Goal: Task Accomplishment & Management: Use online tool/utility

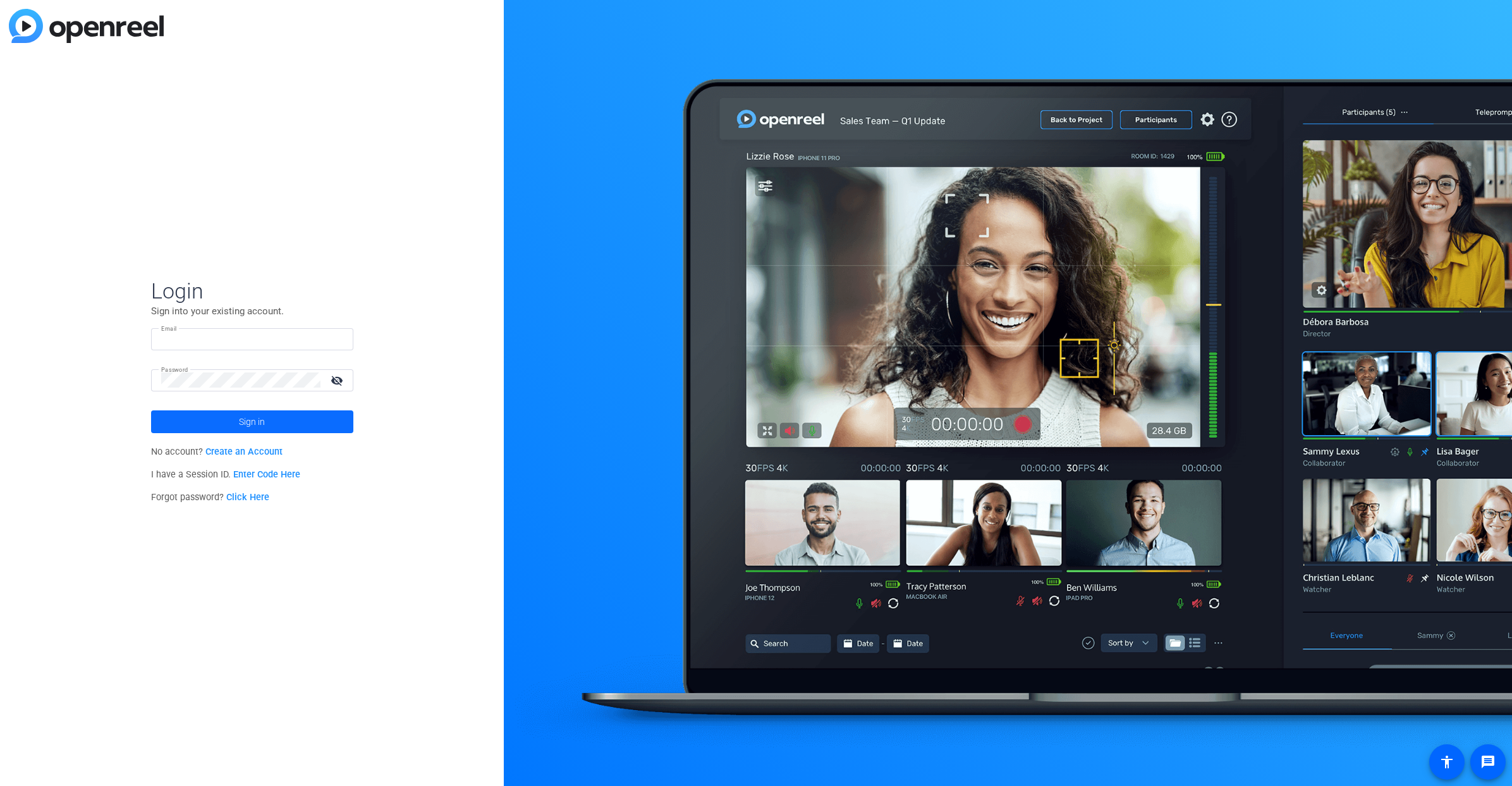
type input "erin.higgins@servicenow.com"
click at [279, 417] on span at bounding box center [252, 422] width 202 height 31
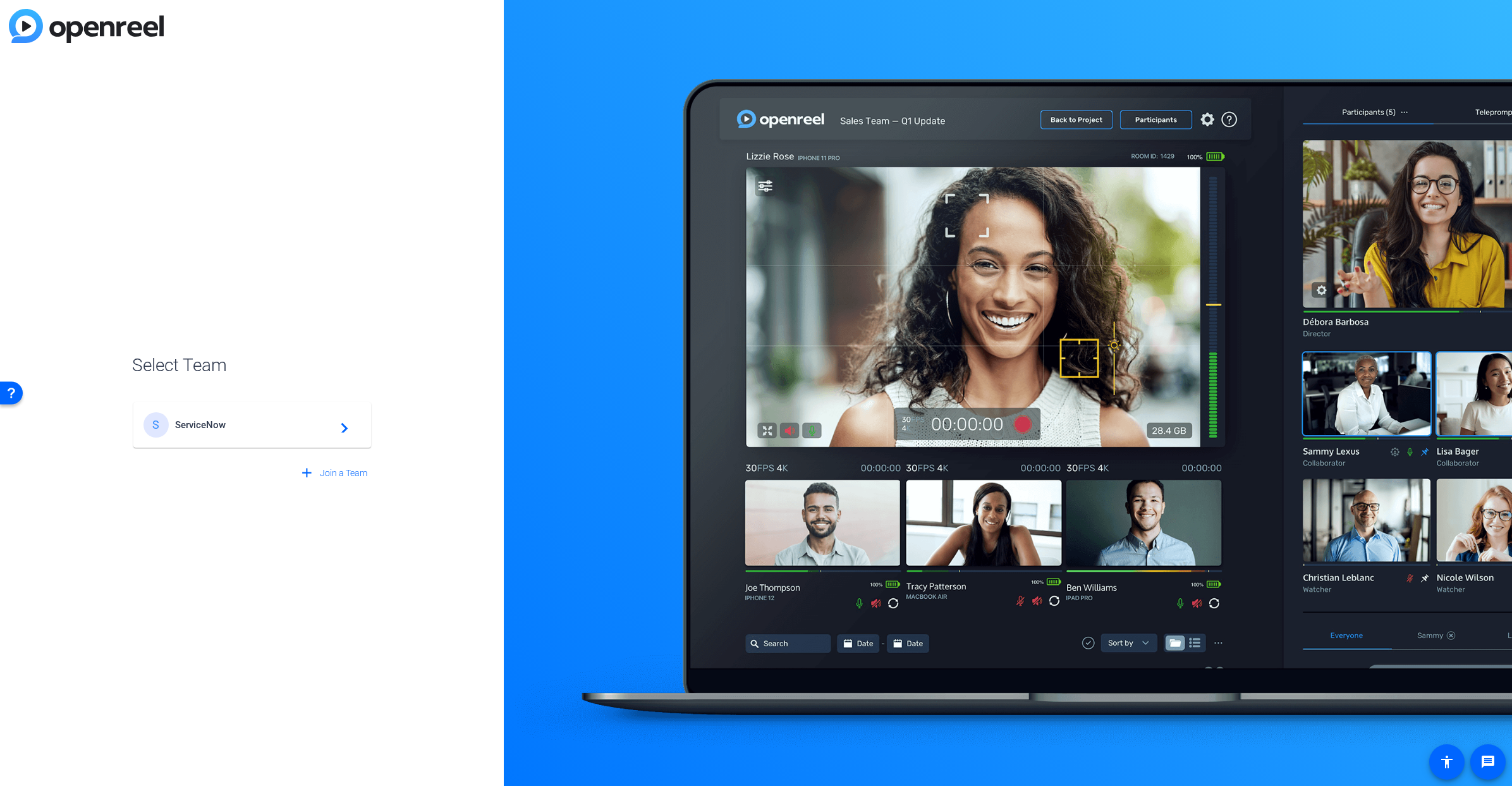
click at [253, 421] on span "ServiceNow" at bounding box center [254, 425] width 158 height 11
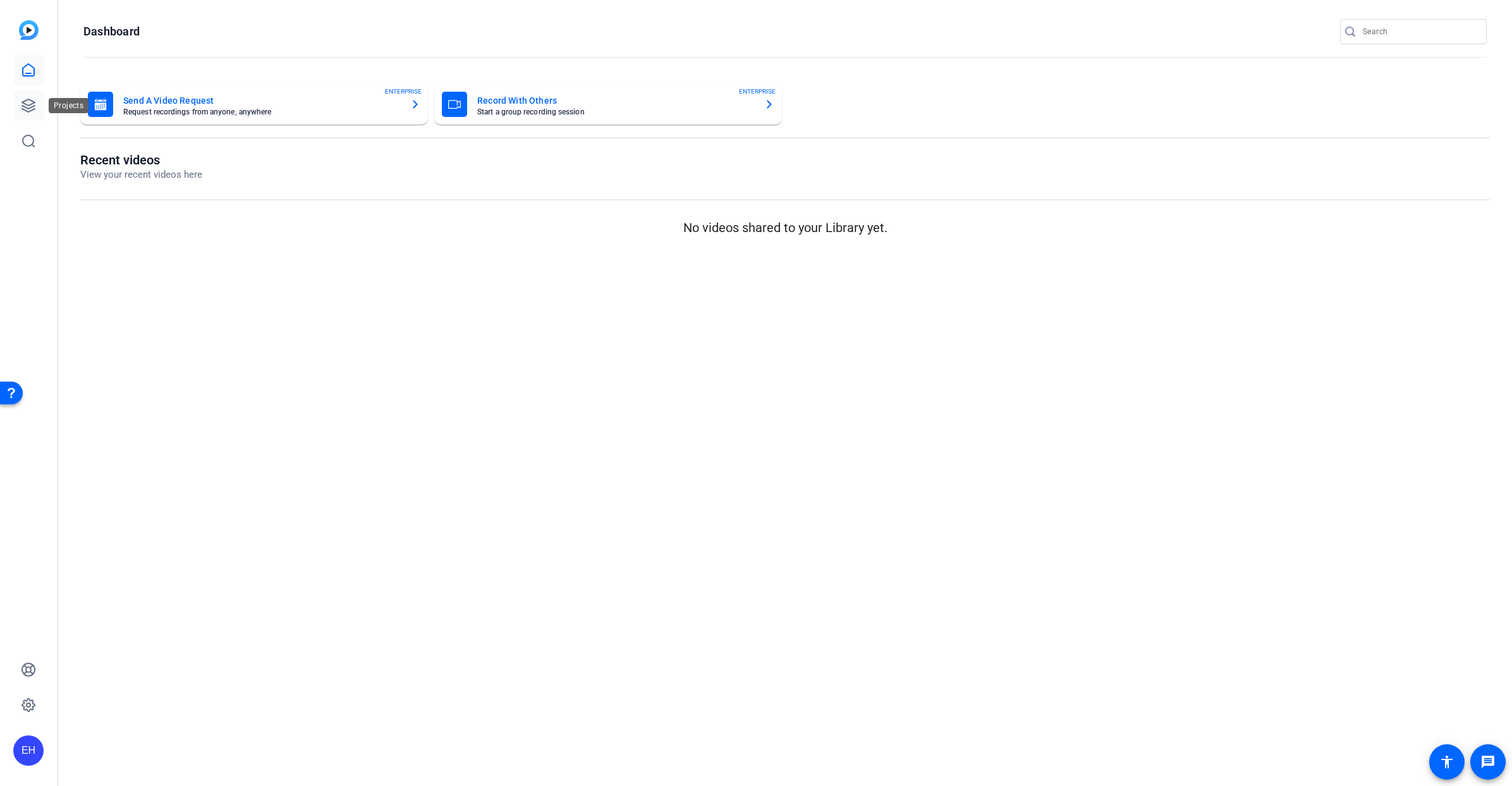
click at [25, 96] on link at bounding box center [28, 106] width 31 height 31
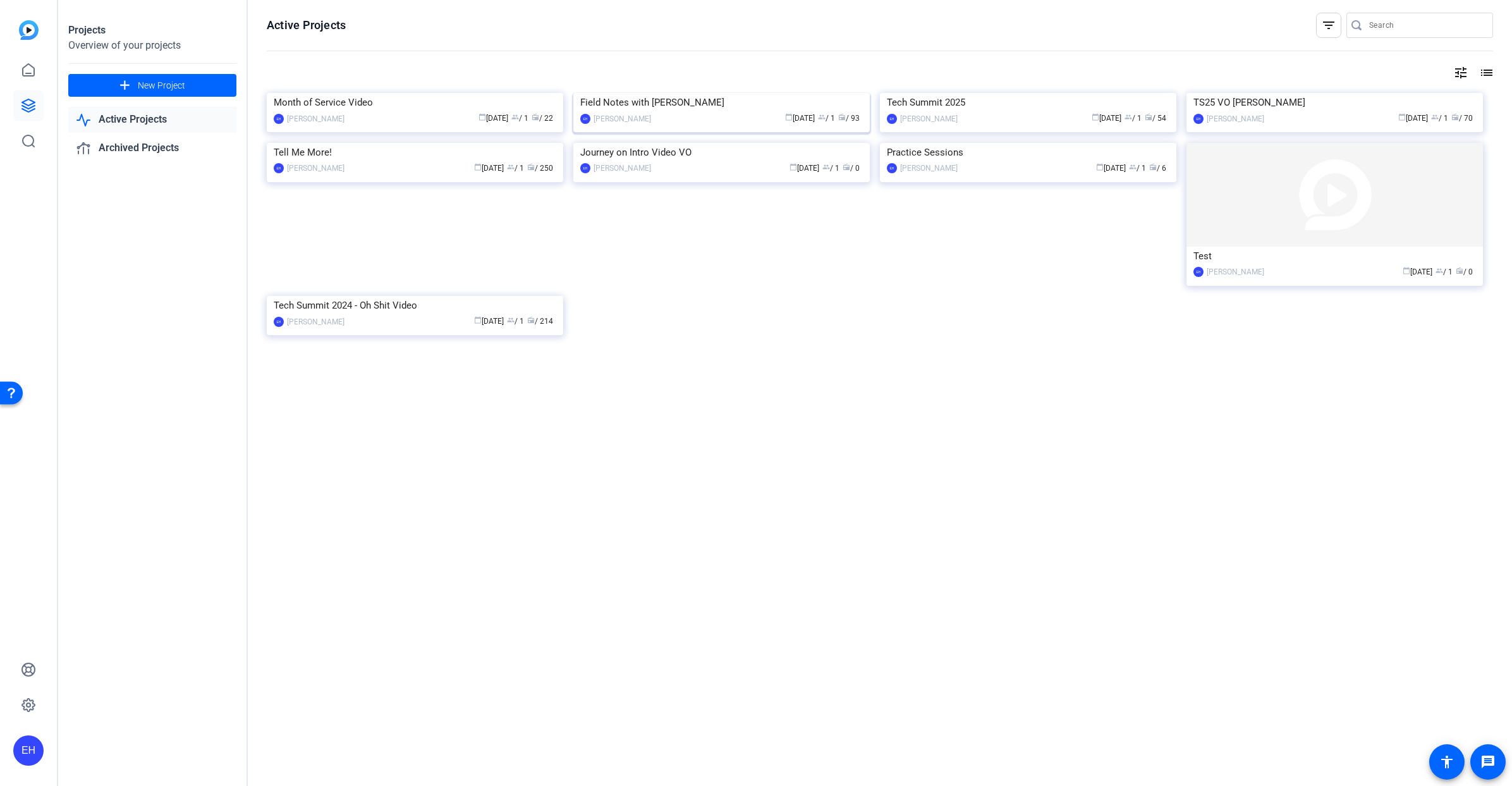
click at [760, 93] on img at bounding box center [722, 93] width 297 height 0
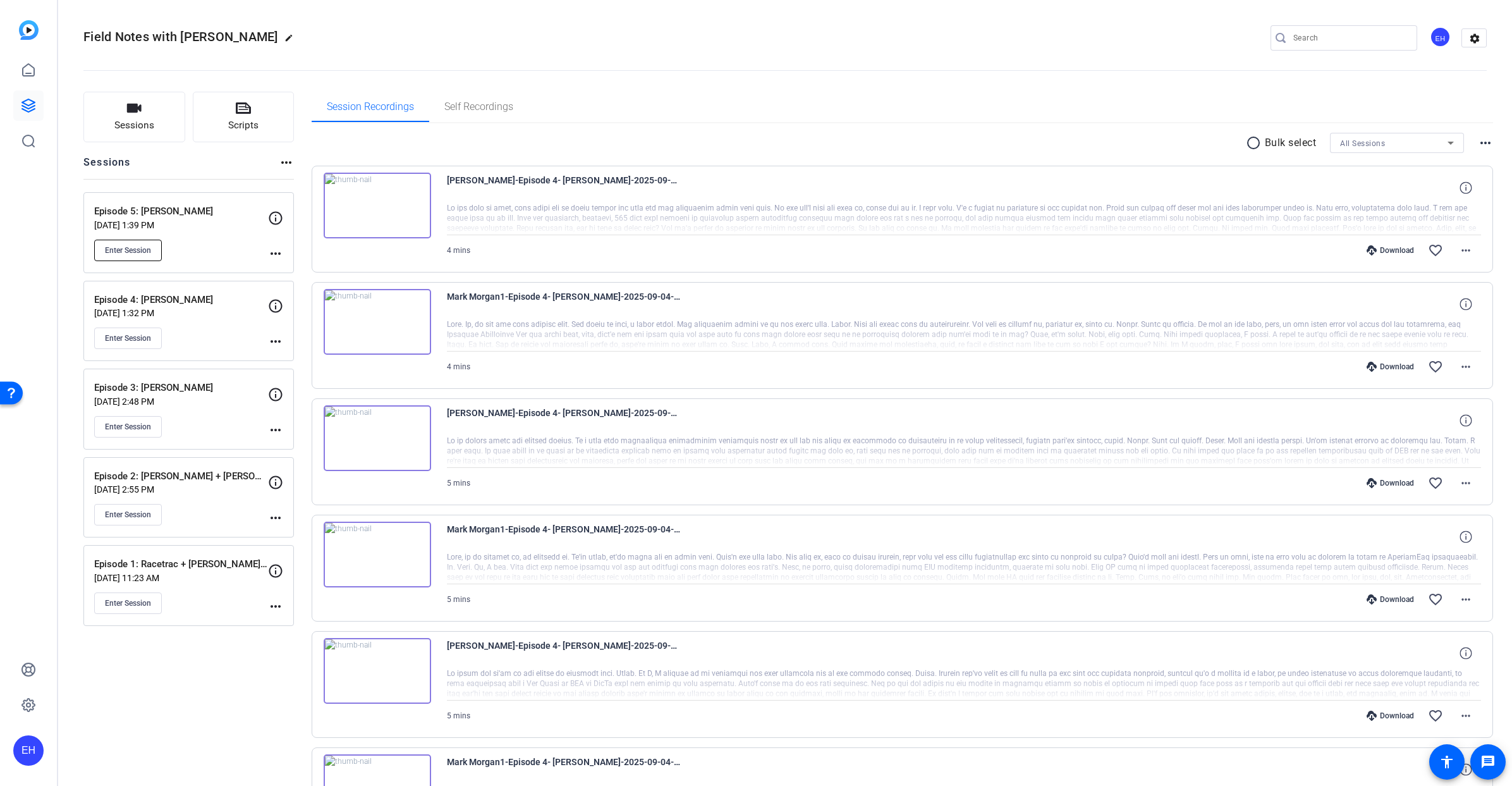
click at [133, 254] on span "Enter Session" at bounding box center [128, 250] width 46 height 10
click at [141, 254] on span "Enter Session" at bounding box center [128, 250] width 46 height 10
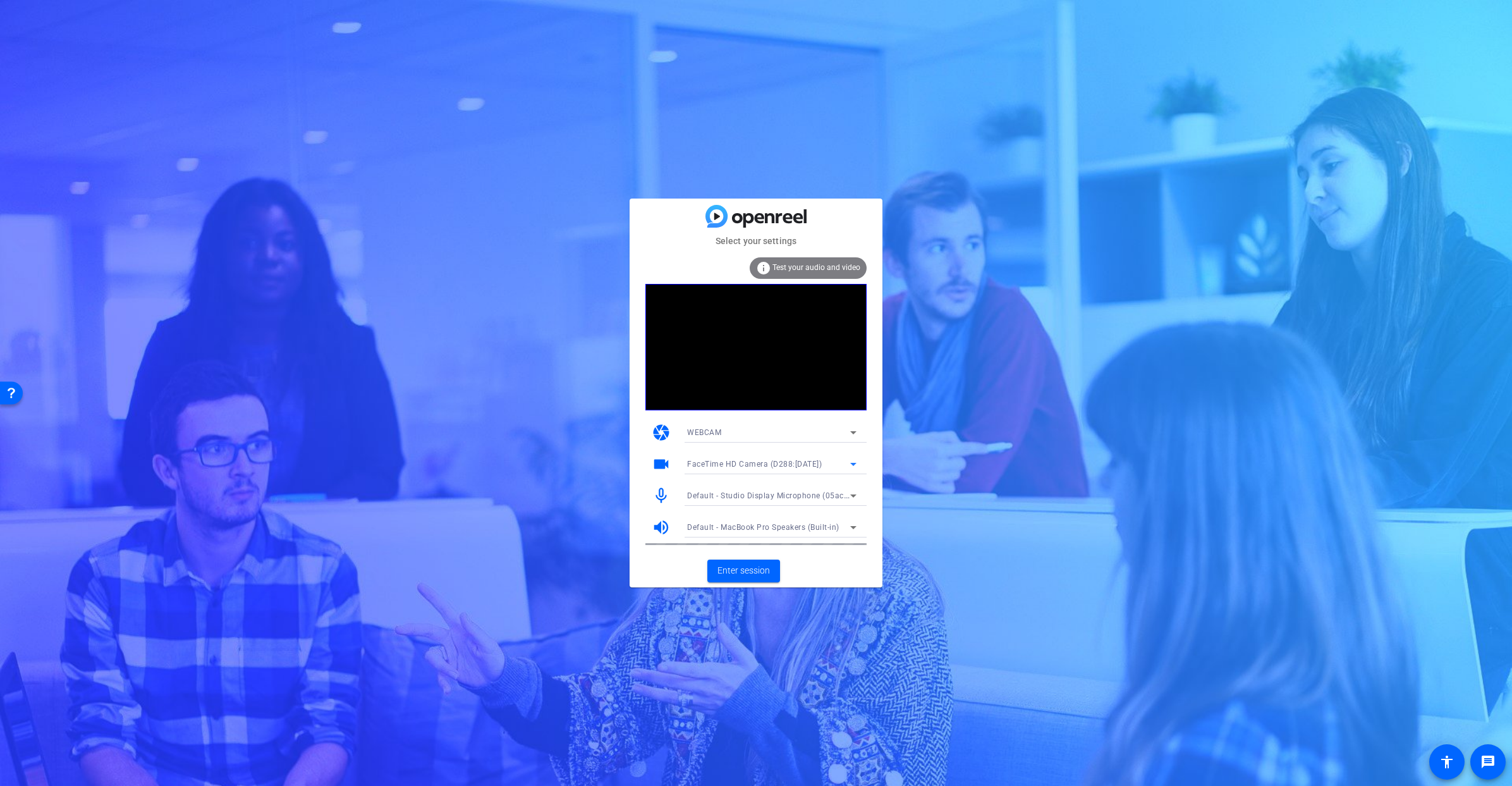
click at [779, 457] on div "FaceTime HD Camera (D288:CE50)" at bounding box center [769, 463] width 163 height 16
click at [789, 429] on div at bounding box center [756, 393] width 1512 height 786
click at [765, 576] on span "Enter session" at bounding box center [743, 570] width 53 height 13
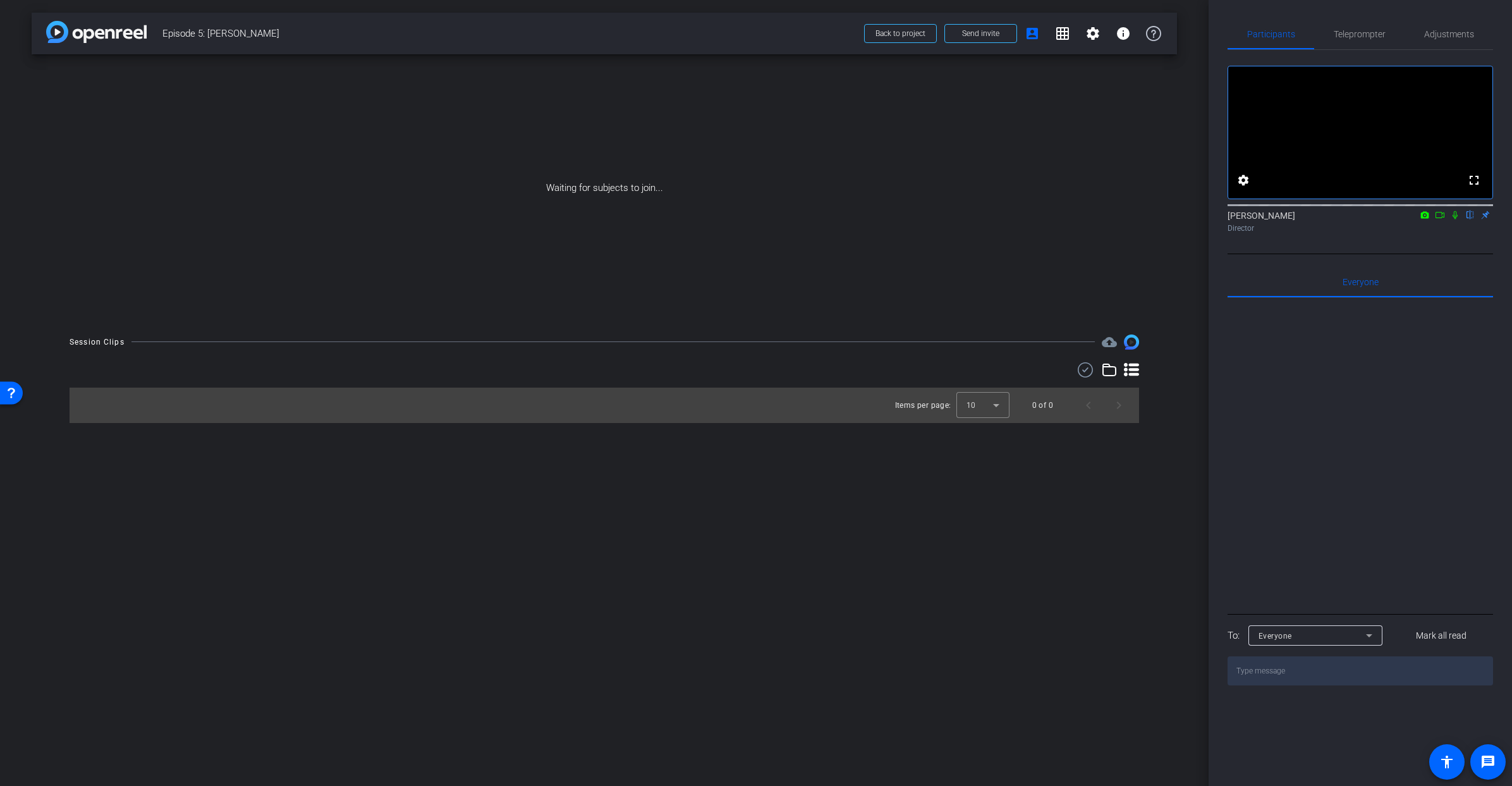
click at [1471, 220] on mat-icon "flip" at bounding box center [1470, 214] width 15 height 11
click at [1442, 218] on icon at bounding box center [1441, 214] width 9 height 6
click at [1459, 220] on icon at bounding box center [1455, 215] width 10 height 9
click at [1430, 184] on video at bounding box center [1360, 133] width 264 height 133
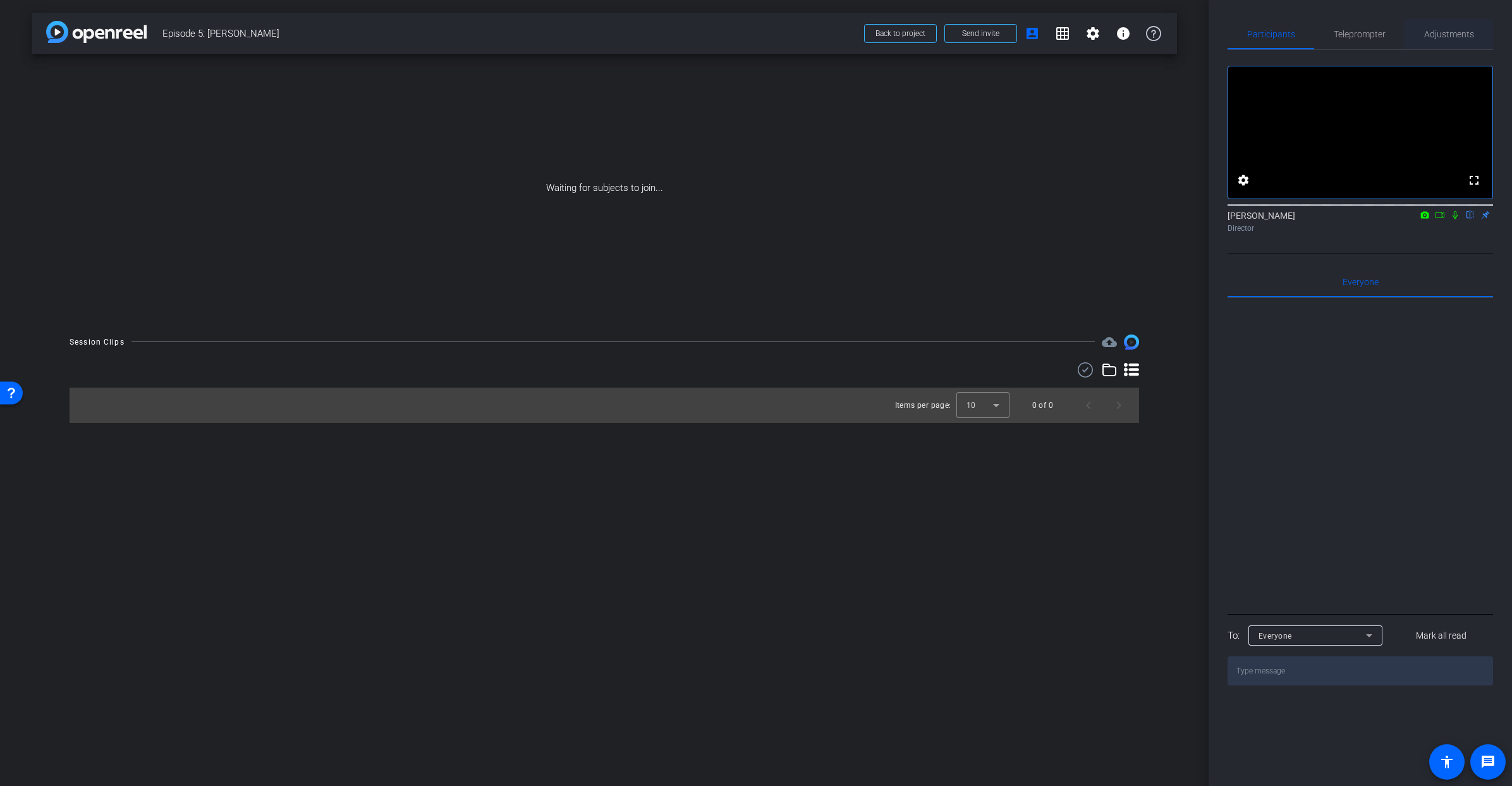
click at [1433, 31] on span "Adjustments" at bounding box center [1450, 34] width 50 height 9
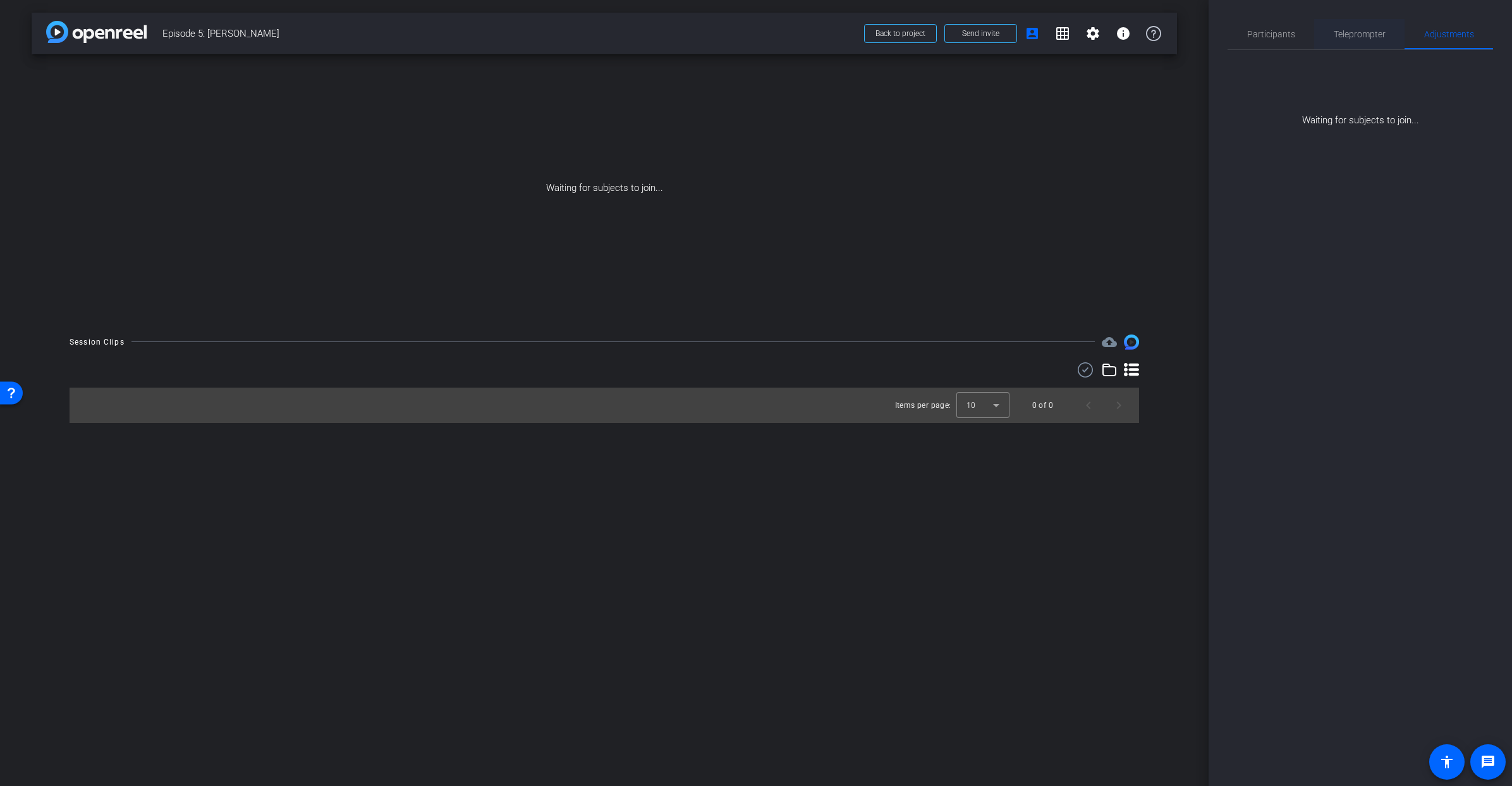
click at [1372, 31] on span "Teleprompter" at bounding box center [1360, 34] width 52 height 9
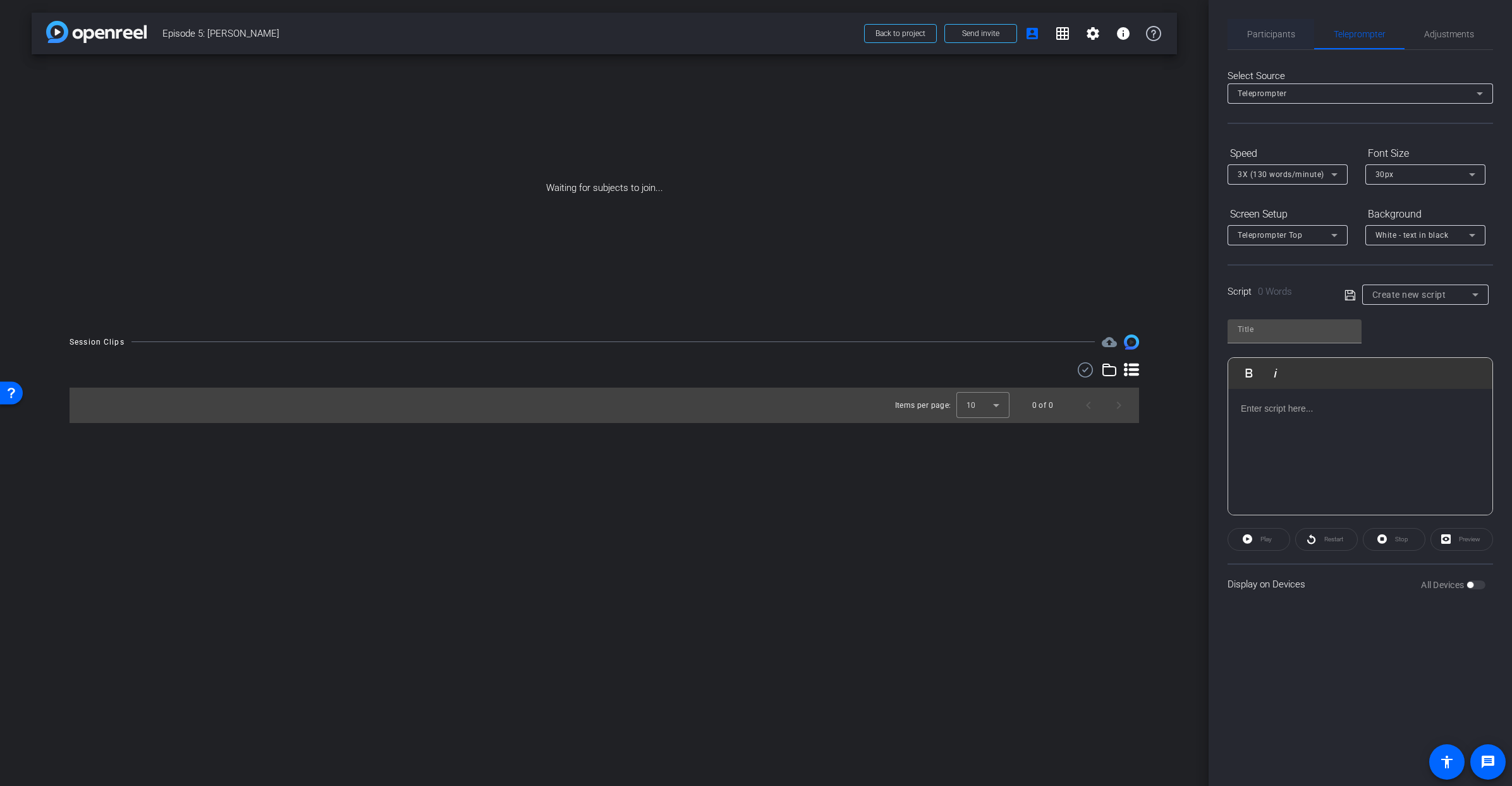
click at [1268, 34] on span "Participants" at bounding box center [1272, 34] width 48 height 9
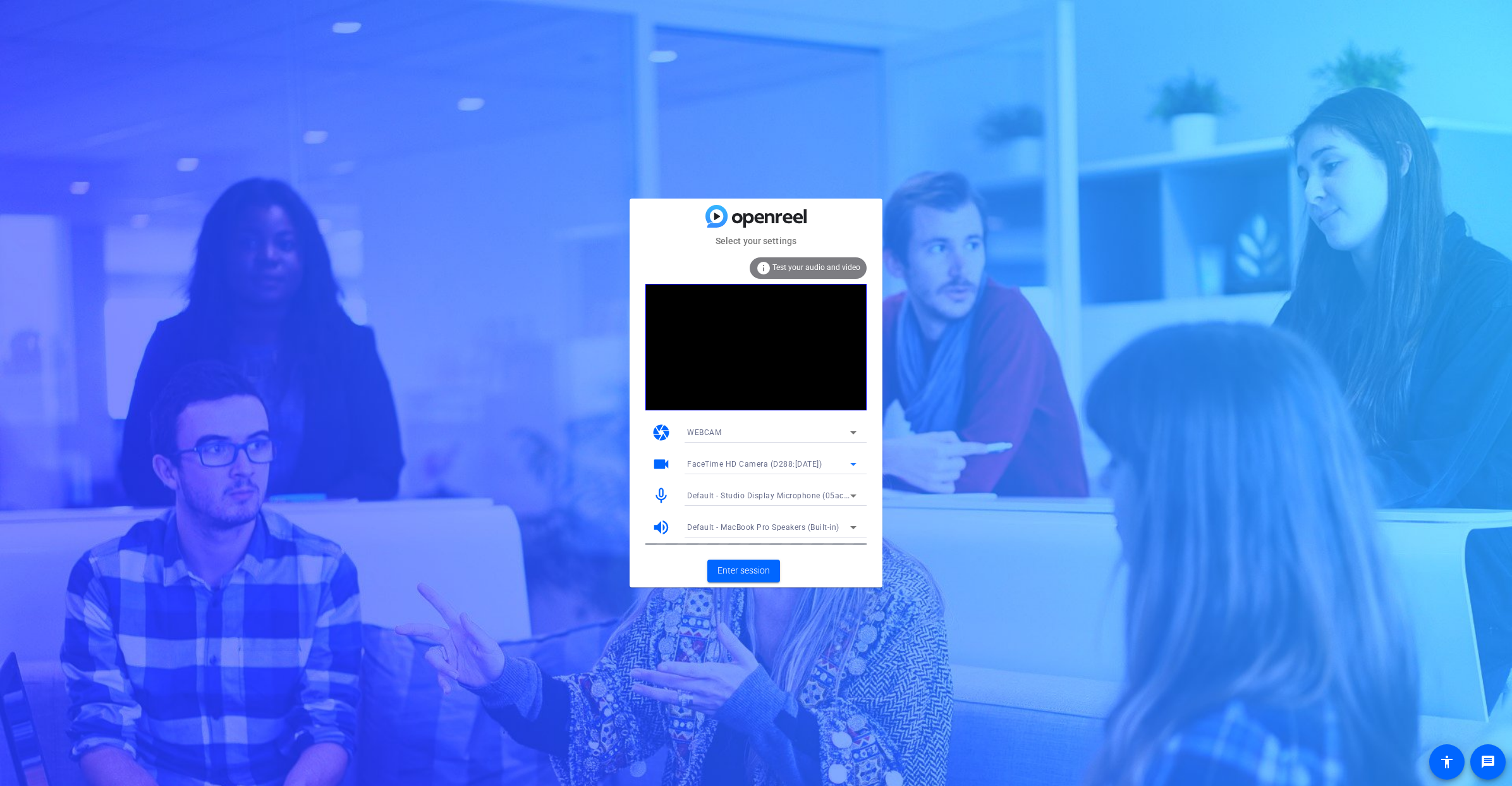
click at [828, 462] on div "FaceTime HD Camera (D288:CE50)" at bounding box center [769, 463] width 163 height 16
click at [800, 509] on span "Studio Display Camera (15bc:0000)" at bounding box center [752, 510] width 130 height 15
click at [748, 569] on span "Enter session" at bounding box center [743, 570] width 53 height 13
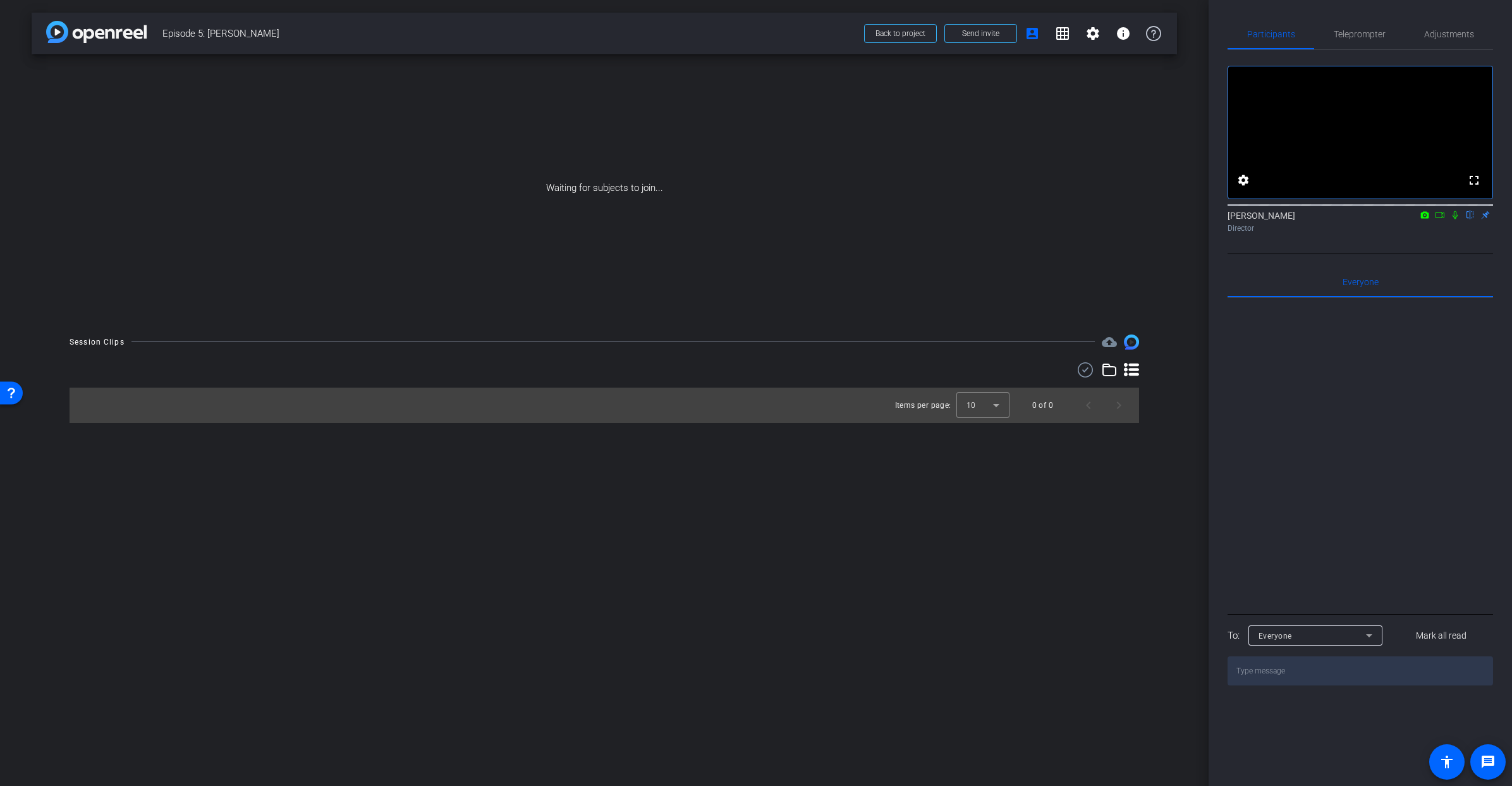
click at [1456, 220] on icon at bounding box center [1455, 215] width 5 height 8
click at [991, 34] on span "Send invite" at bounding box center [981, 33] width 37 height 10
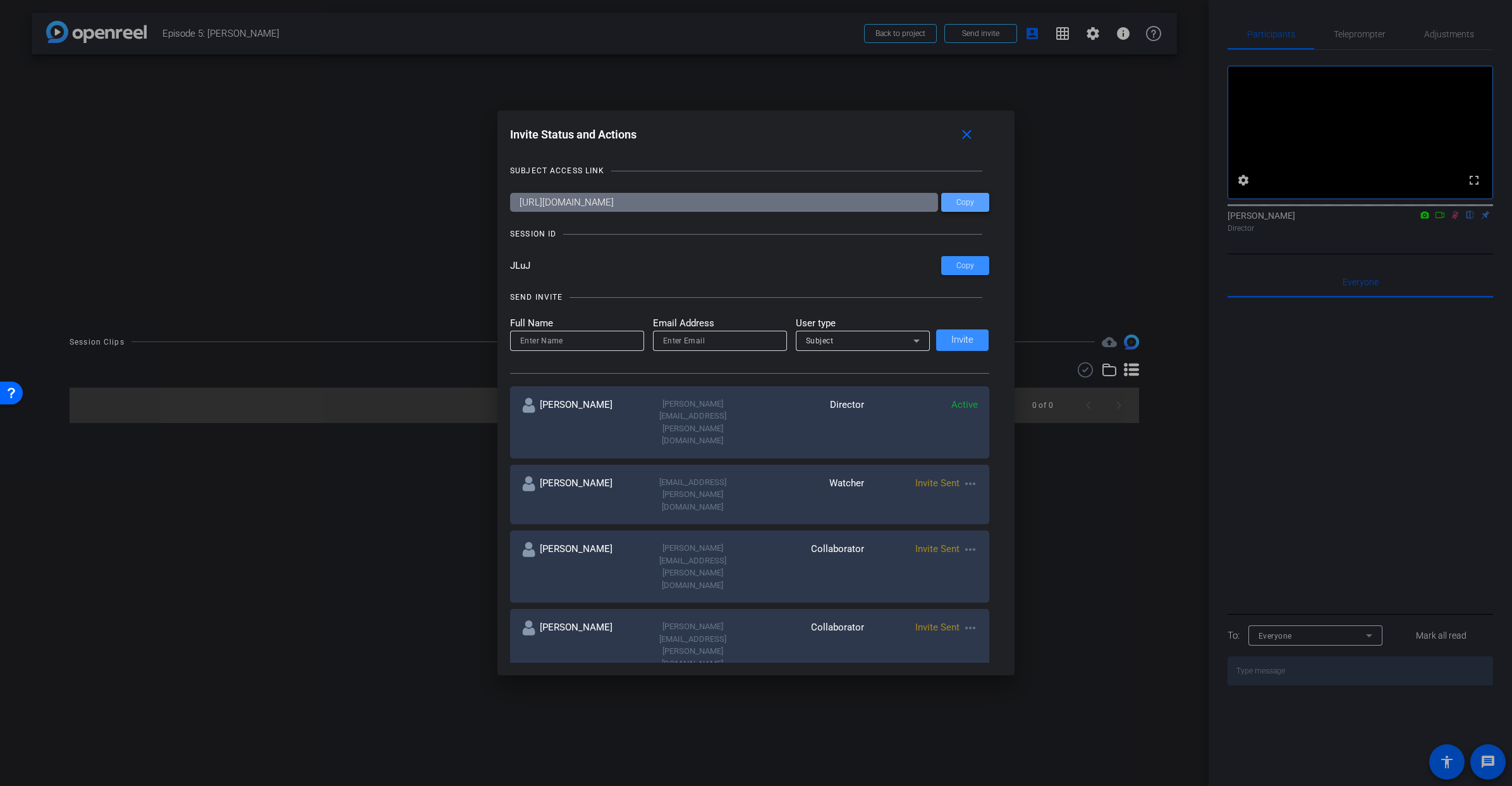
click at [960, 202] on span "Copy" at bounding box center [965, 202] width 18 height 9
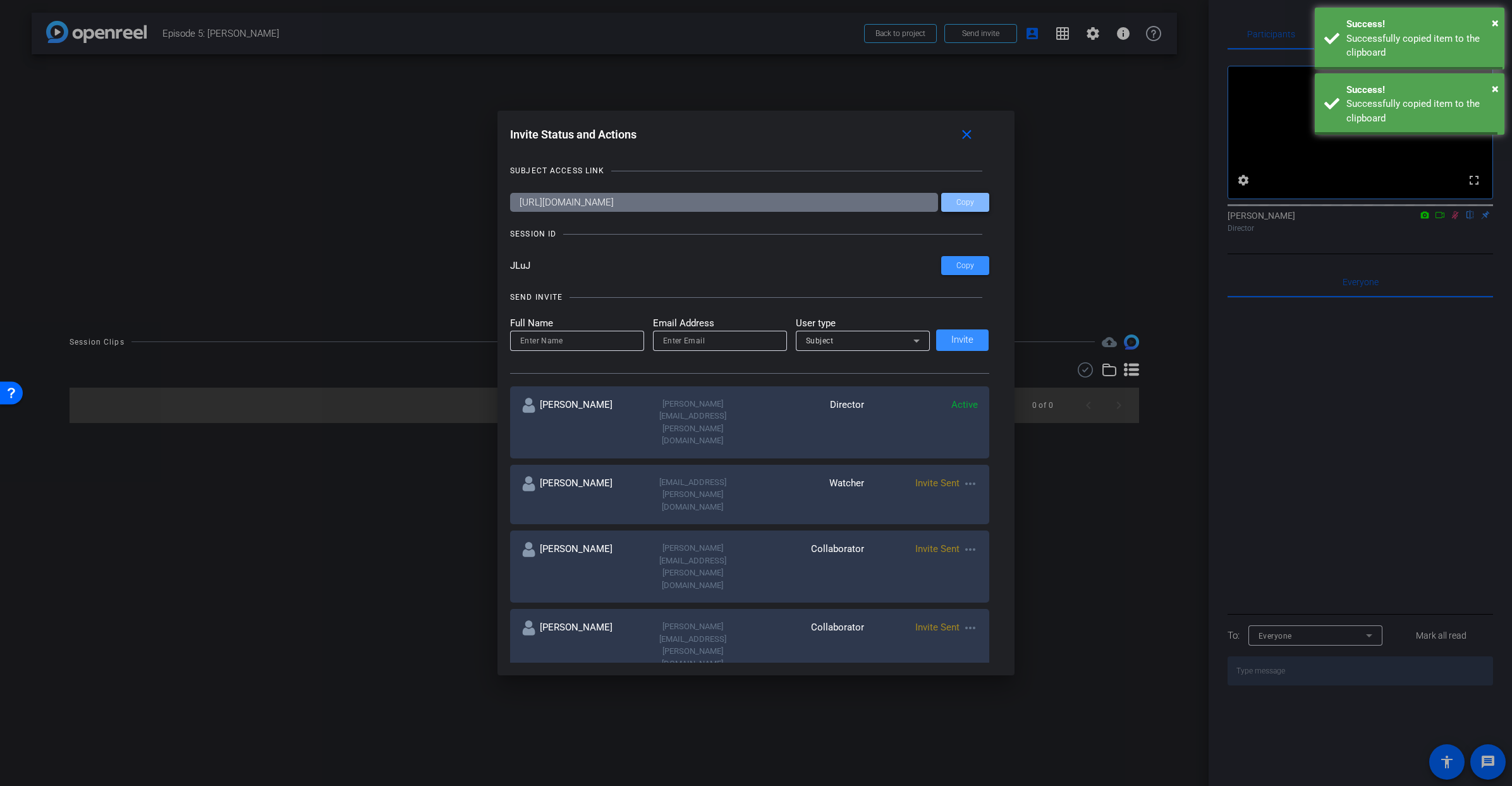
click at [960, 202] on span "Copy" at bounding box center [965, 202] width 18 height 9
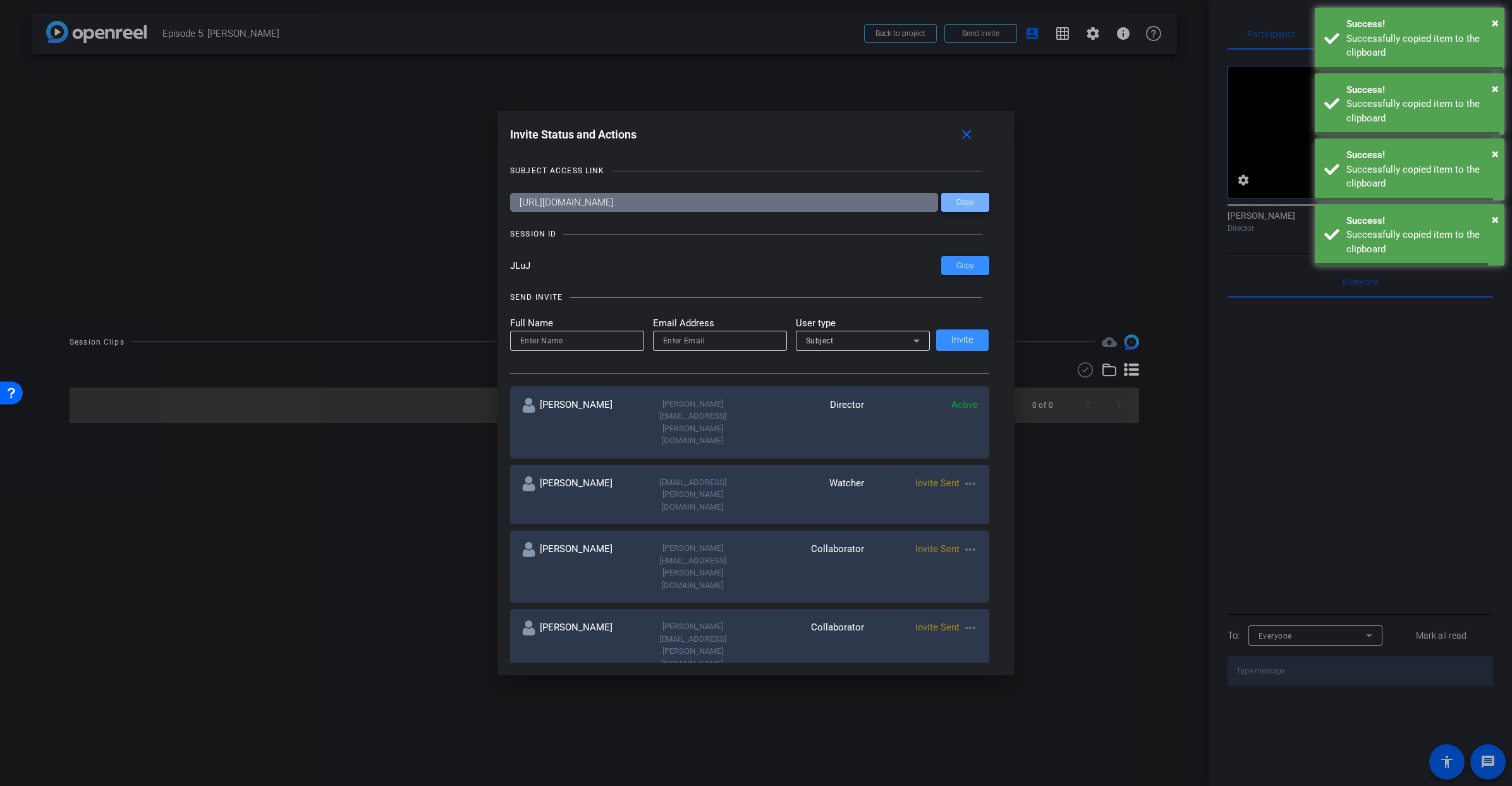
click at [960, 202] on span "Copy" at bounding box center [965, 202] width 18 height 9
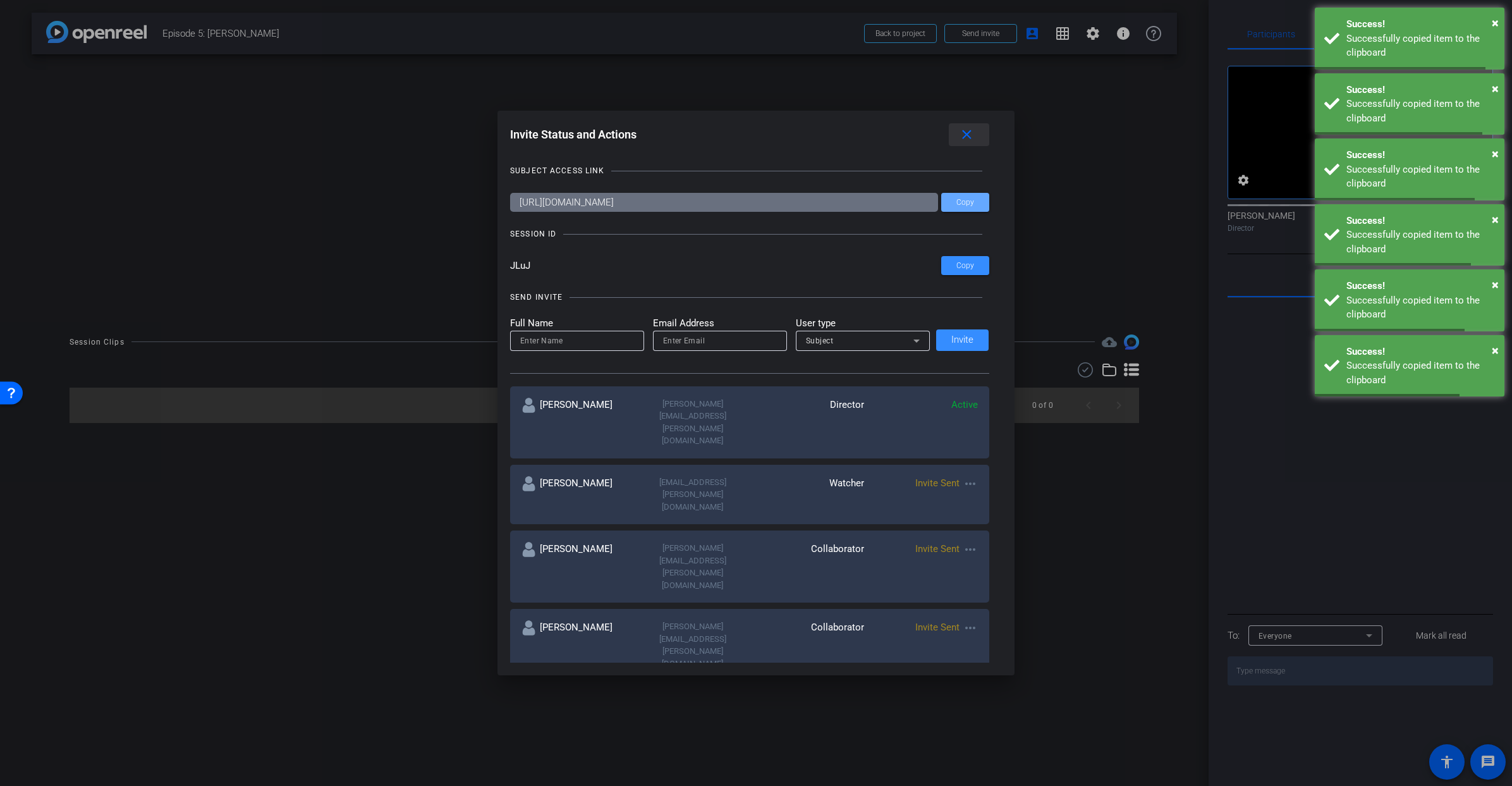
click at [968, 130] on mat-icon "close" at bounding box center [967, 134] width 16 height 16
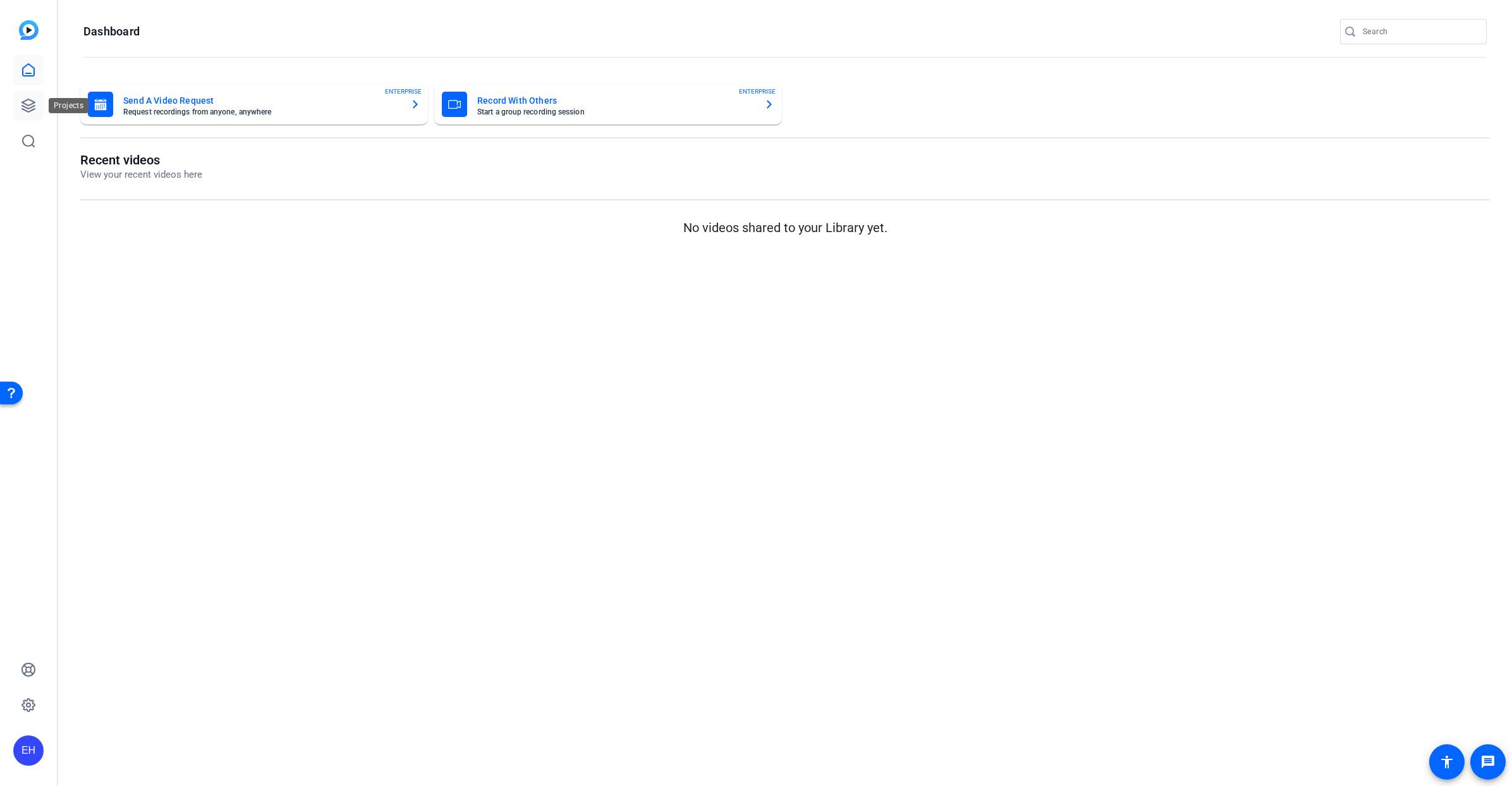
click at [29, 98] on icon at bounding box center [29, 106] width 15 height 15
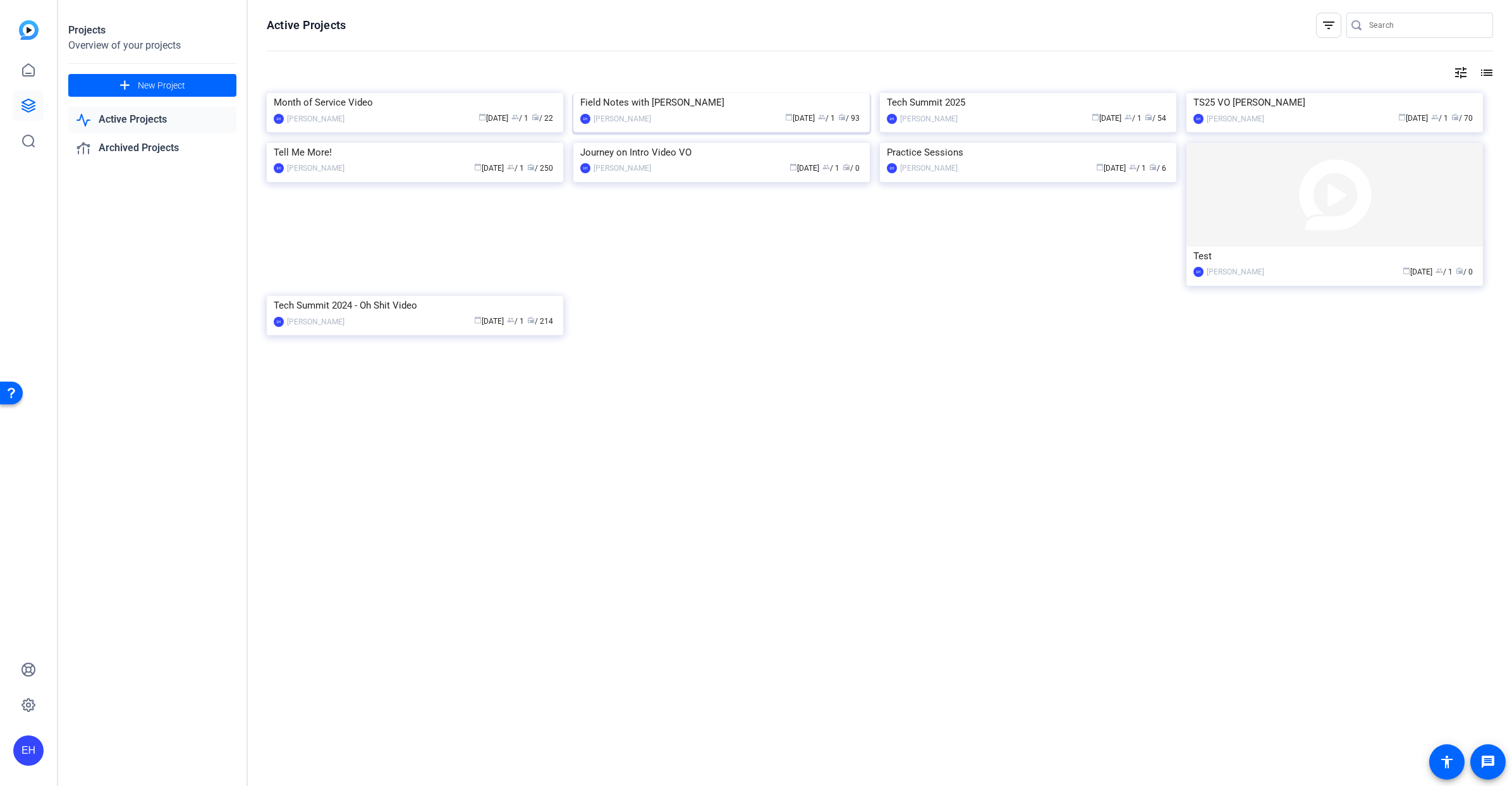
click at [733, 93] on img at bounding box center [722, 93] width 297 height 0
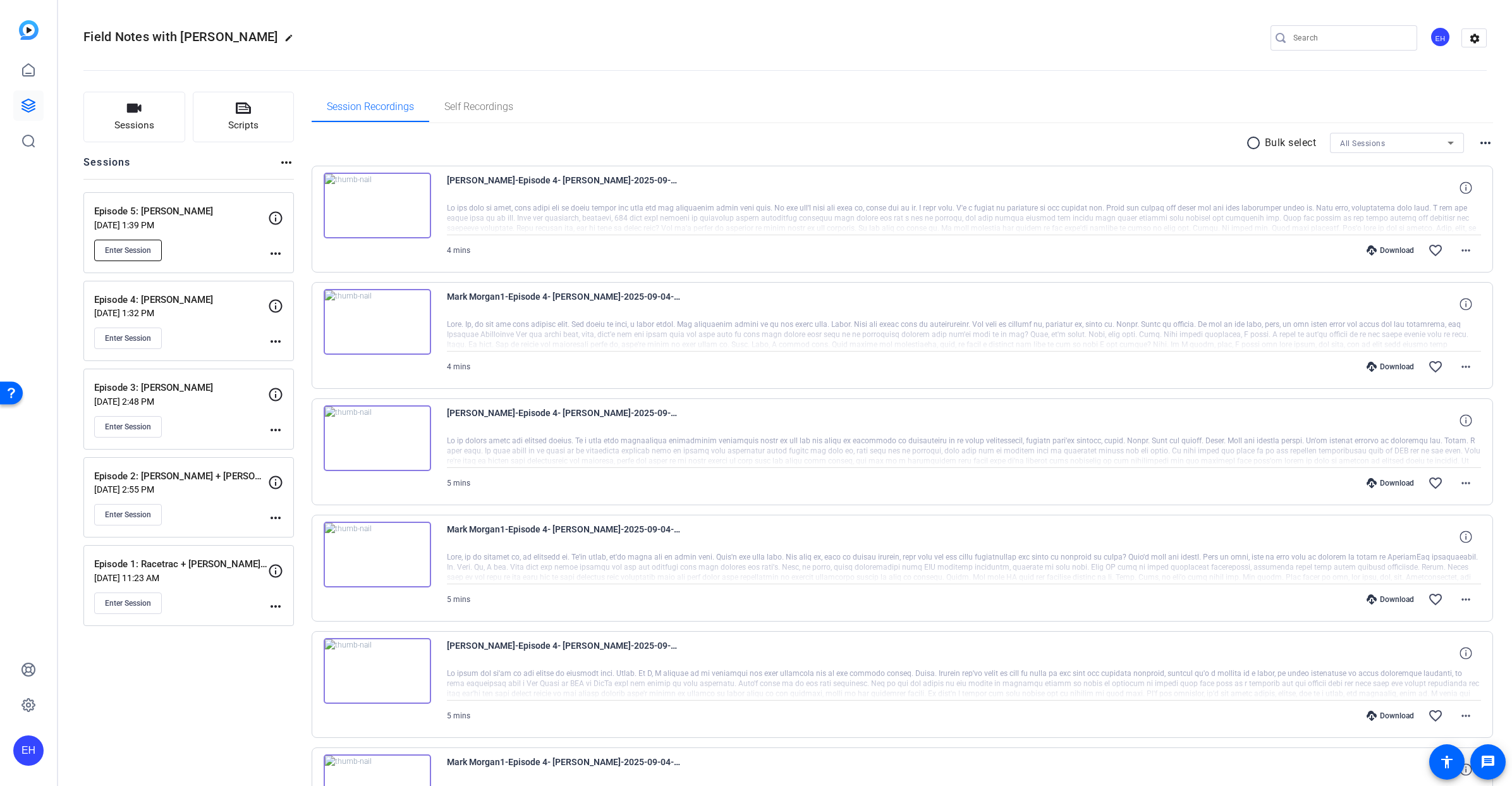
click at [140, 253] on span "Enter Session" at bounding box center [128, 250] width 46 height 10
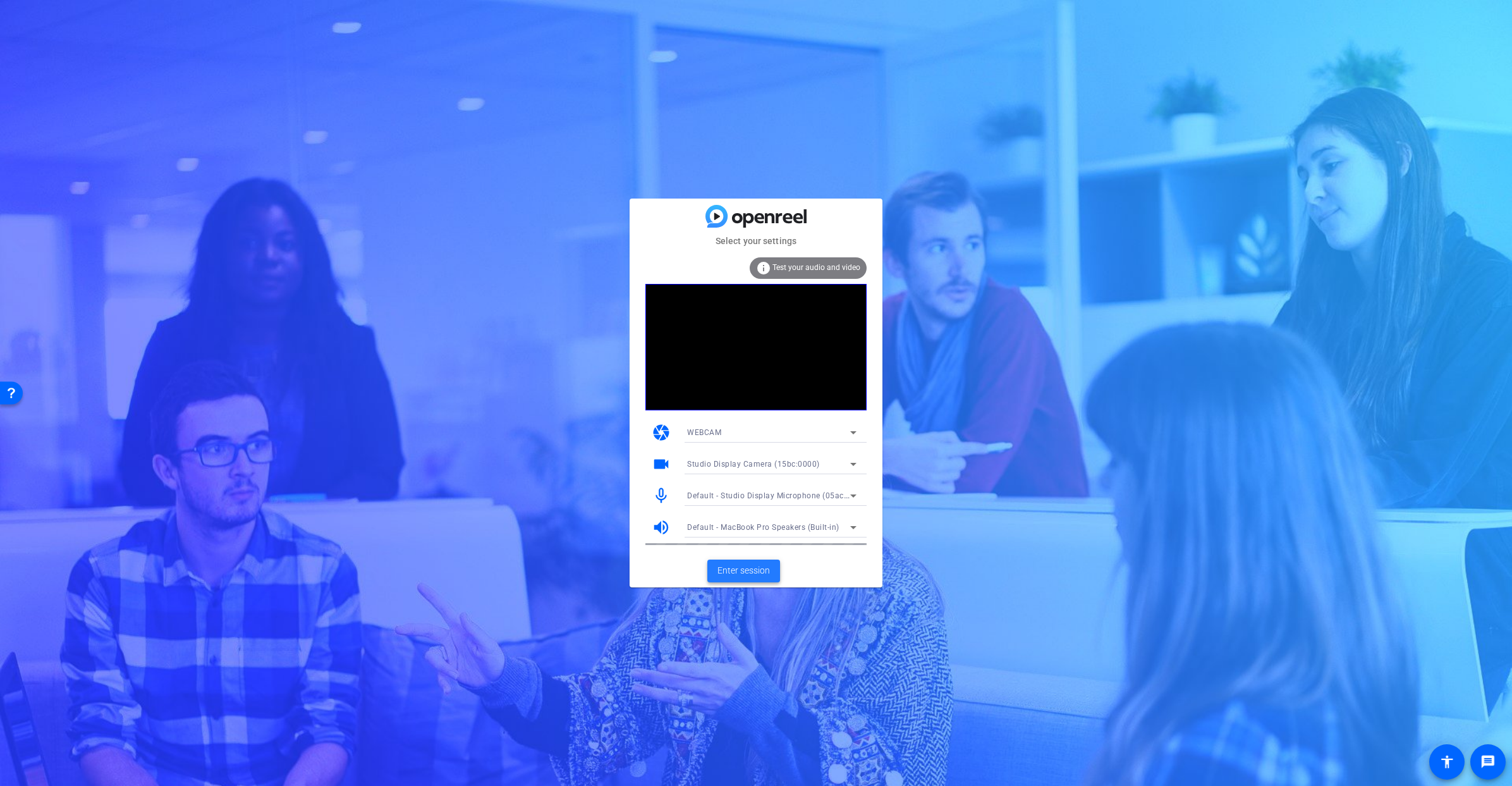
click at [754, 567] on span "Enter session" at bounding box center [743, 570] width 53 height 13
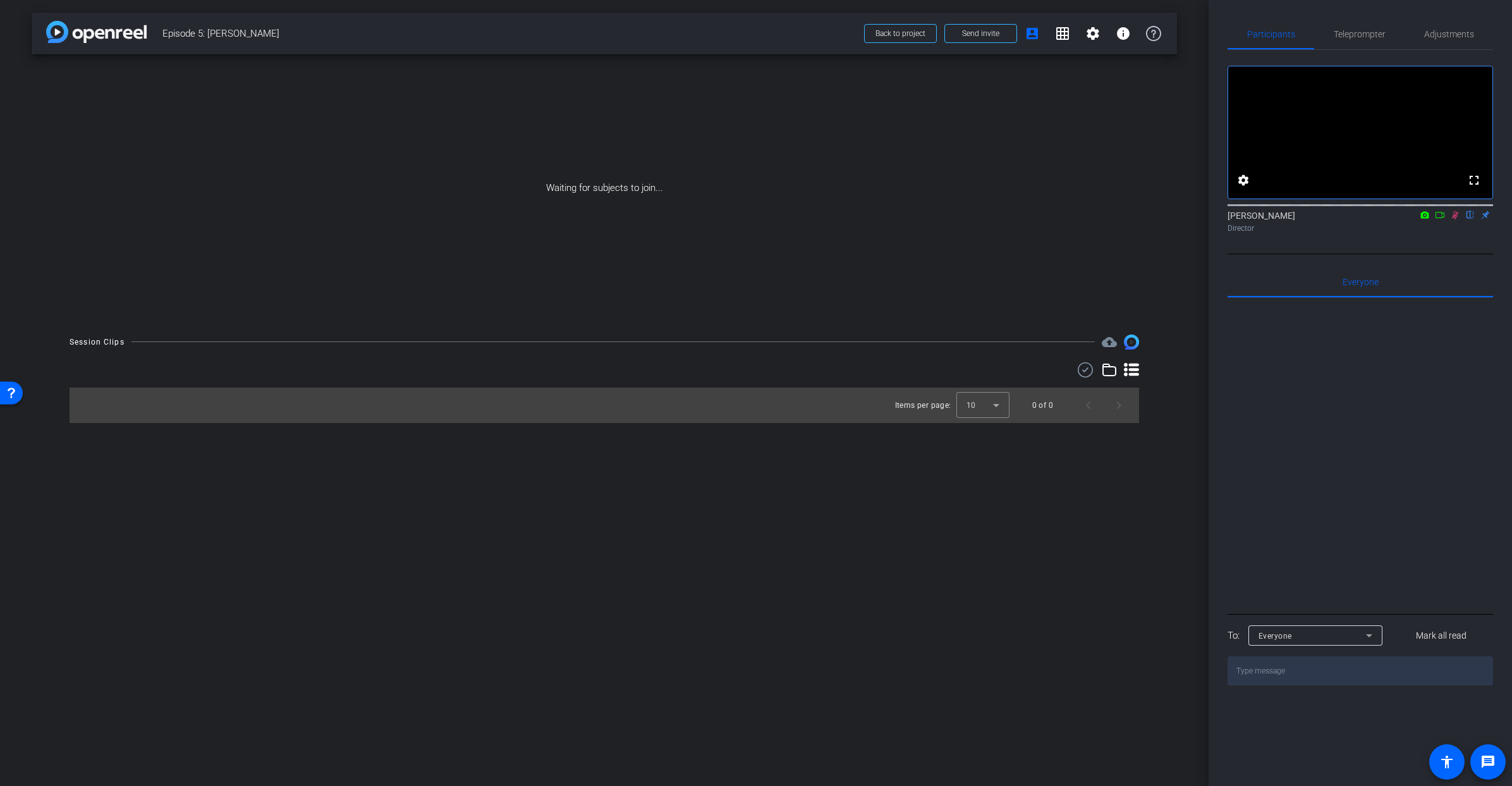
click at [1443, 220] on icon at bounding box center [1440, 215] width 10 height 9
click at [967, 32] on span "Send invite" at bounding box center [981, 33] width 37 height 10
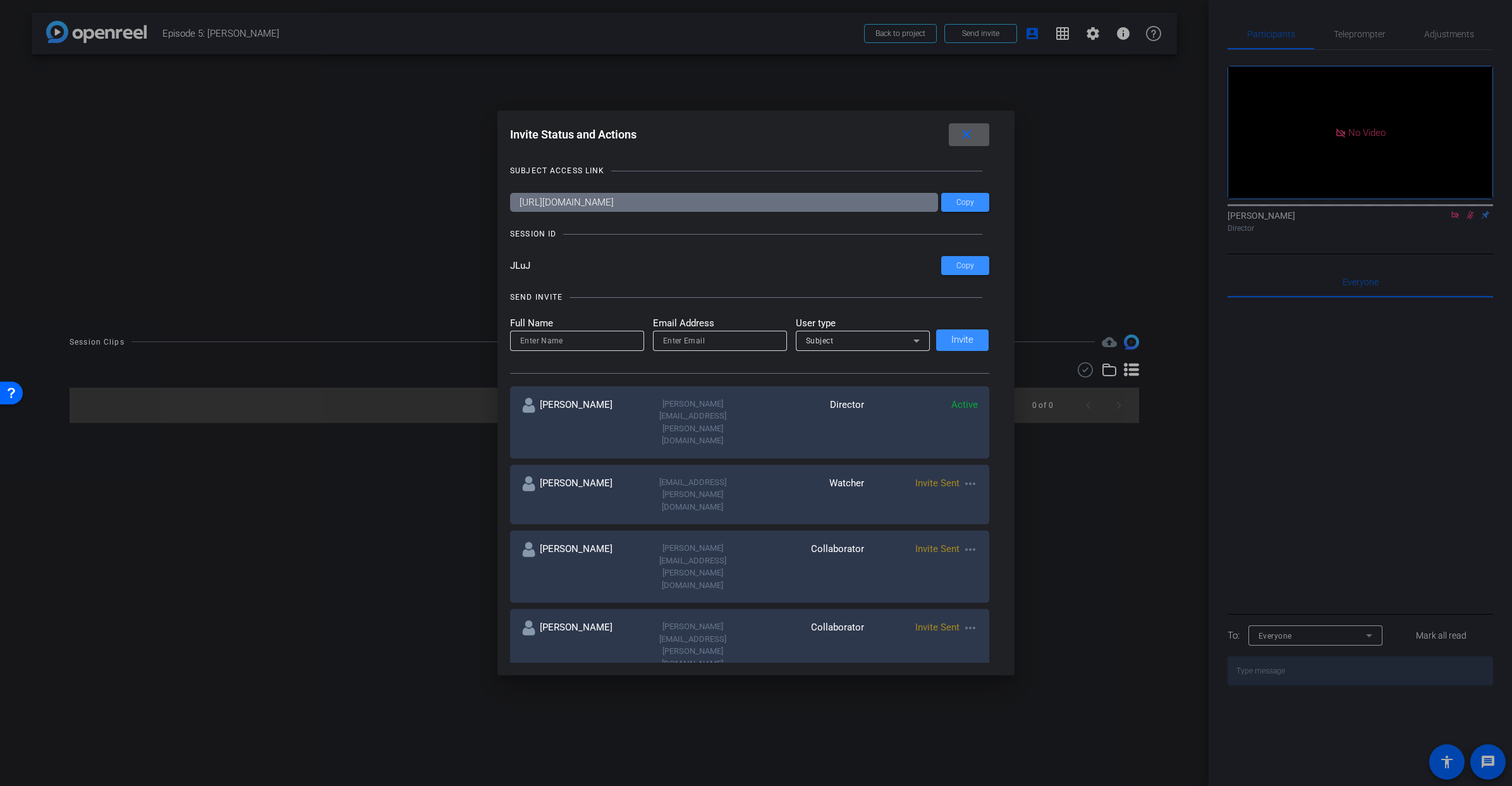
click at [972, 138] on mat-icon "close" at bounding box center [967, 134] width 16 height 16
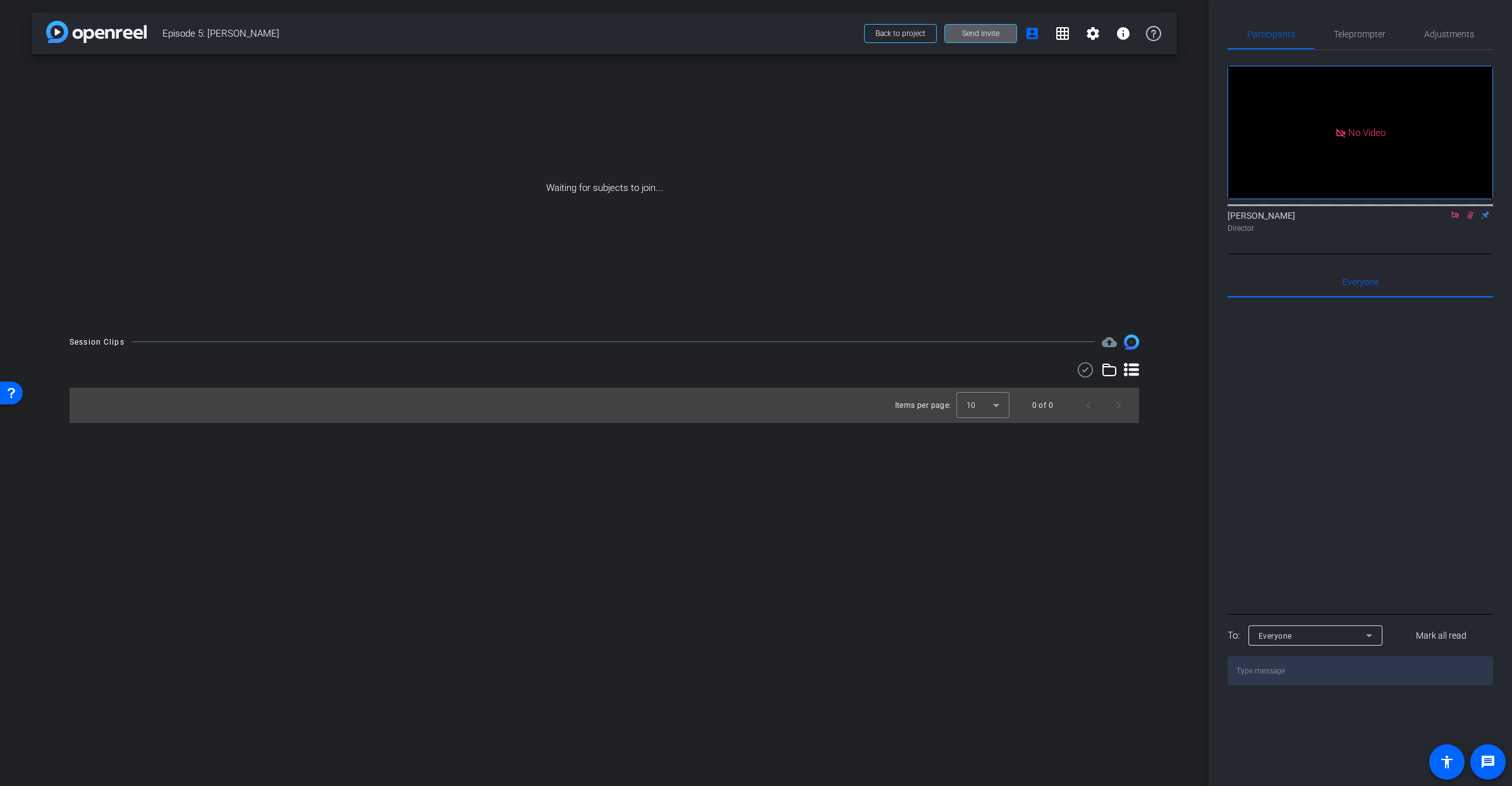
click at [991, 35] on span "Send invite" at bounding box center [981, 33] width 37 height 10
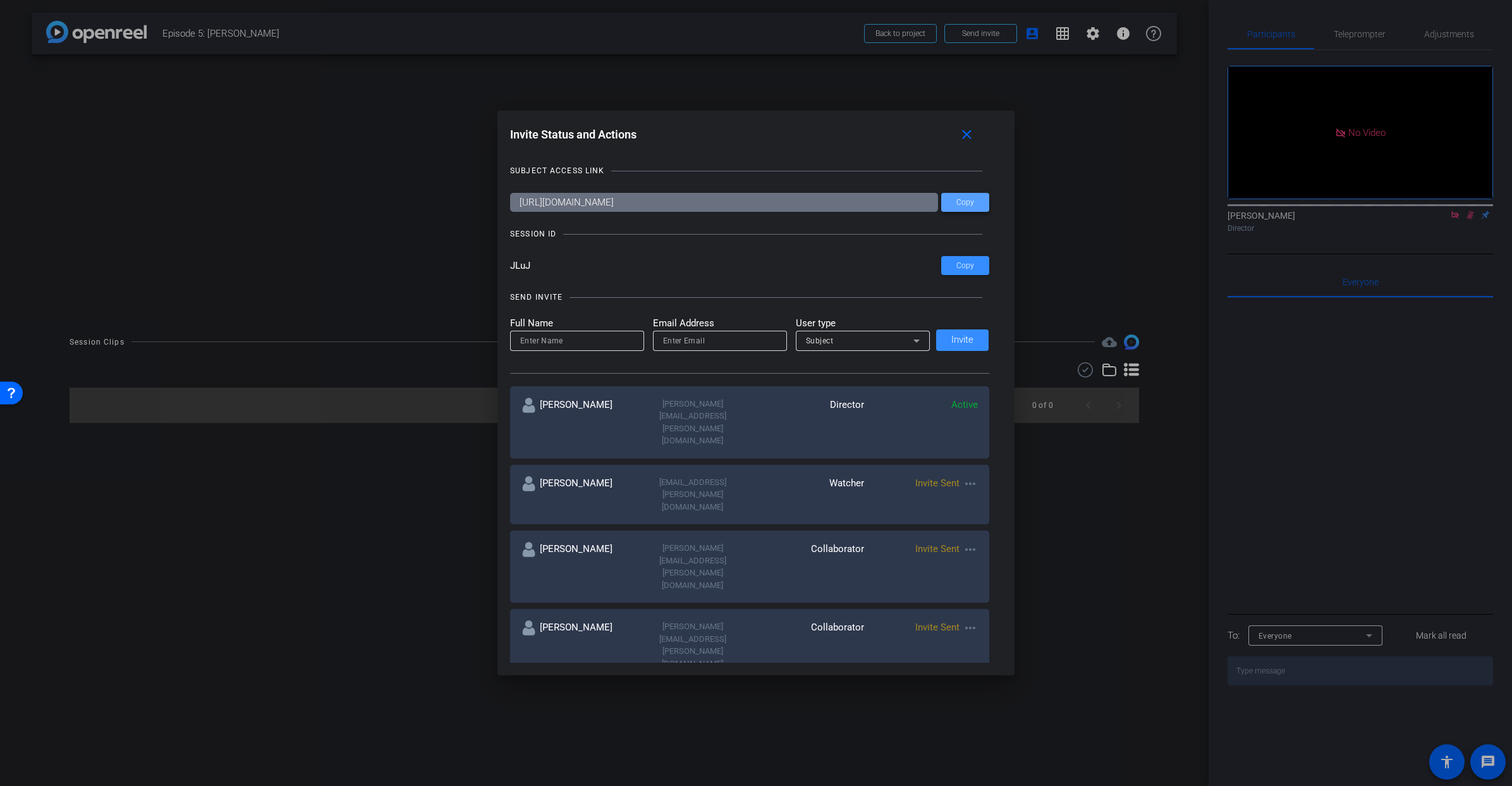
click at [972, 202] on span "Copy" at bounding box center [965, 202] width 18 height 9
click at [975, 133] on span at bounding box center [970, 134] width 41 height 31
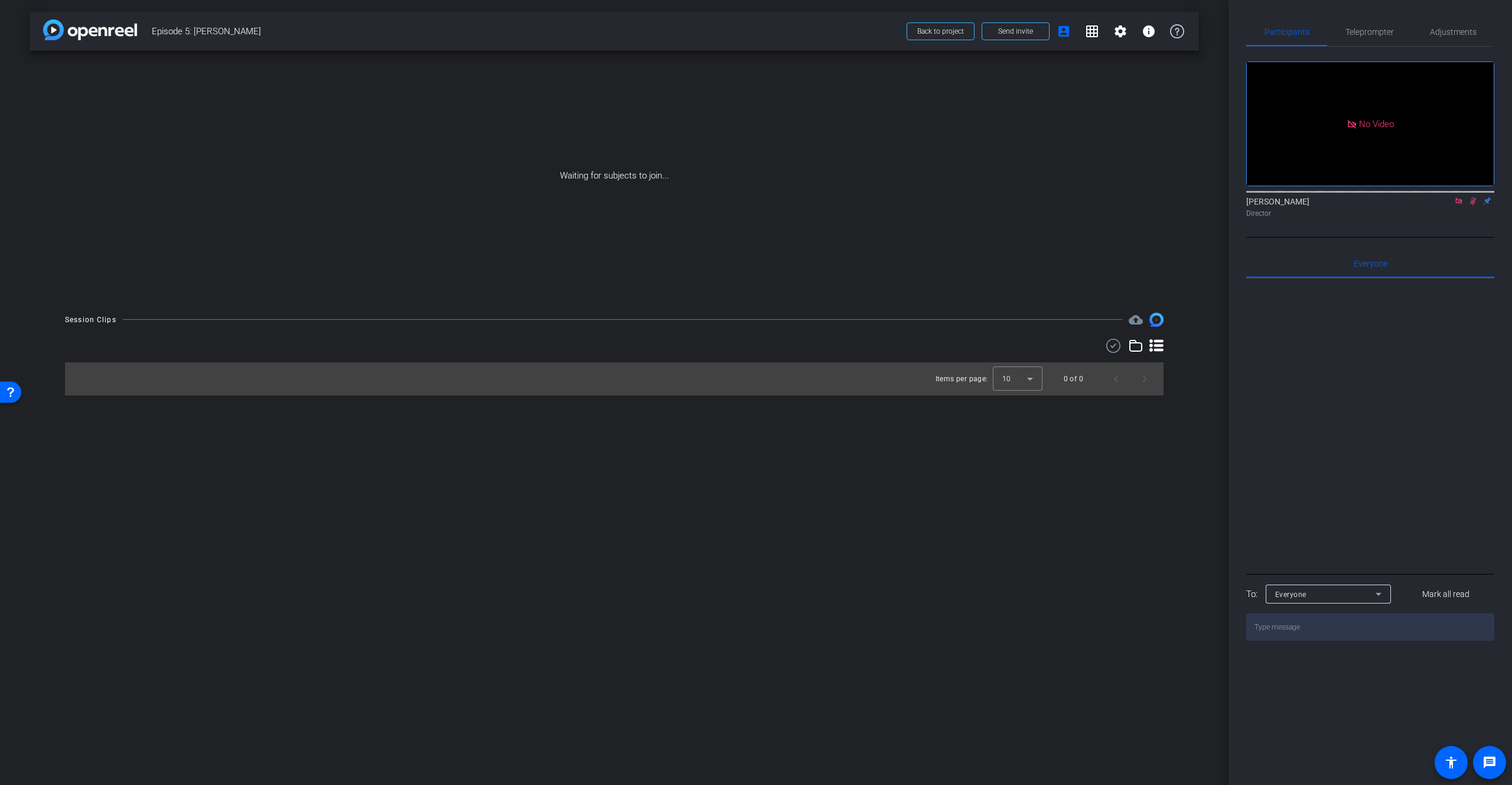
click at [387, 504] on div "arrow_back Episode 5: Syra Arif Back to project Send invite account_box grid_on…" at bounding box center [614, 392] width 1229 height 785
click at [1028, 29] on span "Send invite" at bounding box center [1016, 31] width 35 height 10
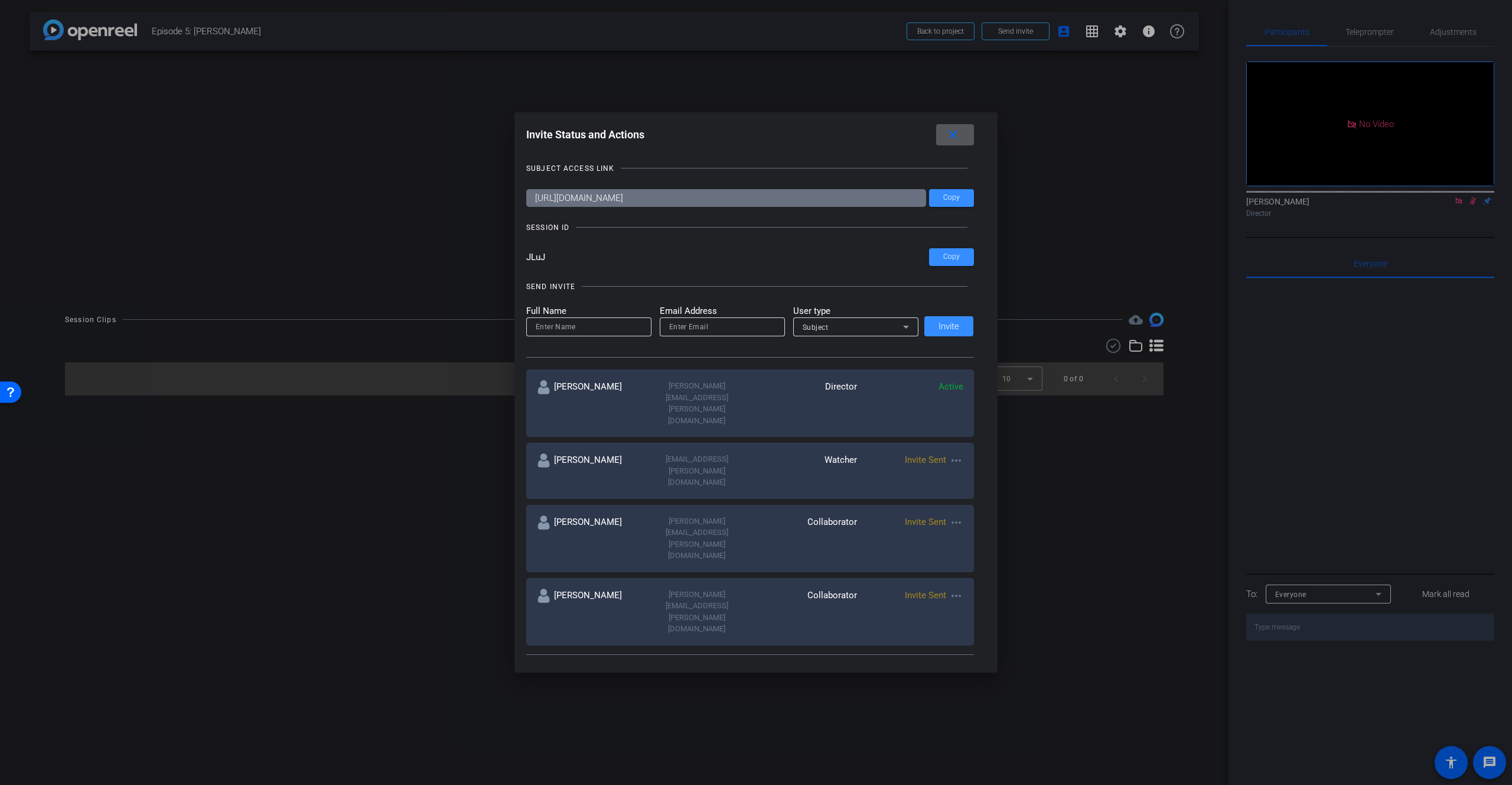
click at [953, 134] on mat-icon "close" at bounding box center [953, 134] width 15 height 15
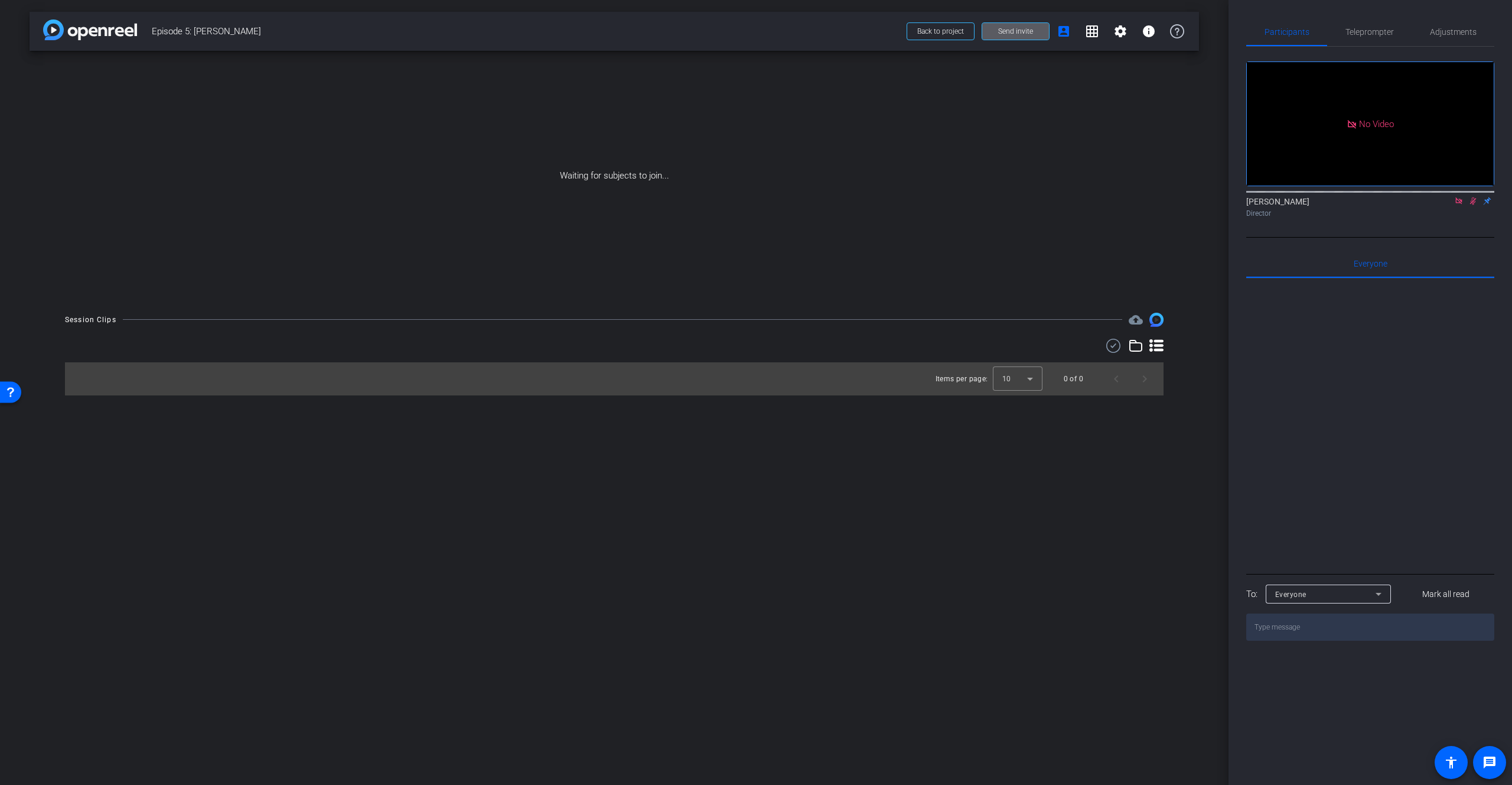
click at [1010, 32] on span "Send invite" at bounding box center [1016, 31] width 35 height 10
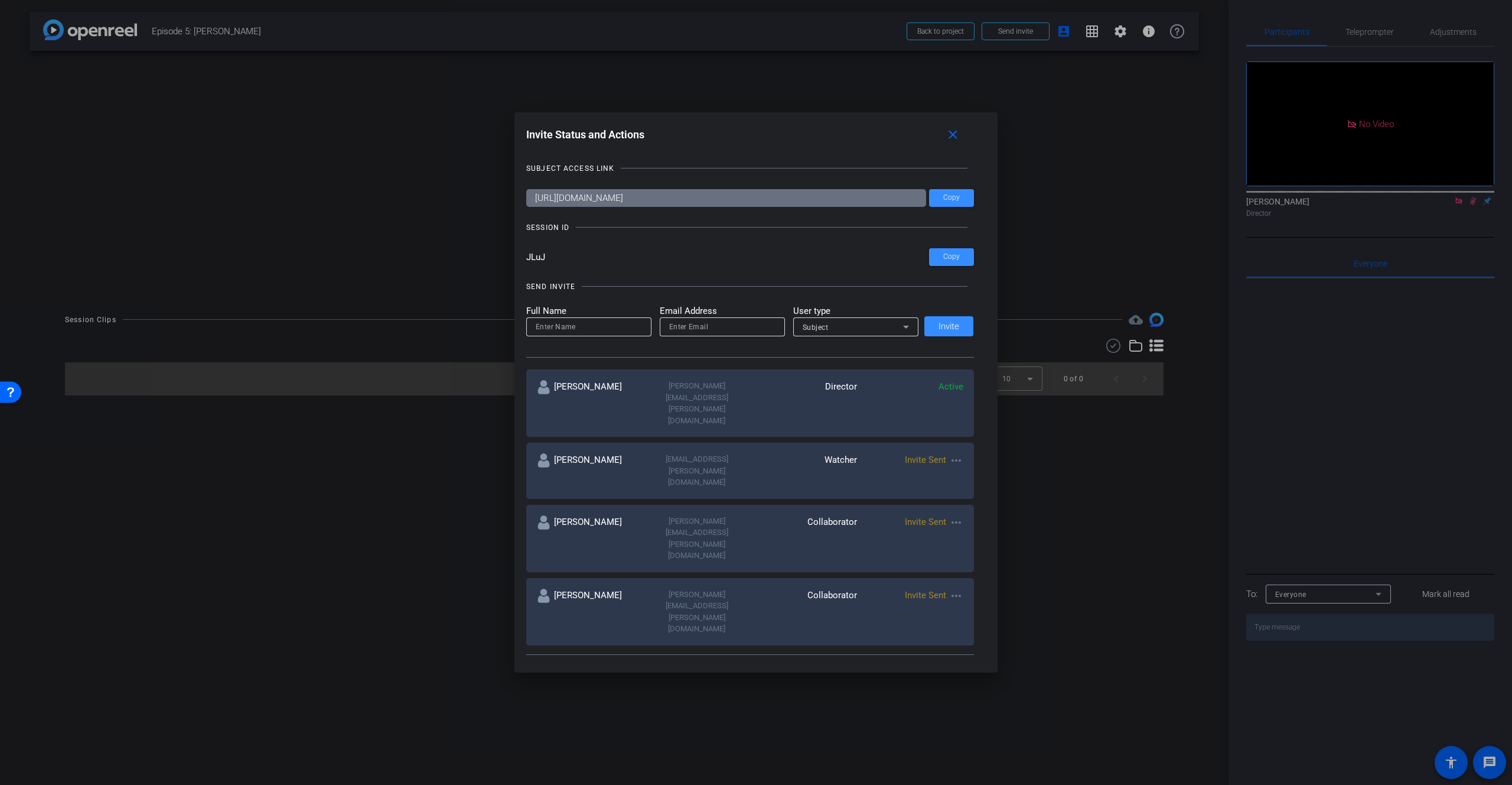
click at [960, 588] on mat-icon "more_horiz" at bounding box center [956, 595] width 14 height 14
click at [972, 542] on span "Re-Send Invite" at bounding box center [1002, 545] width 88 height 14
click at [950, 137] on mat-icon "close" at bounding box center [953, 134] width 15 height 15
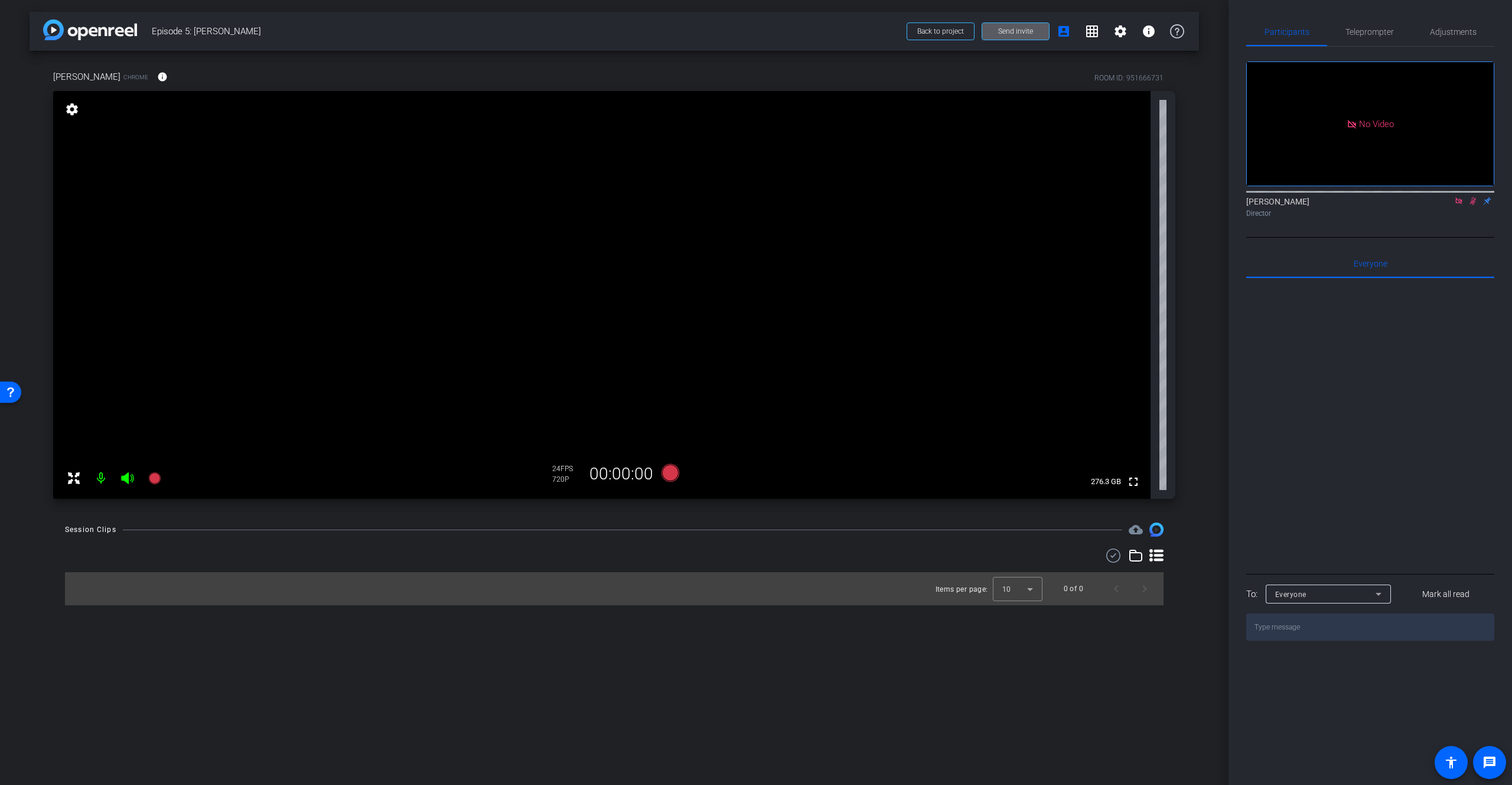
click at [130, 479] on icon at bounding box center [127, 478] width 14 height 14
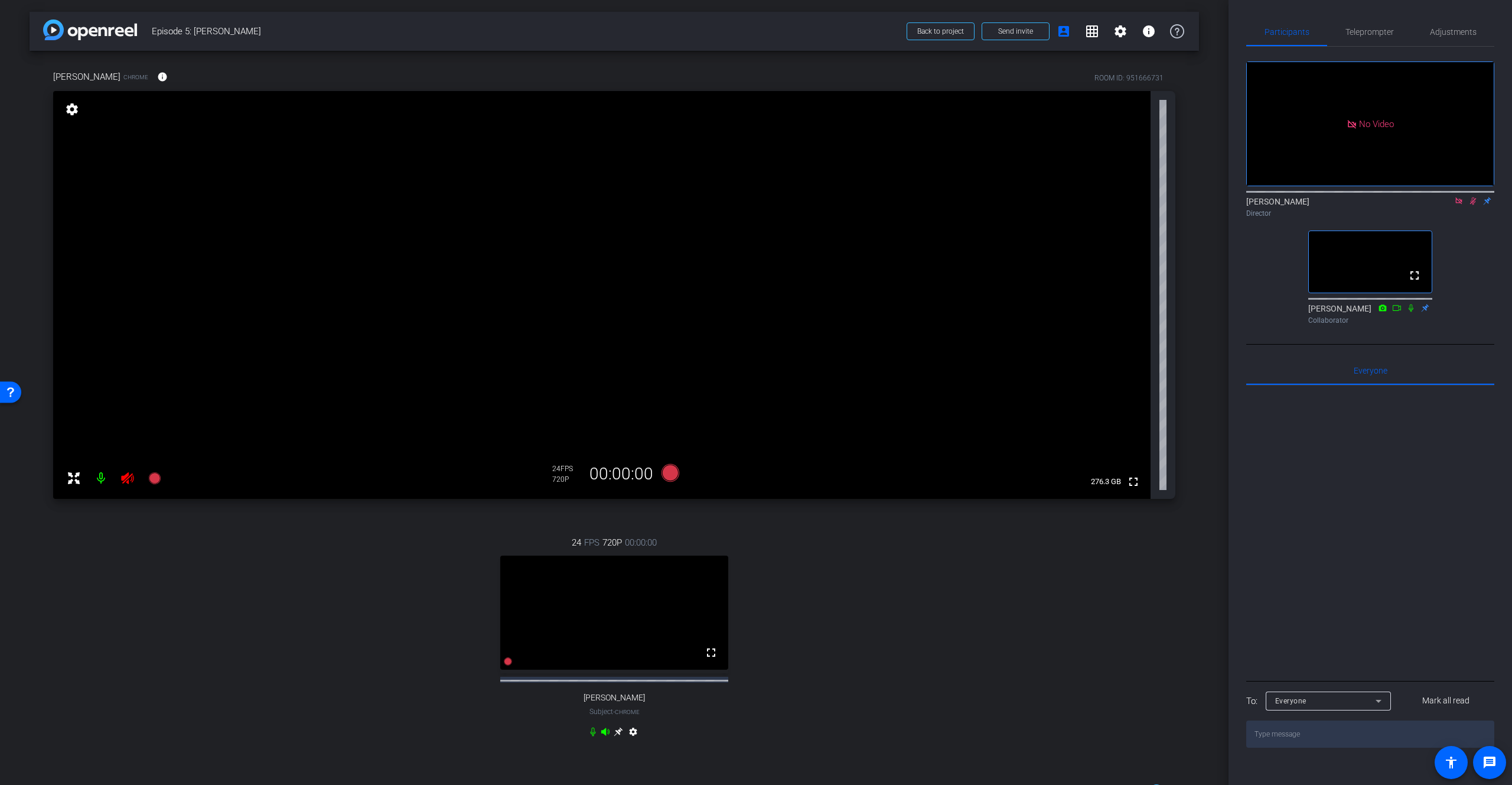
click at [1412, 205] on icon at bounding box center [1458, 201] width 10 height 9
click at [1412, 205] on icon at bounding box center [1459, 201] width 7 height 8
click at [1412, 34] on span "Adjustments" at bounding box center [1453, 32] width 47 height 9
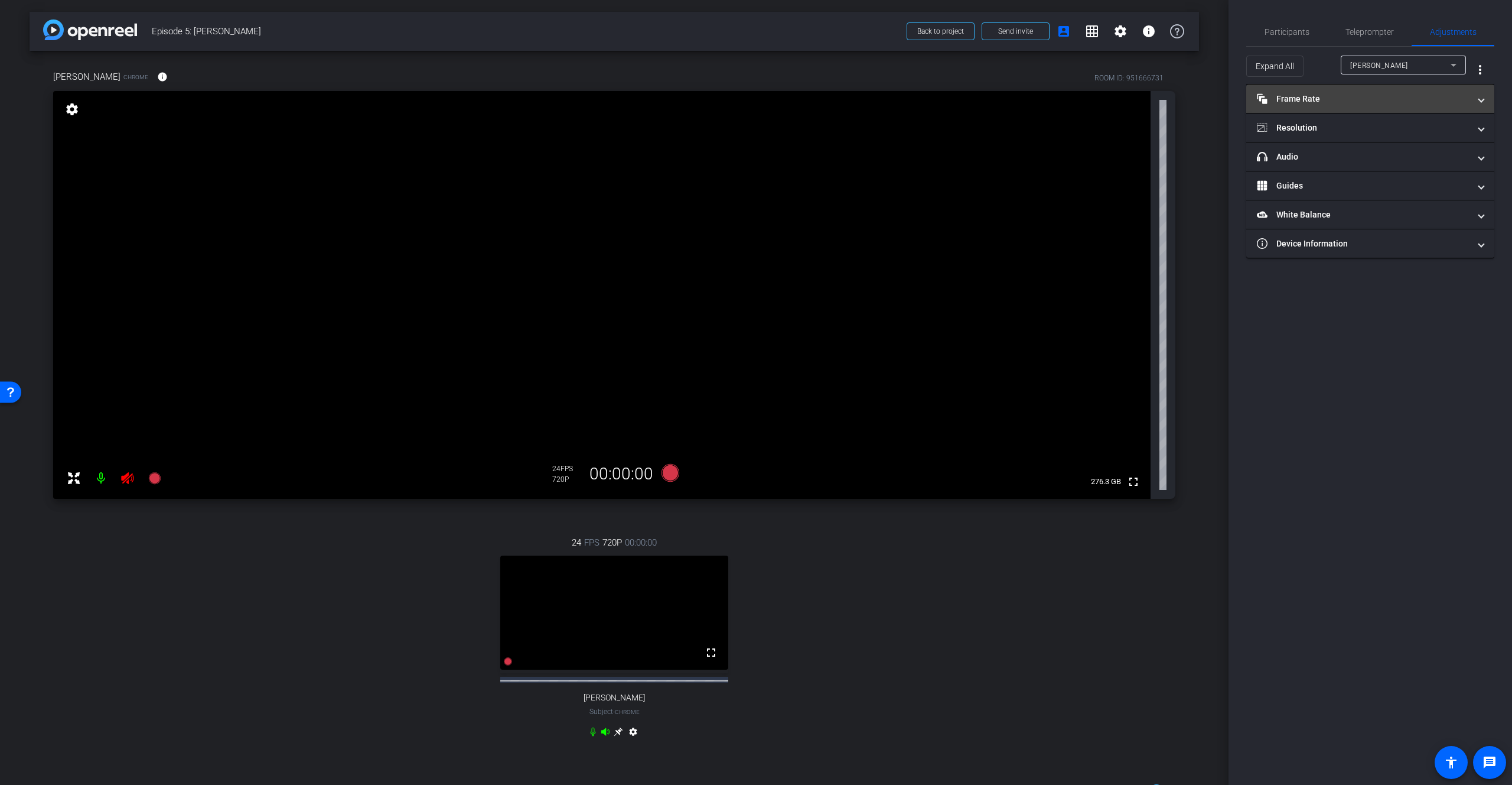
click at [1353, 101] on mat-panel-title "Frame Rate Frame Rate" at bounding box center [1363, 99] width 213 height 12
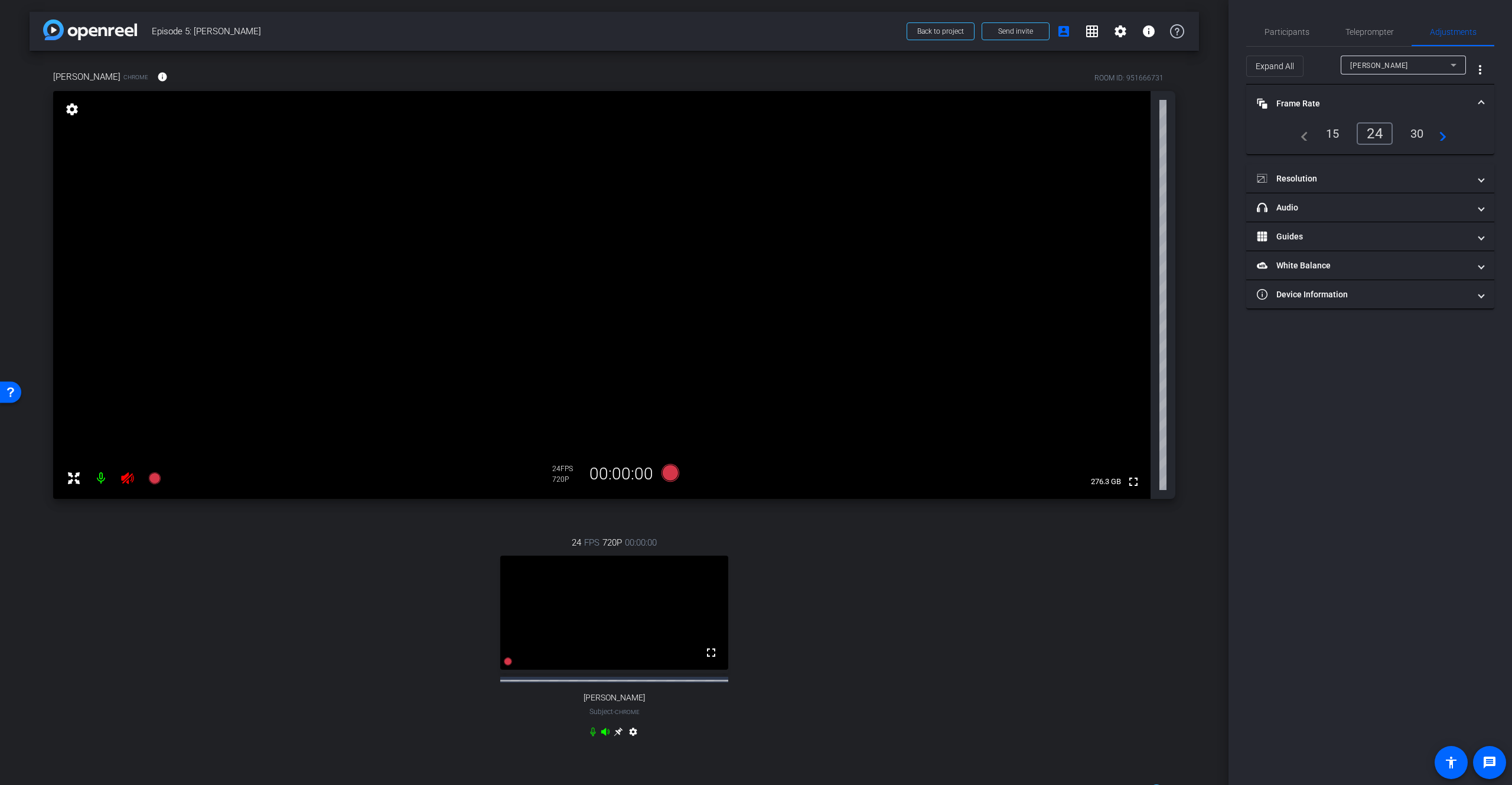
click at [1412, 134] on div "30" at bounding box center [1417, 133] width 31 height 20
click at [1388, 62] on span "Mark Morgan" at bounding box center [1379, 66] width 58 height 9
click at [1373, 106] on span "Syra Arif" at bounding box center [1380, 107] width 60 height 14
click at [1412, 138] on div "30" at bounding box center [1417, 133] width 31 height 20
click at [1286, 33] on span "Participants" at bounding box center [1287, 32] width 45 height 9
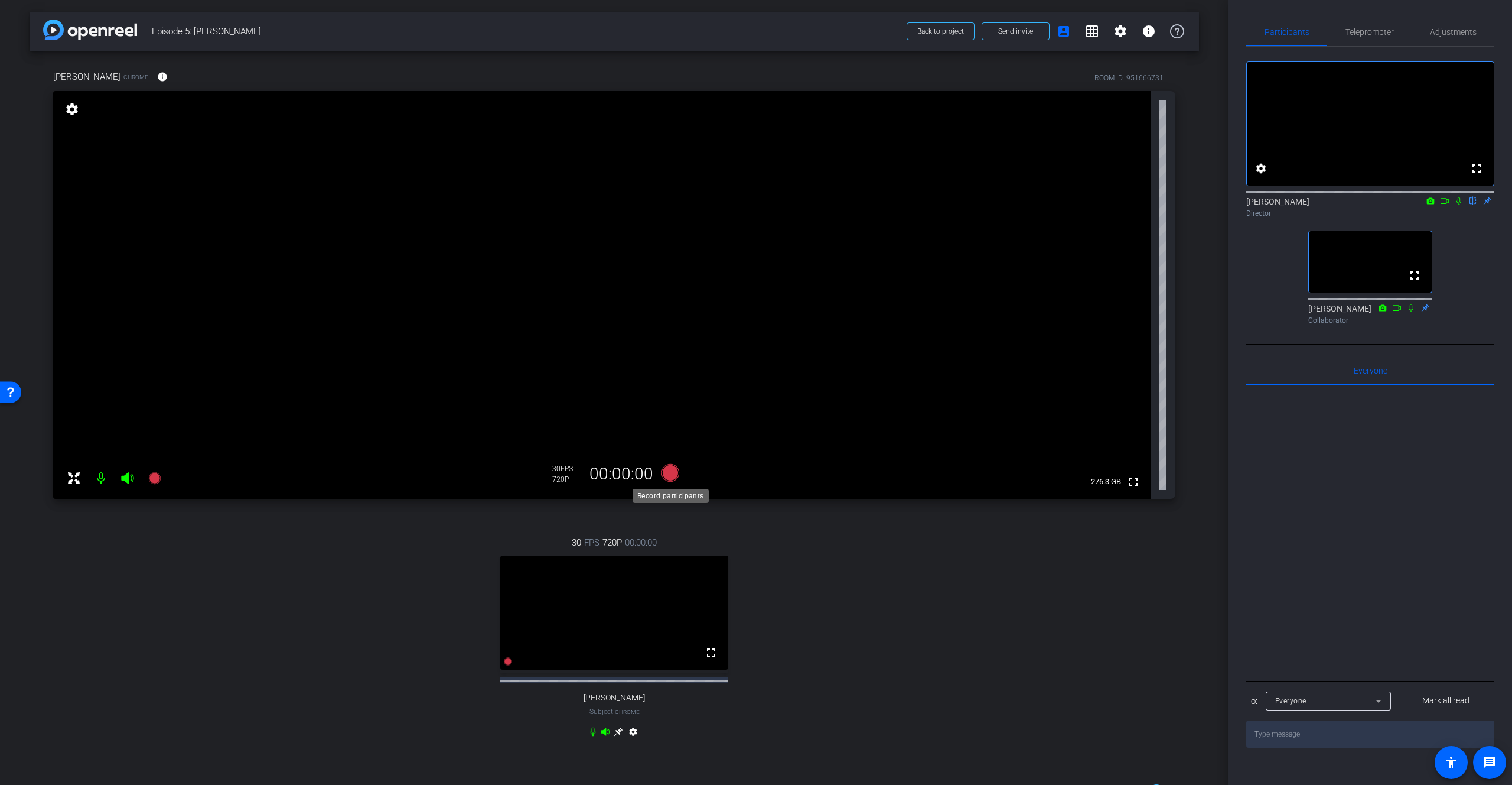
click at [669, 475] on icon at bounding box center [670, 472] width 17 height 17
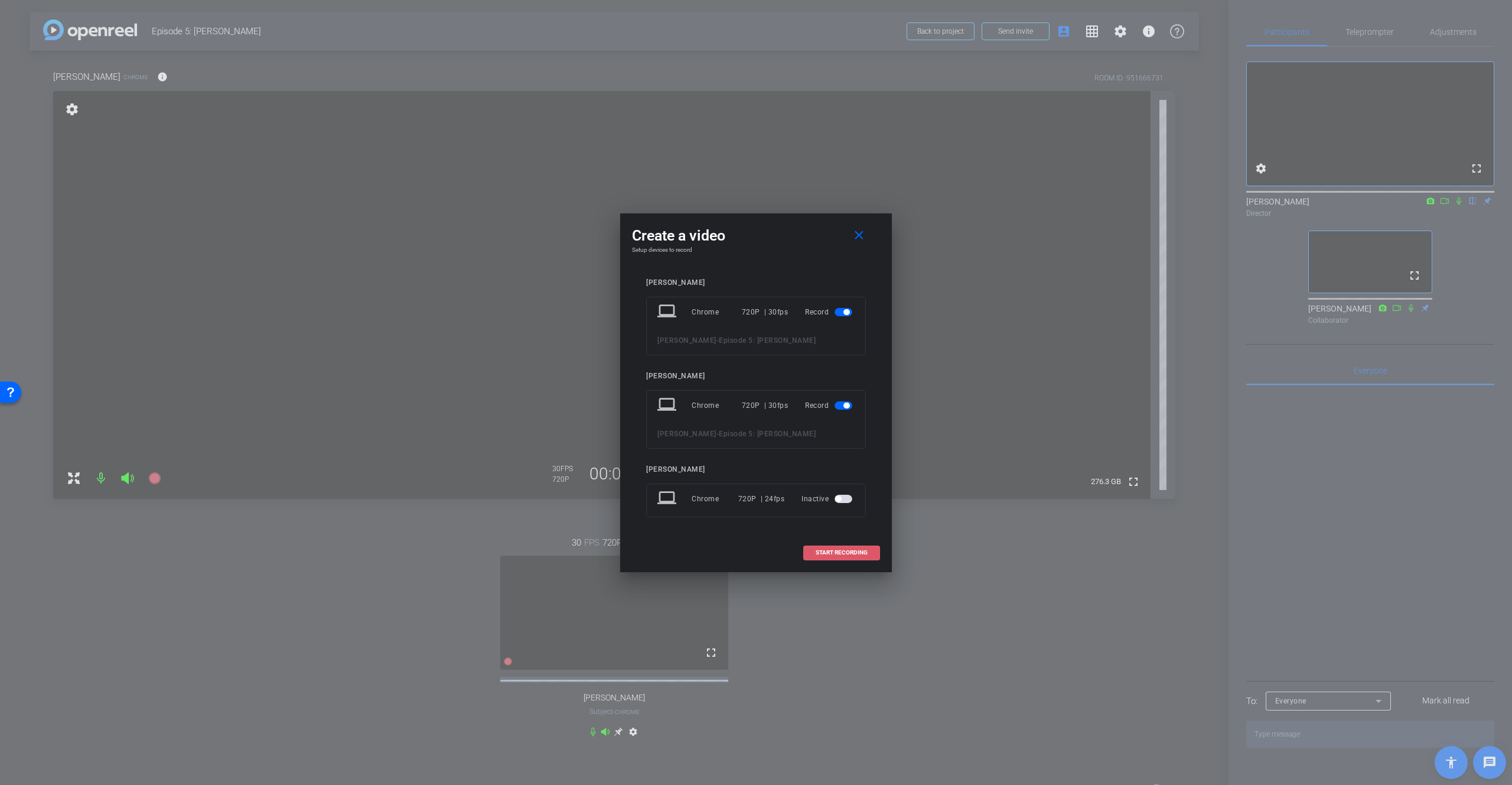
click at [825, 555] on span "START RECORDING" at bounding box center [842, 552] width 52 height 6
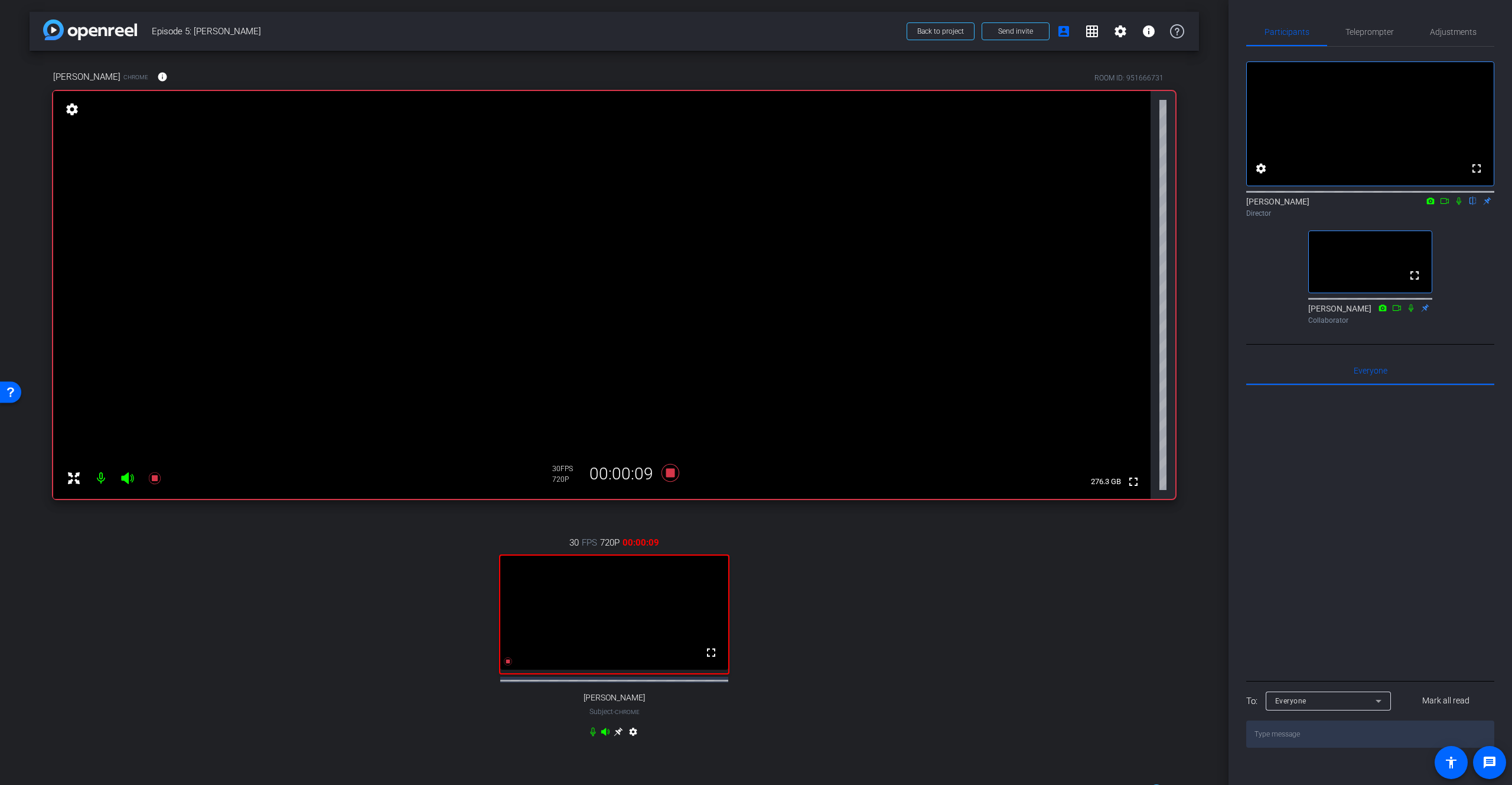
click at [1412, 205] on icon at bounding box center [1458, 201] width 4 height 8
click at [1412, 205] on icon at bounding box center [1458, 201] width 10 height 9
click at [671, 473] on icon at bounding box center [670, 472] width 17 height 17
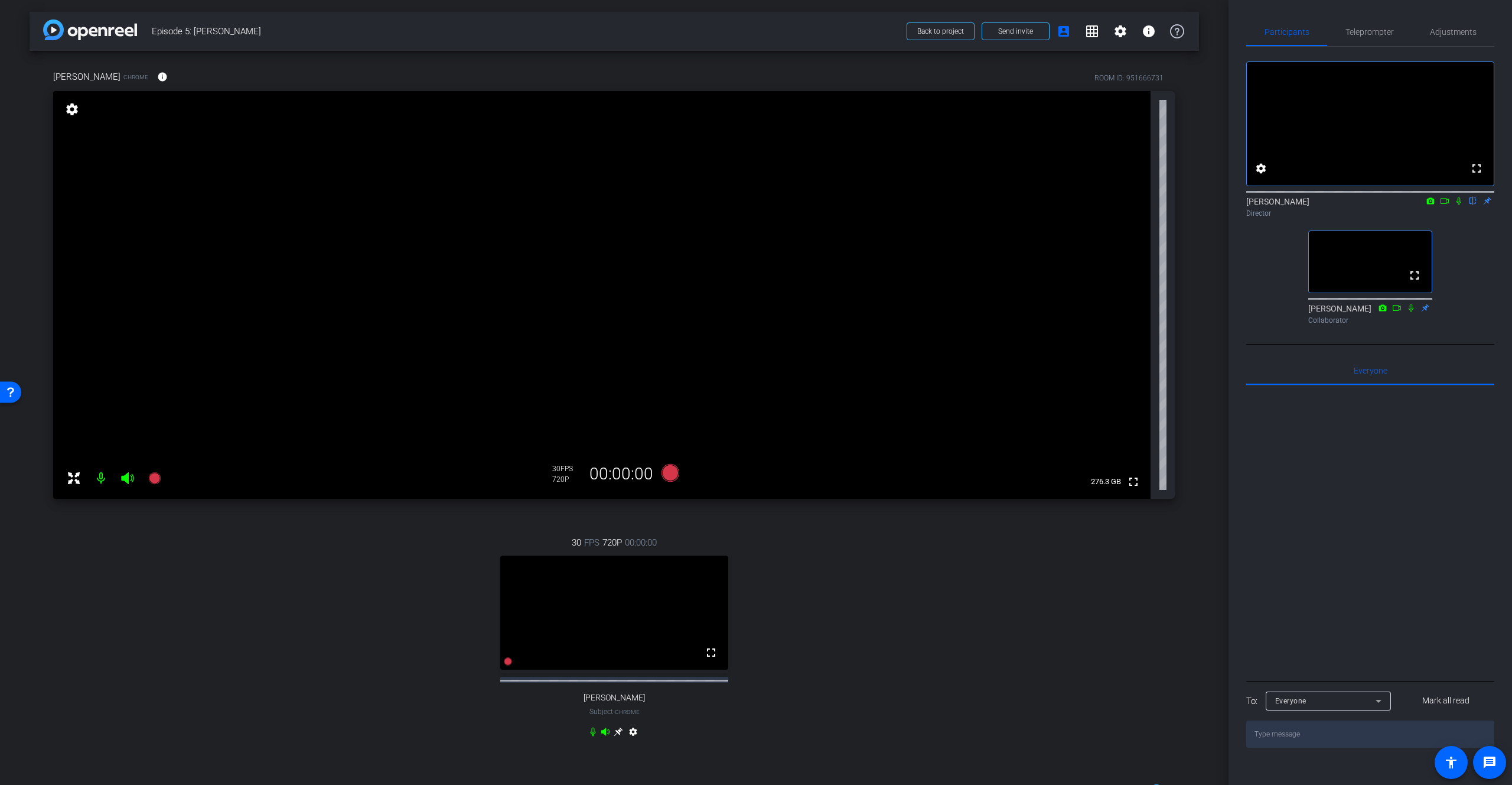
click at [1412, 205] on icon at bounding box center [1458, 201] width 10 height 9
click at [837, 650] on div "30 FPS 720P 00:00:00 fullscreen Syra Arif Subject - Chrome settings" at bounding box center [614, 639] width 1122 height 244
click at [1412, 205] on icon at bounding box center [1458, 201] width 10 height 9
click at [1412, 205] on icon at bounding box center [1458, 201] width 4 height 8
click at [673, 477] on icon at bounding box center [670, 472] width 17 height 17
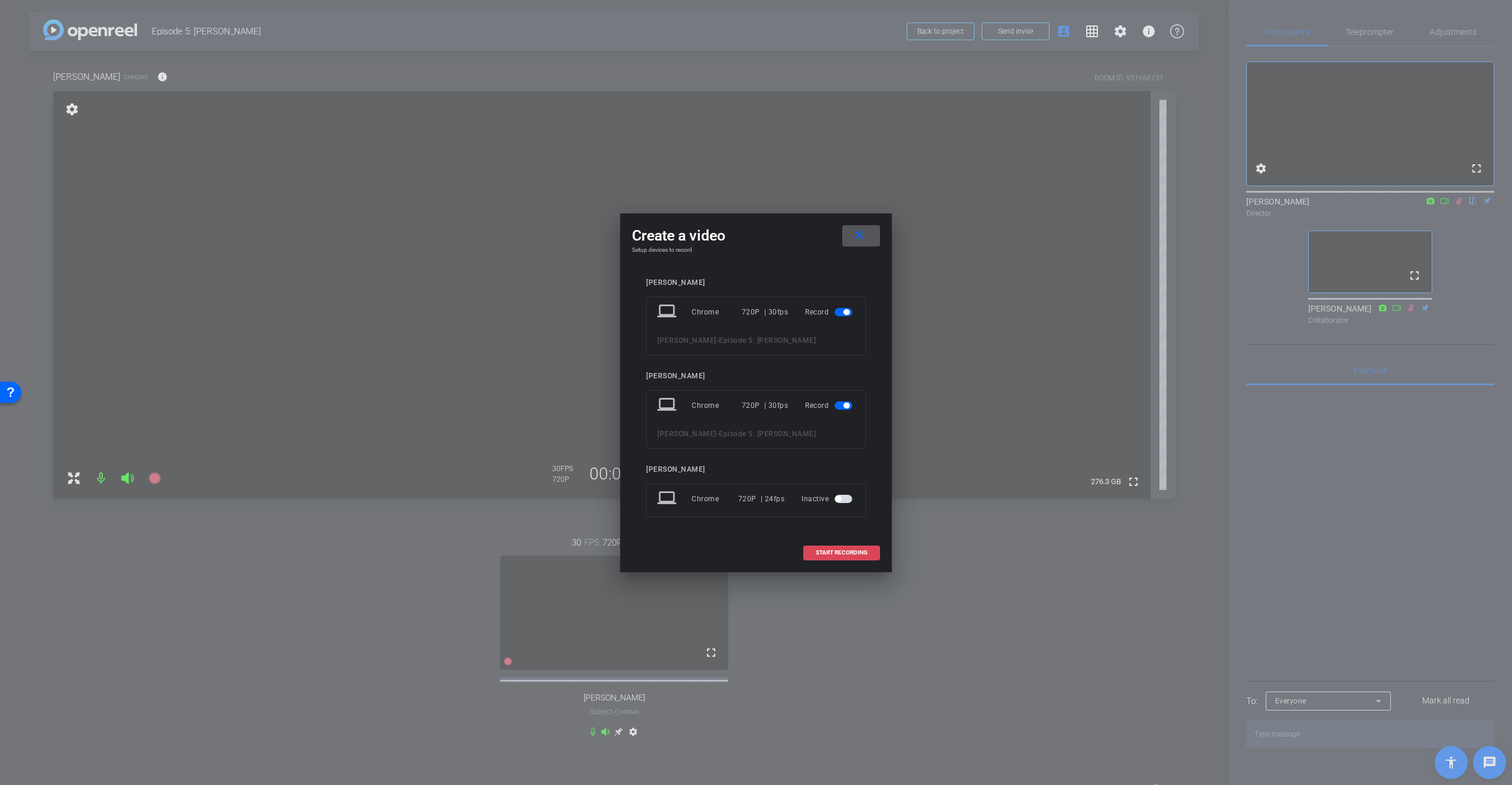
click at [831, 553] on span "START RECORDING" at bounding box center [842, 552] width 52 height 6
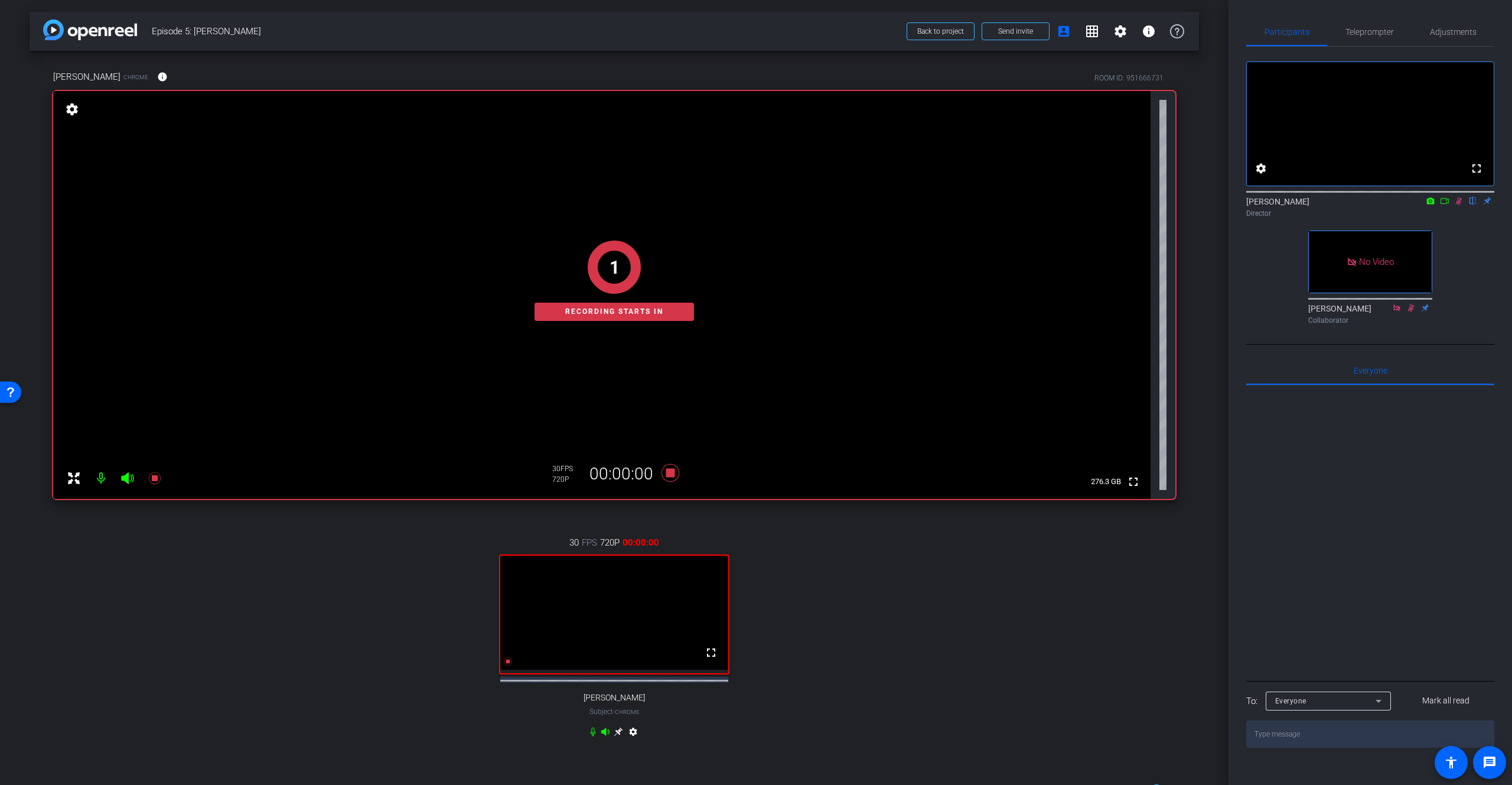
click at [1412, 205] on icon at bounding box center [1444, 201] width 10 height 9
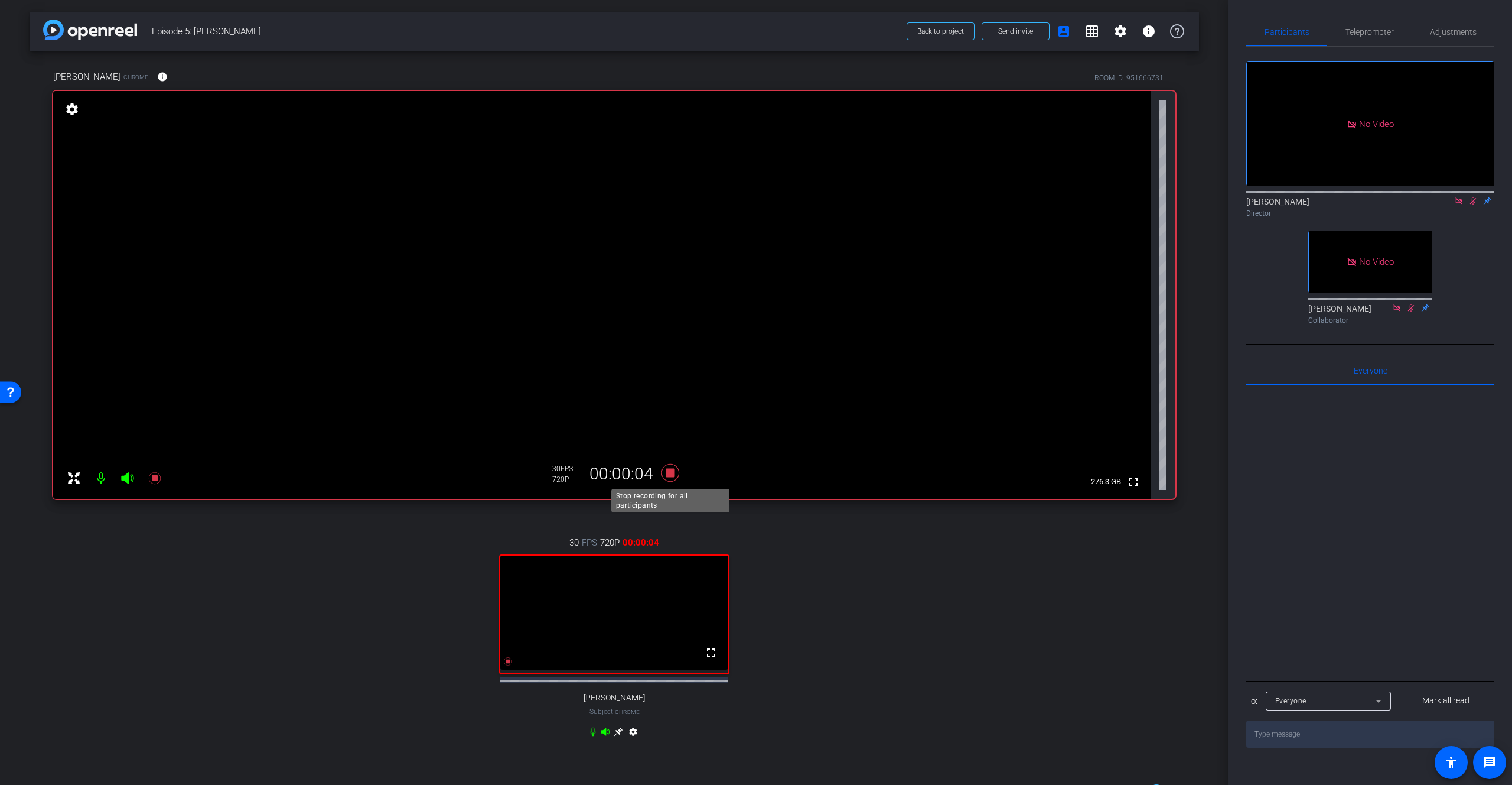
click at [669, 471] on icon at bounding box center [670, 472] width 17 height 17
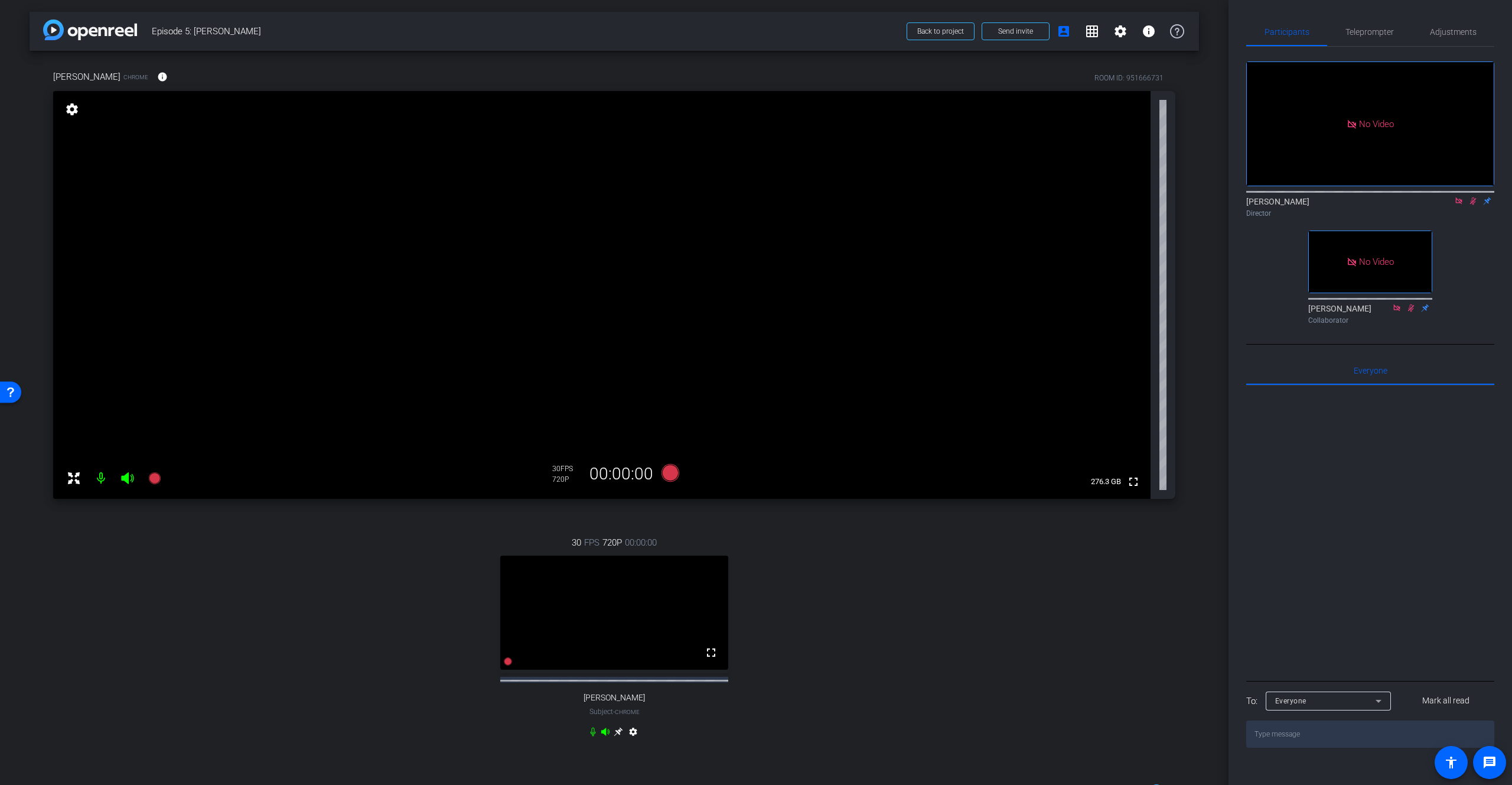
click at [1412, 205] on icon at bounding box center [1473, 201] width 7 height 8
click at [1412, 205] on icon at bounding box center [1458, 201] width 10 height 9
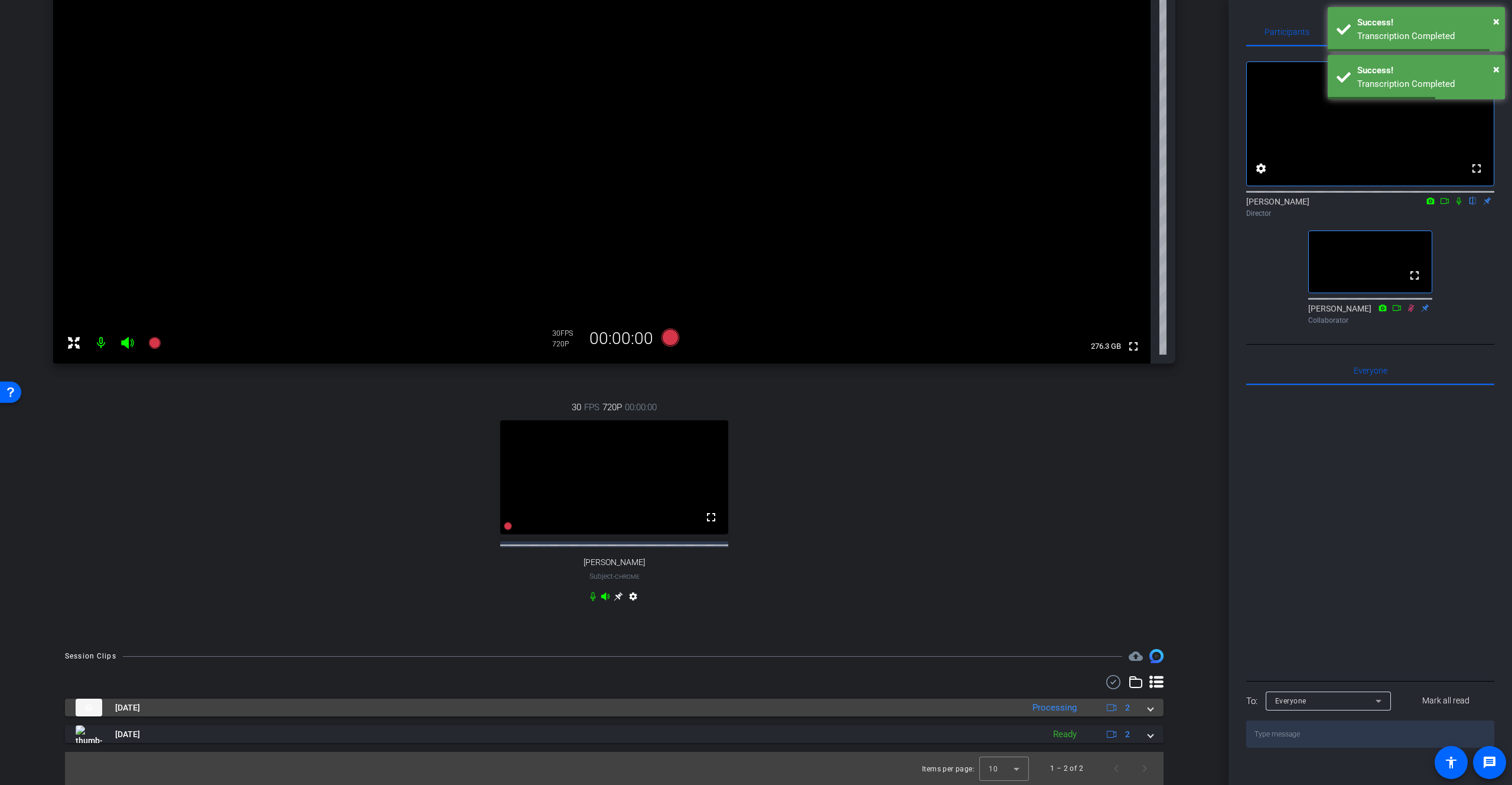
click at [997, 712] on mat-panel-title "Sep 19, 2025" at bounding box center [546, 707] width 941 height 17
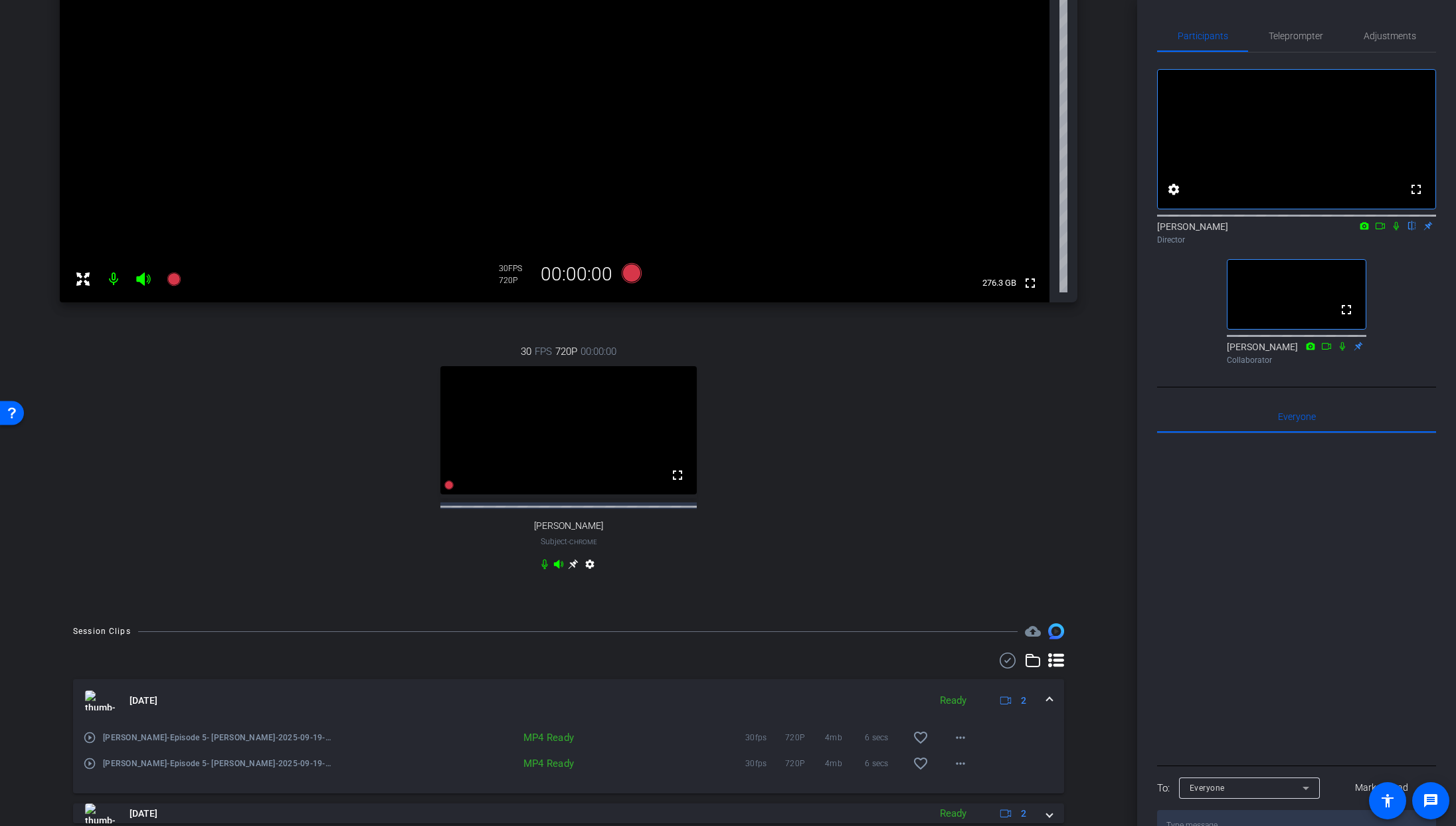
scroll to position [315, 0]
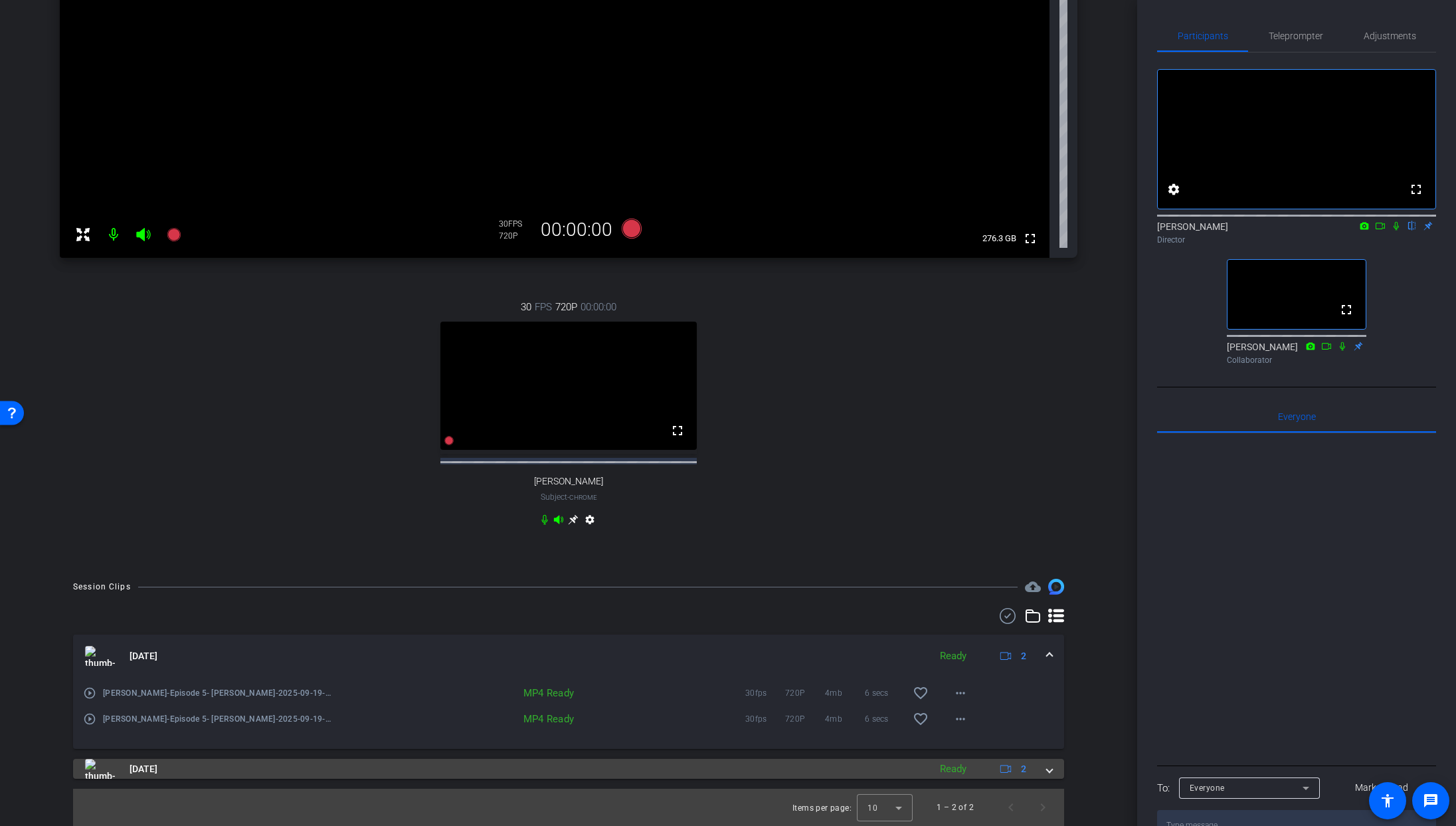
click at [543, 770] on mat-panel-title "Sep 19, 2025" at bounding box center [504, 769] width 838 height 19
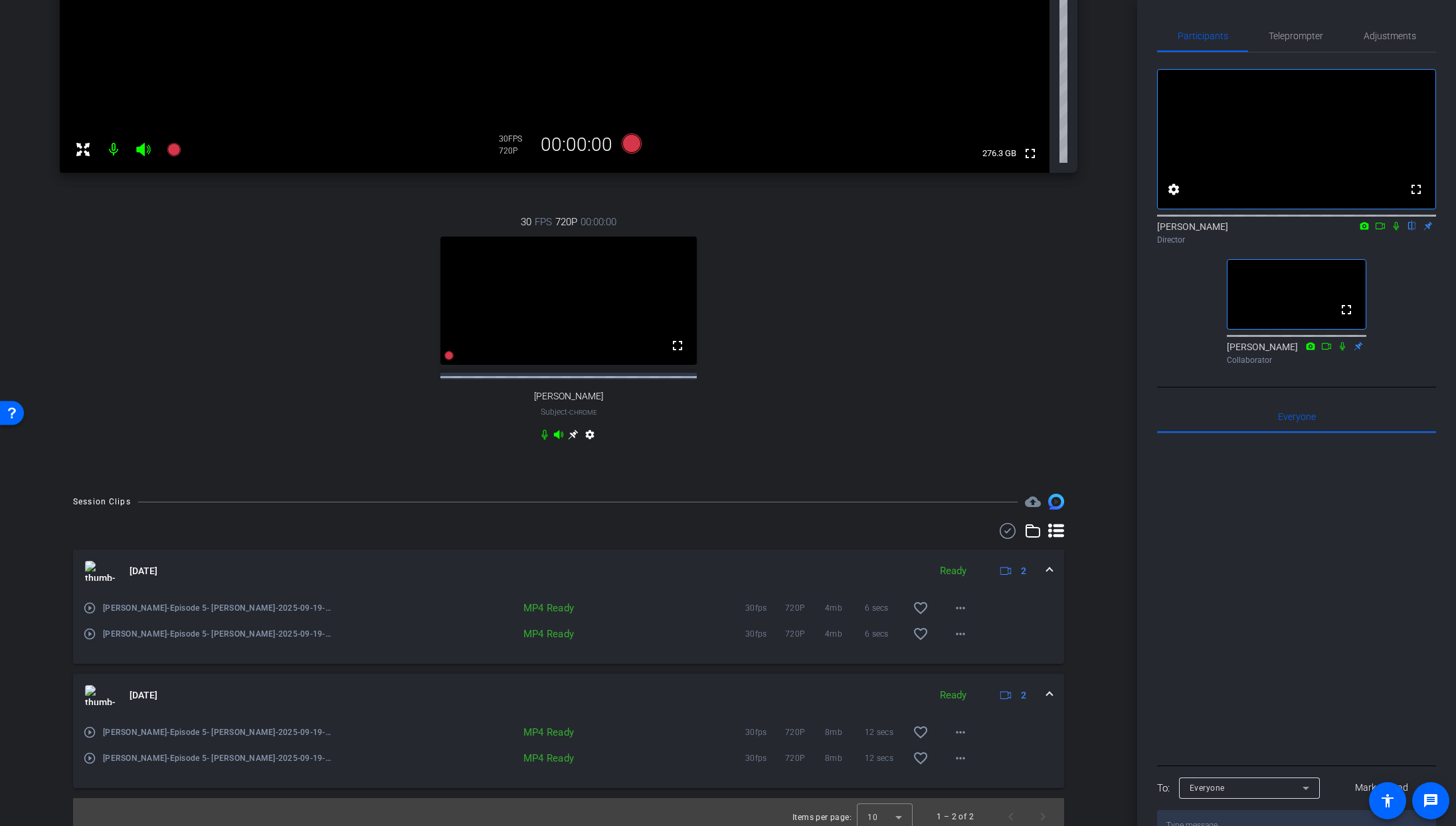
scroll to position [409, 0]
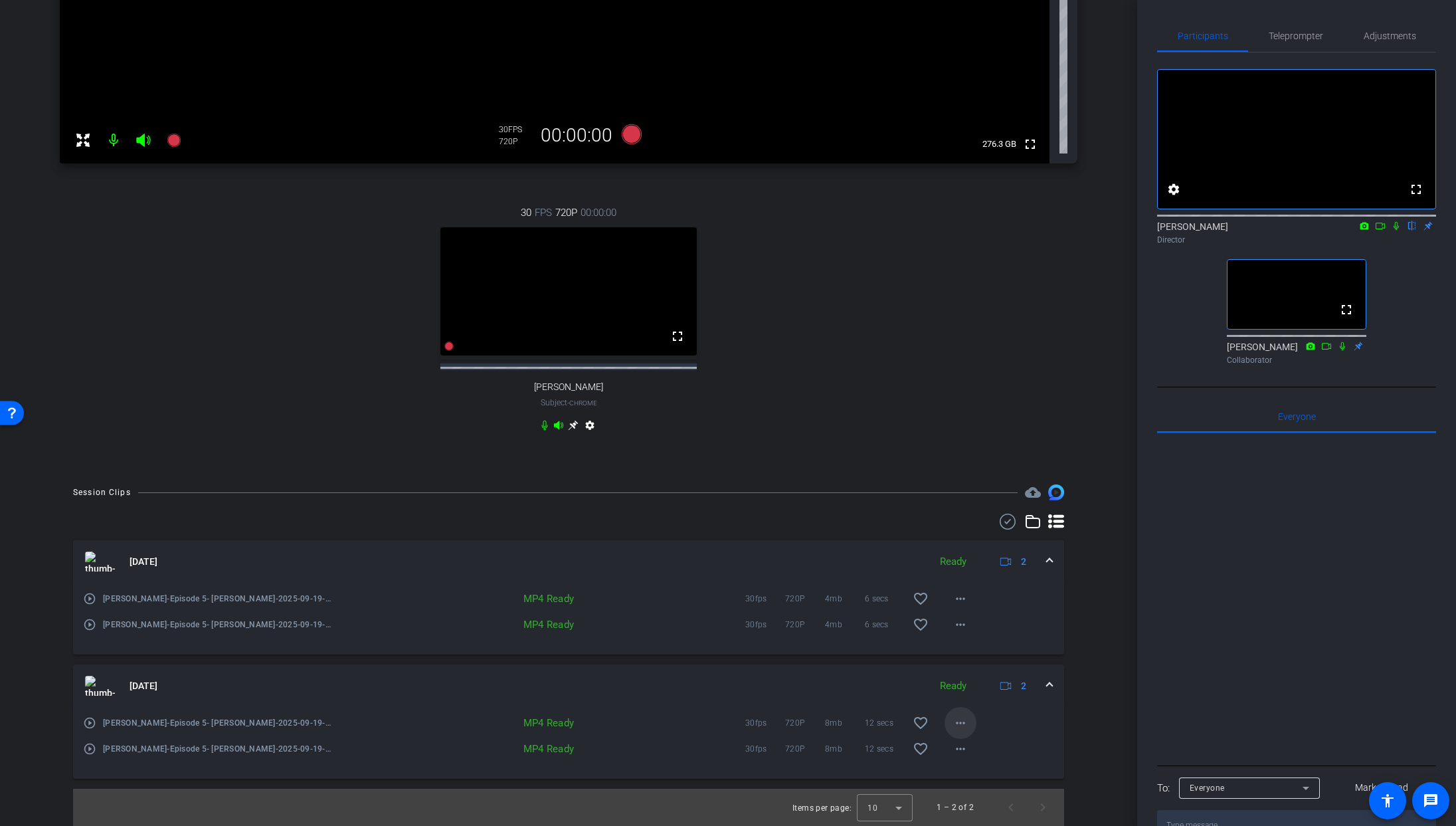
click at [965, 722] on mat-icon "more_horiz" at bounding box center [960, 723] width 16 height 16
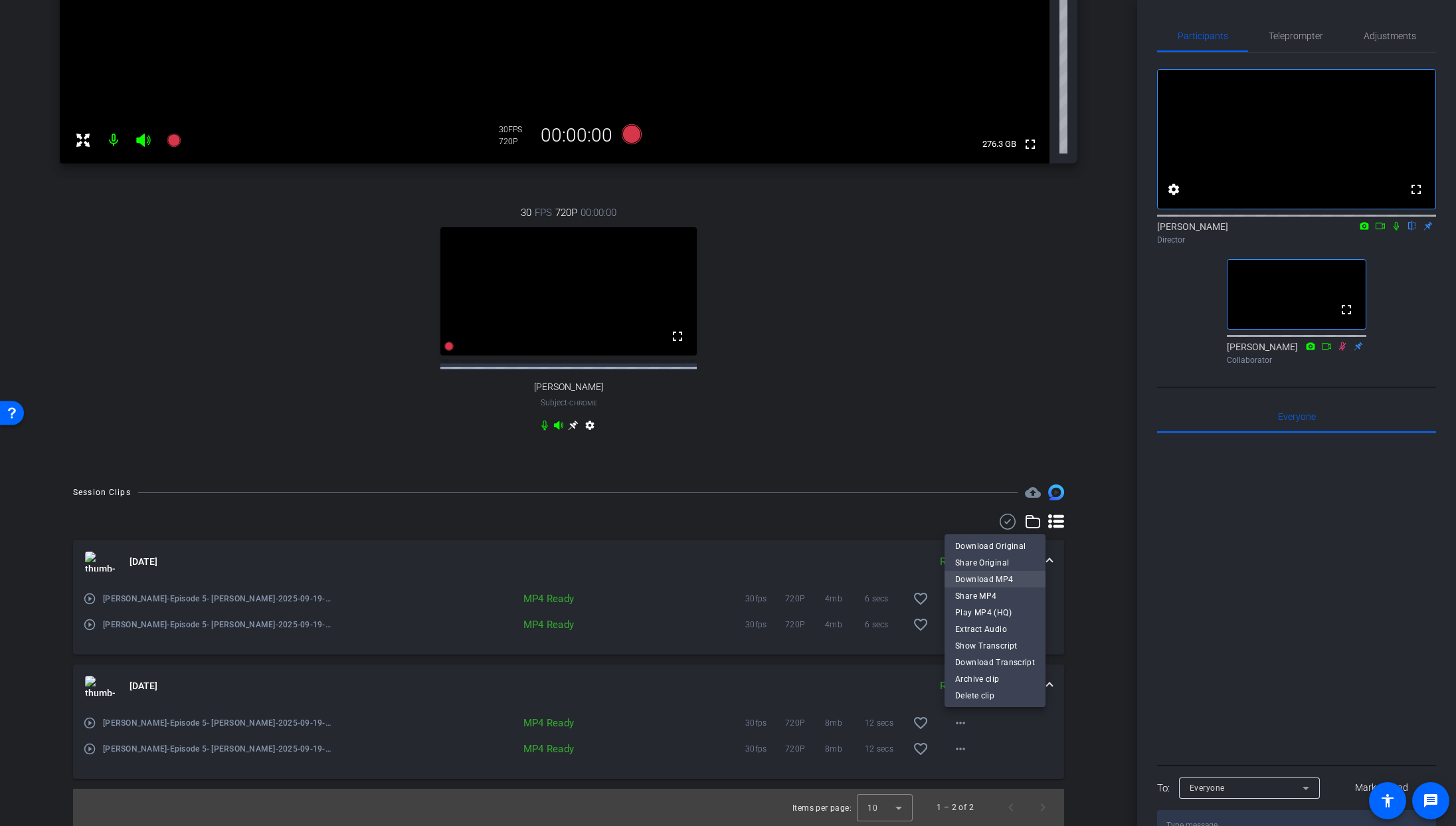
click at [1005, 576] on span "Download MP4" at bounding box center [995, 580] width 80 height 16
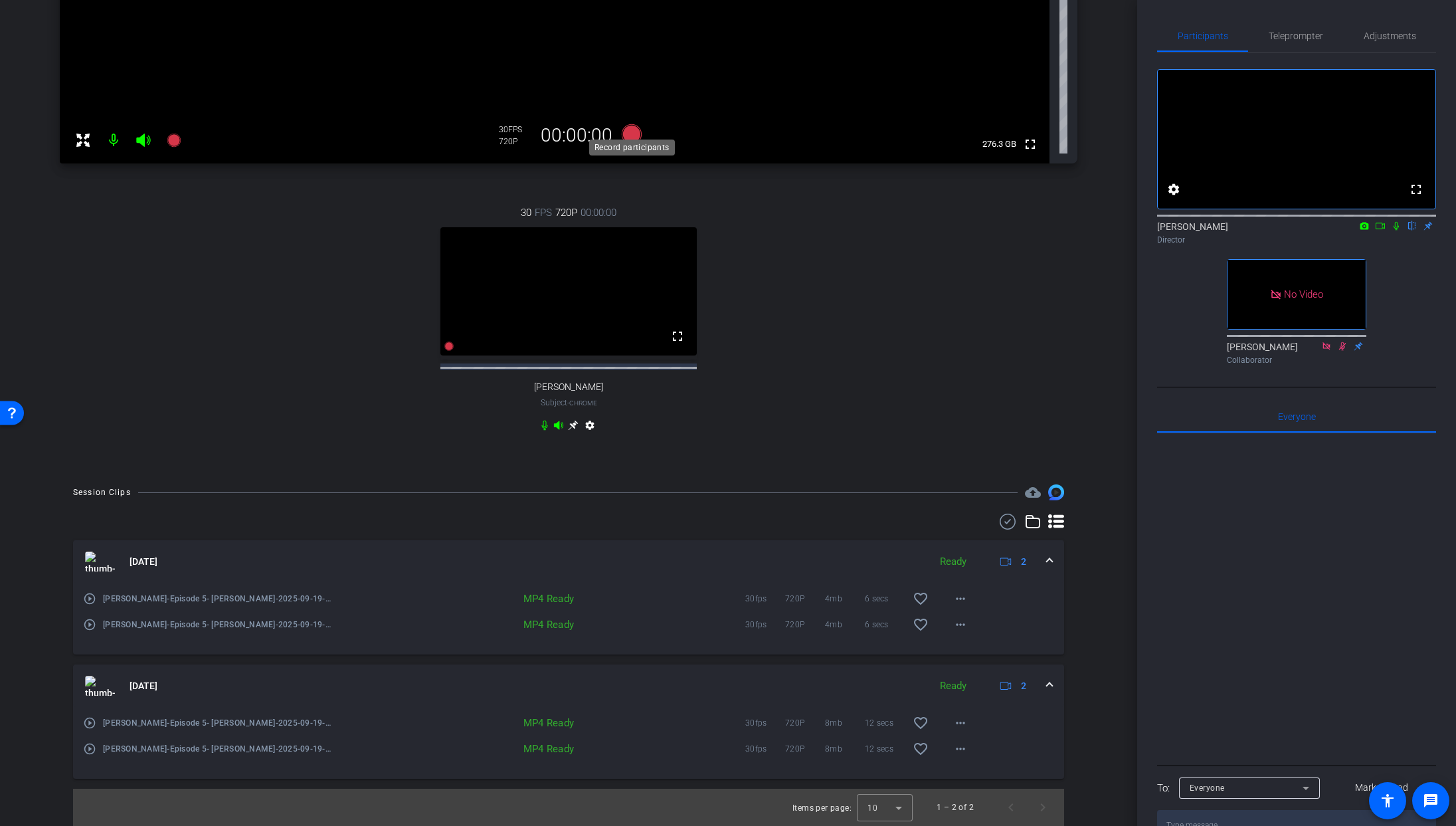
click at [632, 125] on icon at bounding box center [631, 134] width 19 height 19
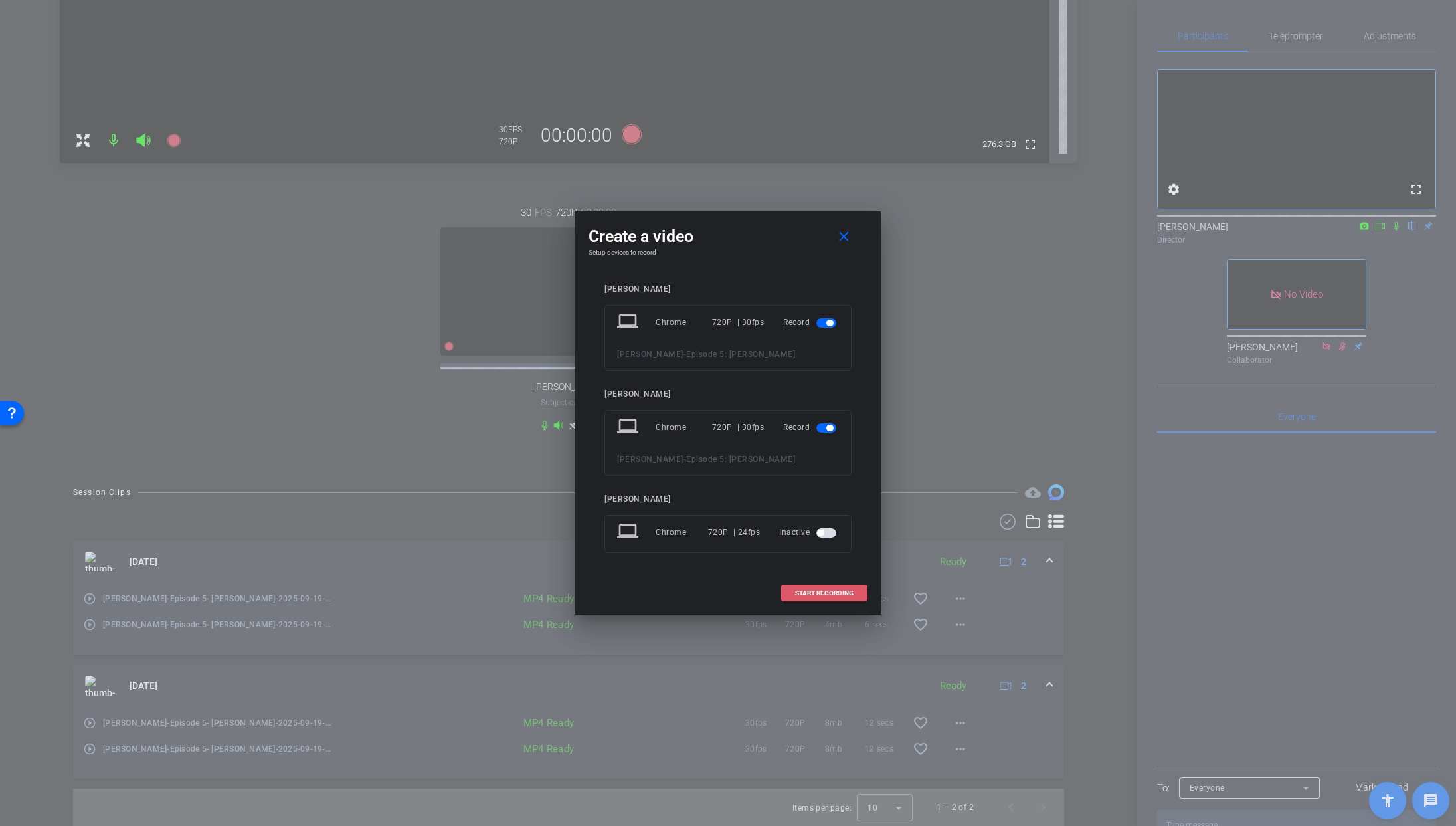
click at [815, 591] on span "START RECORDING" at bounding box center [824, 593] width 58 height 7
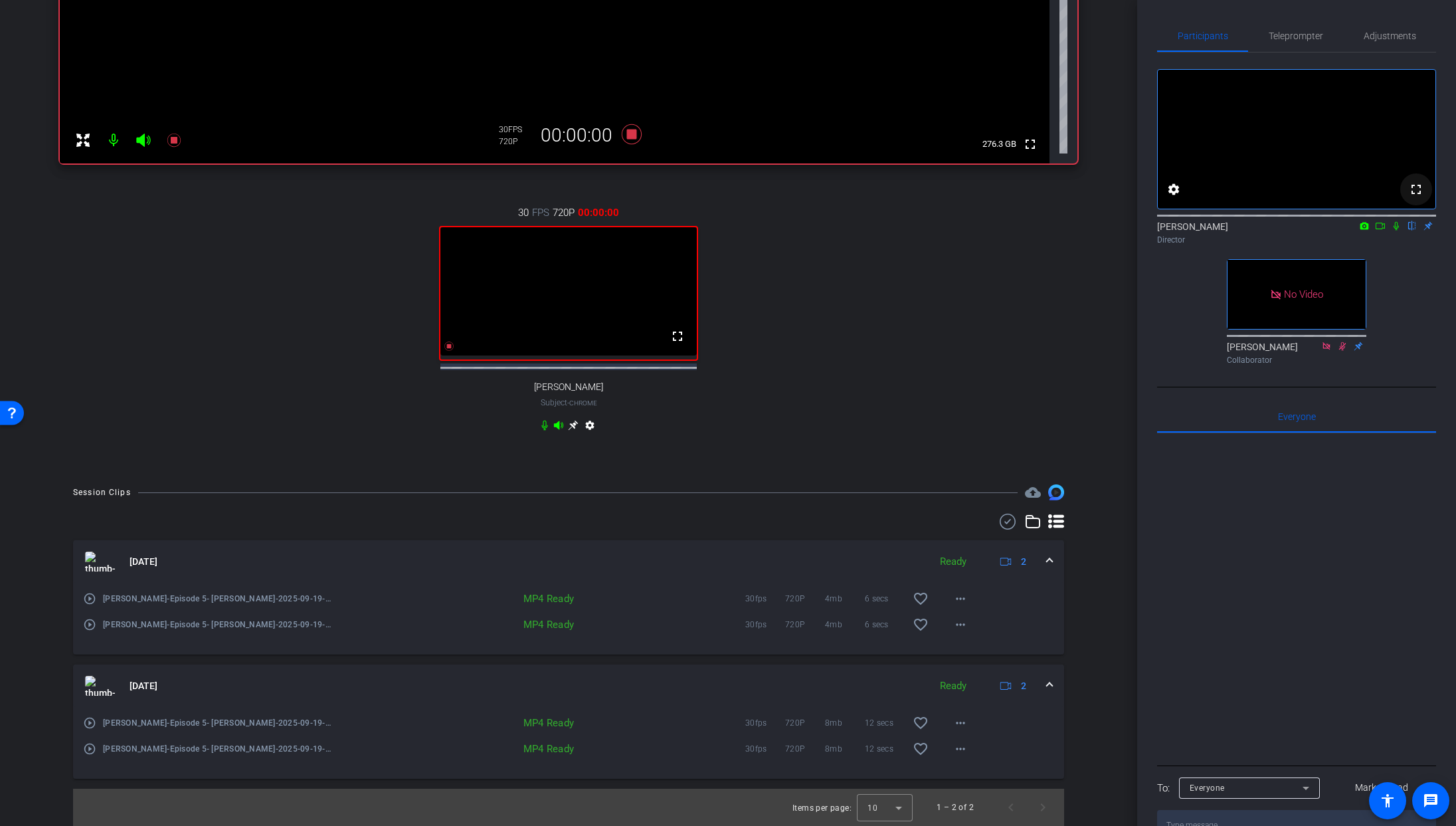
scroll to position [406, 0]
click at [1398, 231] on icon at bounding box center [1396, 226] width 11 height 10
click at [1381, 231] on icon at bounding box center [1380, 226] width 11 height 10
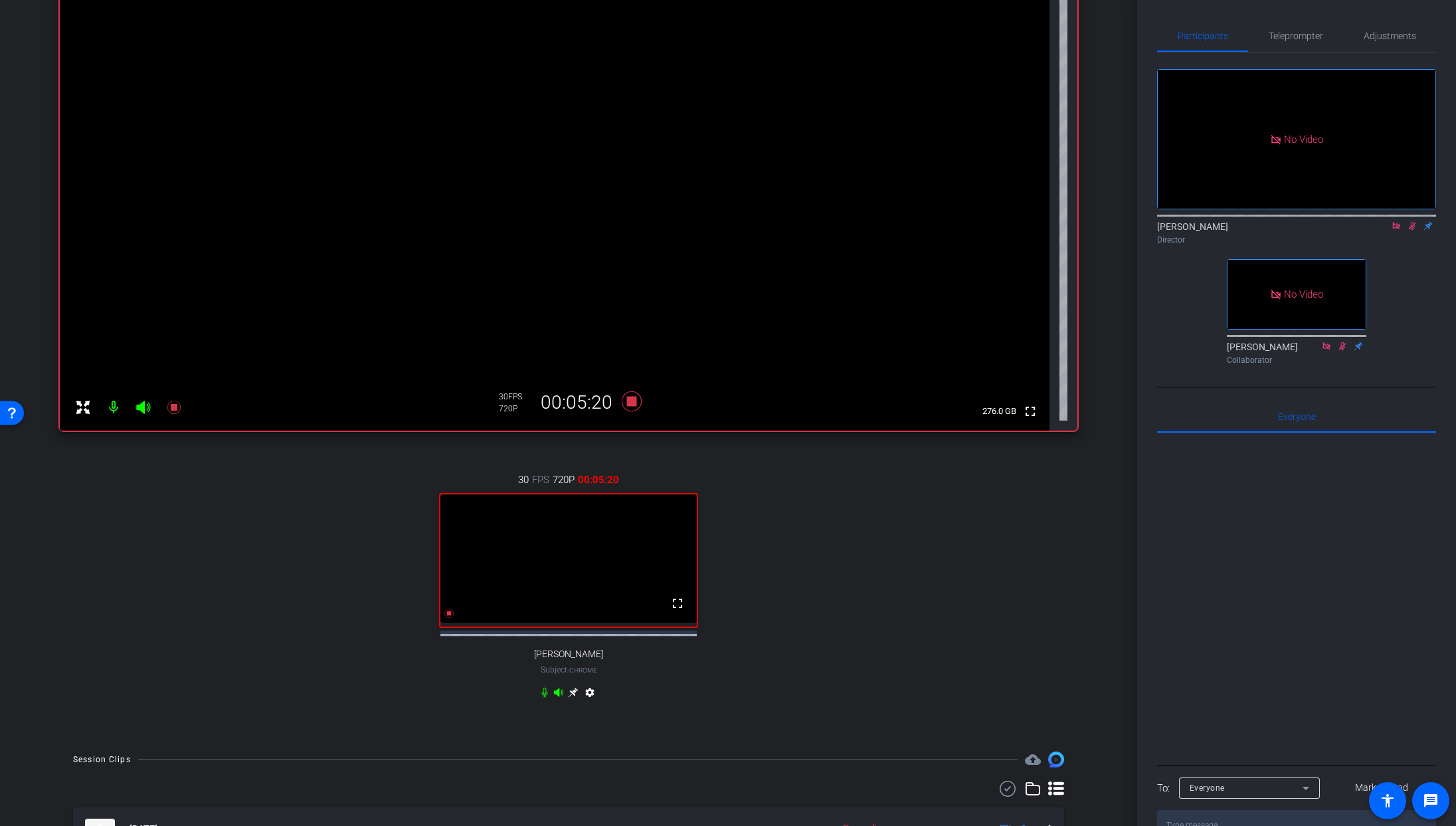
scroll to position [125, 0]
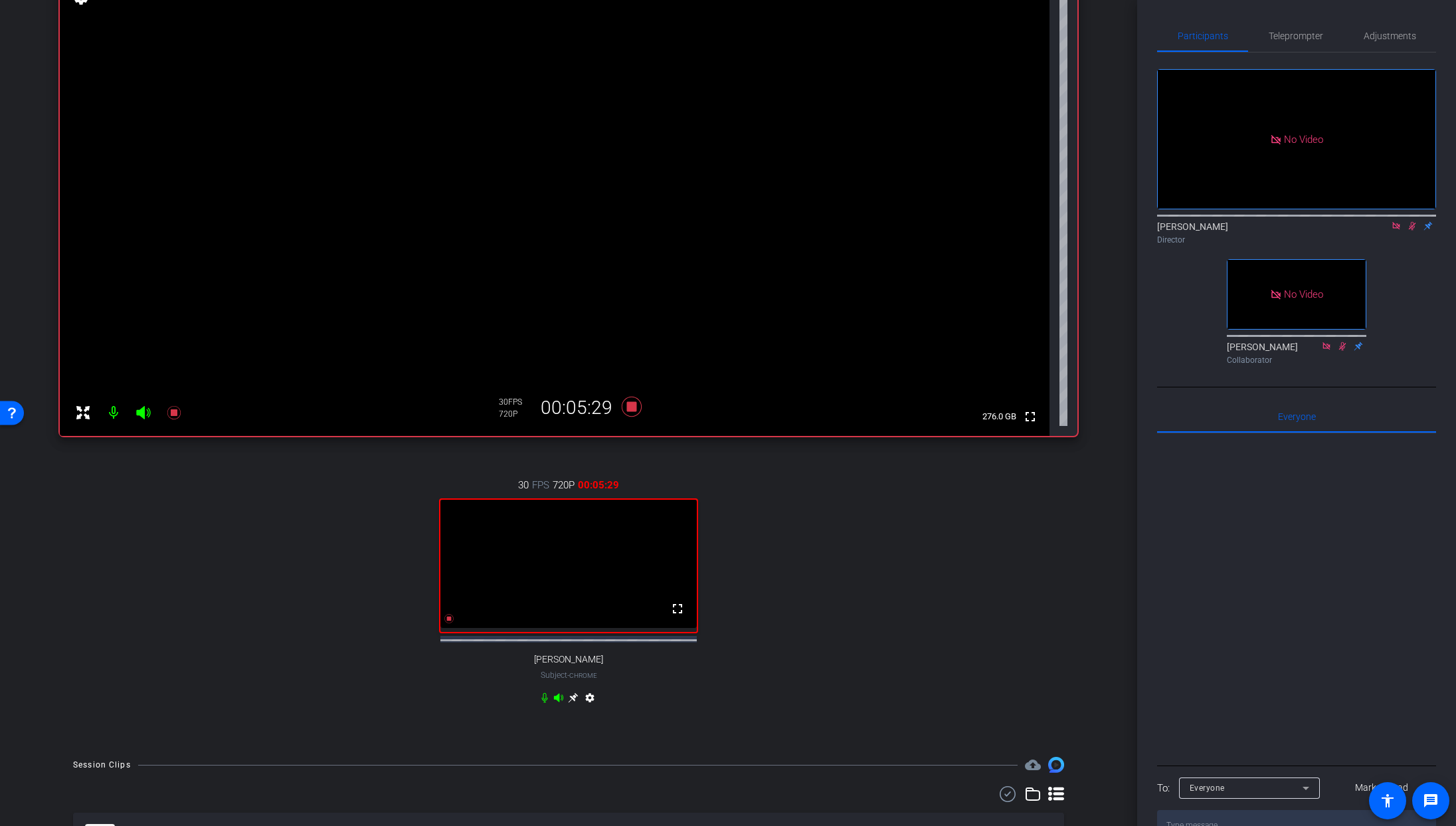
click at [1399, 231] on icon at bounding box center [1396, 226] width 11 height 10
click at [632, 408] on icon at bounding box center [631, 406] width 19 height 19
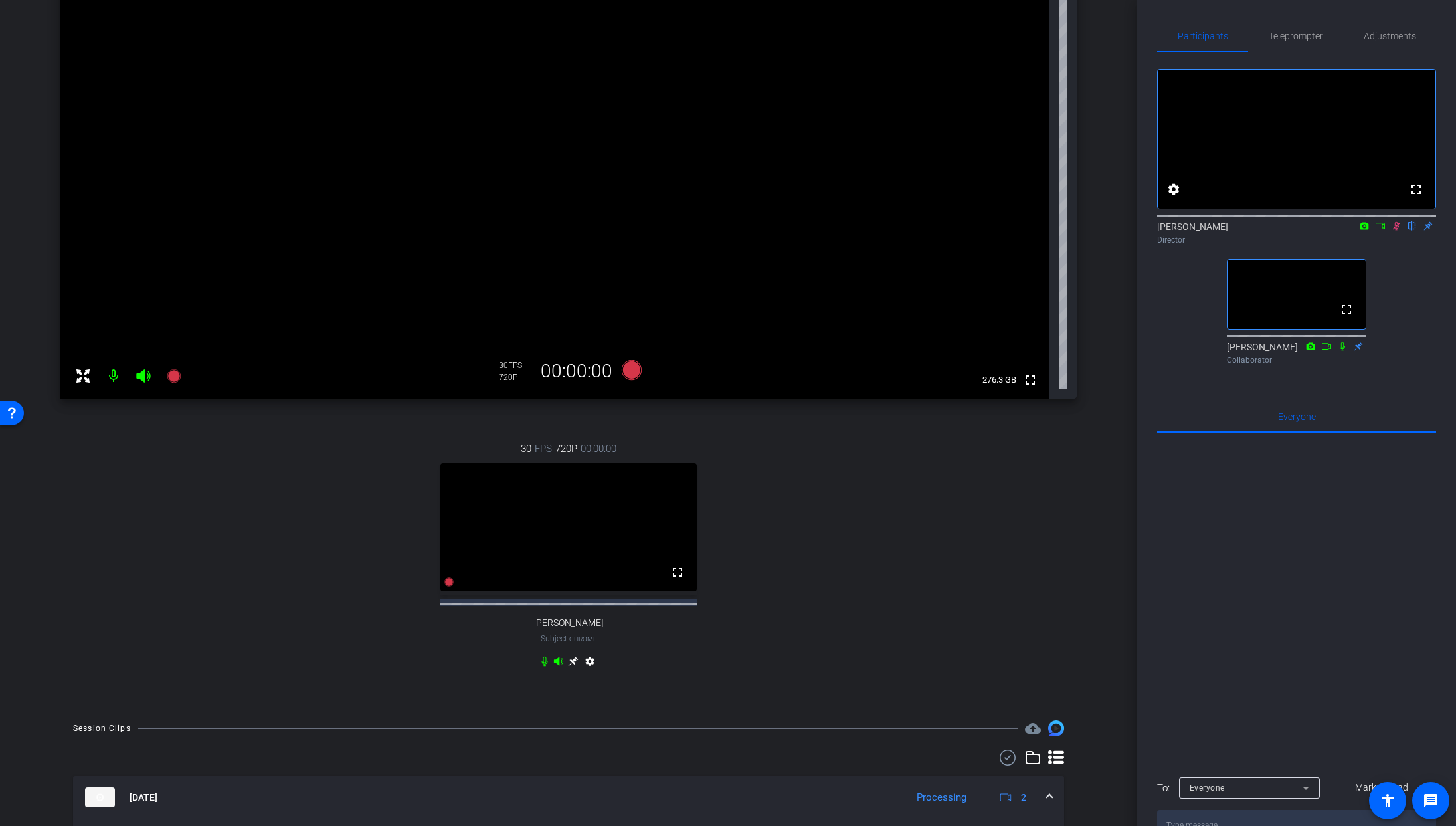
scroll to position [118, 0]
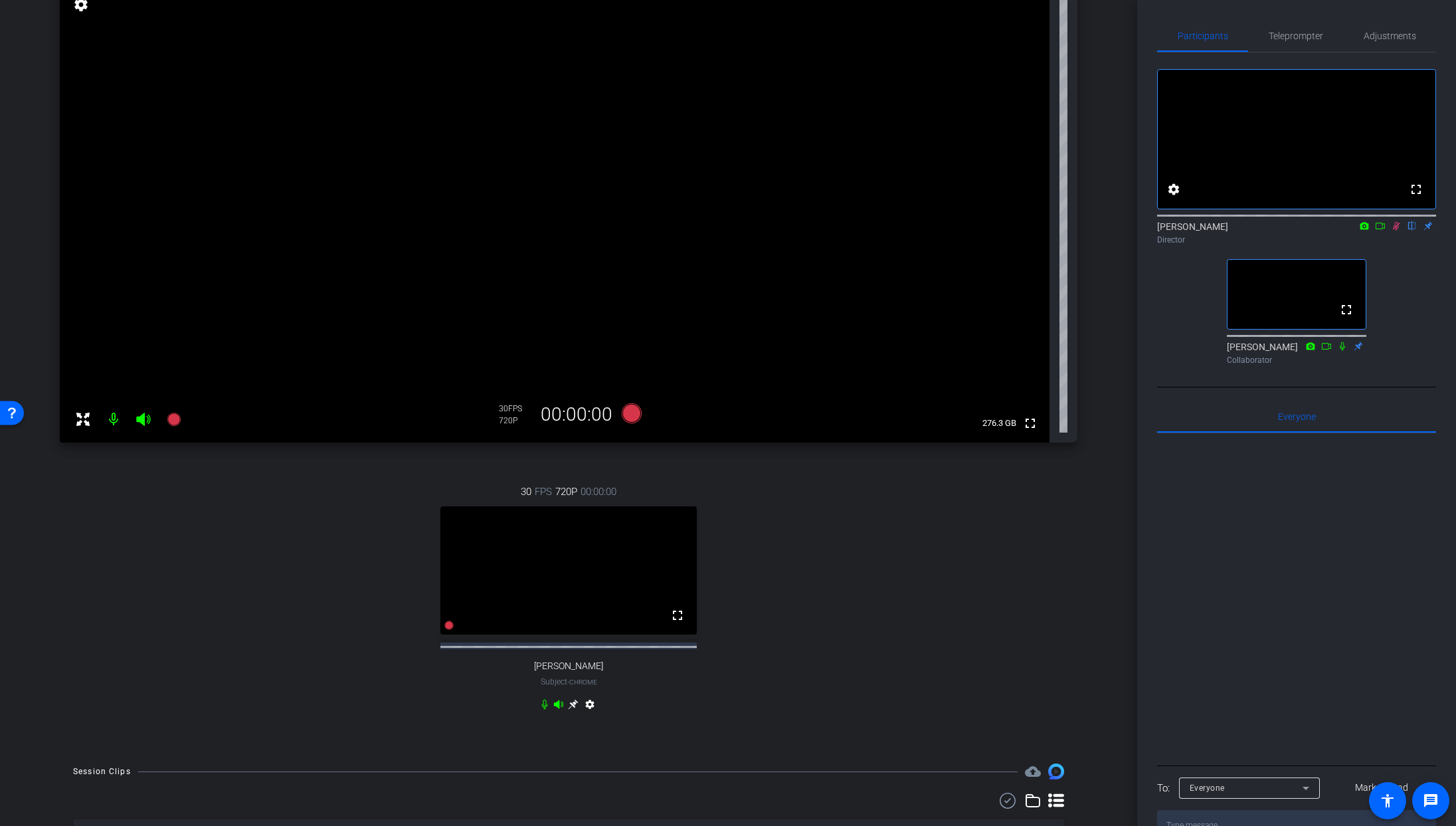
click at [1380, 231] on icon at bounding box center [1380, 226] width 11 height 10
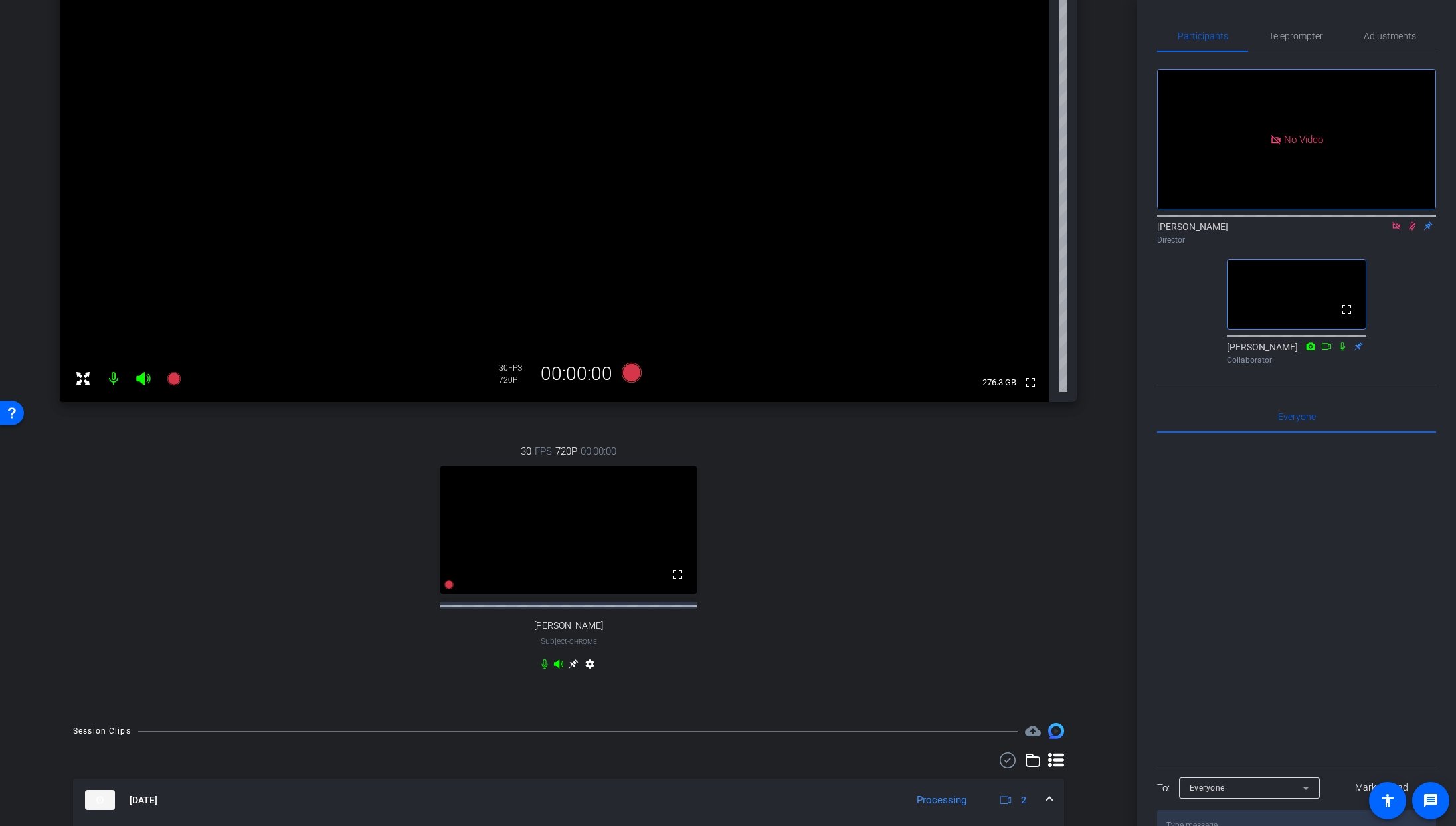
scroll to position [158, 0]
click at [630, 371] on icon at bounding box center [631, 373] width 19 height 19
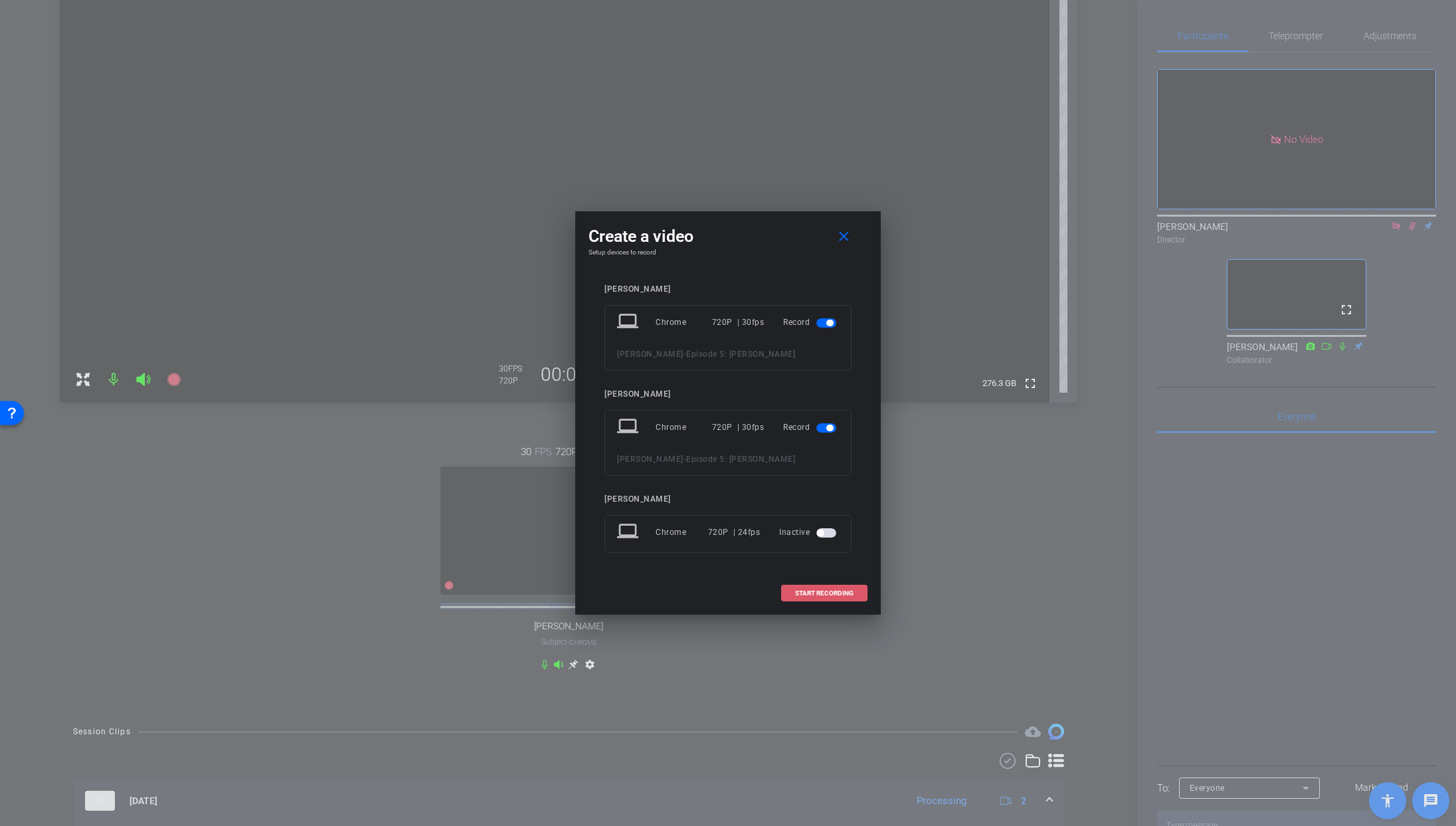
click at [803, 590] on span "START RECORDING" at bounding box center [824, 593] width 58 height 7
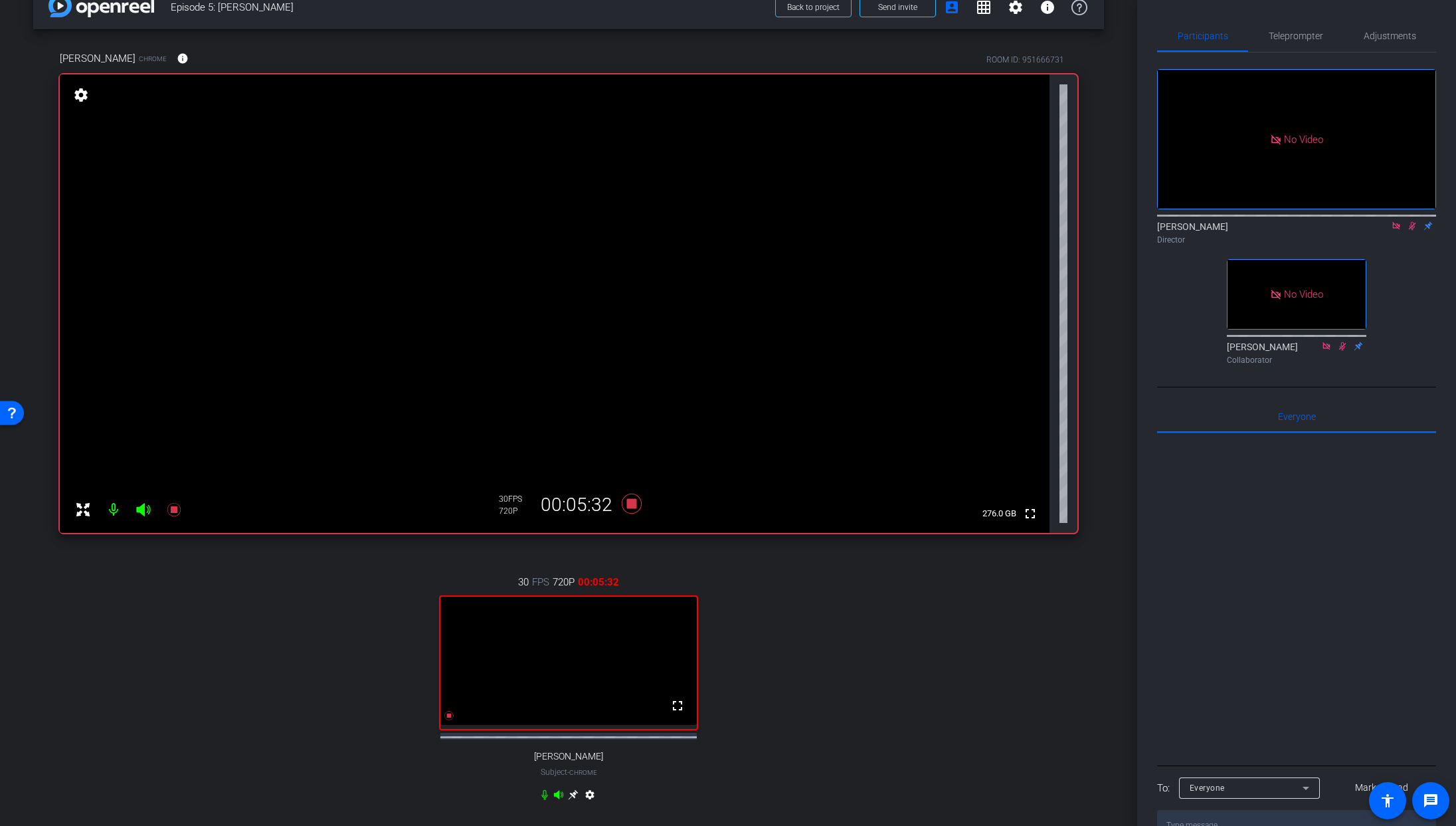
scroll to position [27, 0]
click at [657, 494] on video at bounding box center [554, 304] width 989 height 459
click at [1397, 229] on icon at bounding box center [1396, 226] width 8 height 8
click at [632, 507] on icon at bounding box center [631, 504] width 19 height 19
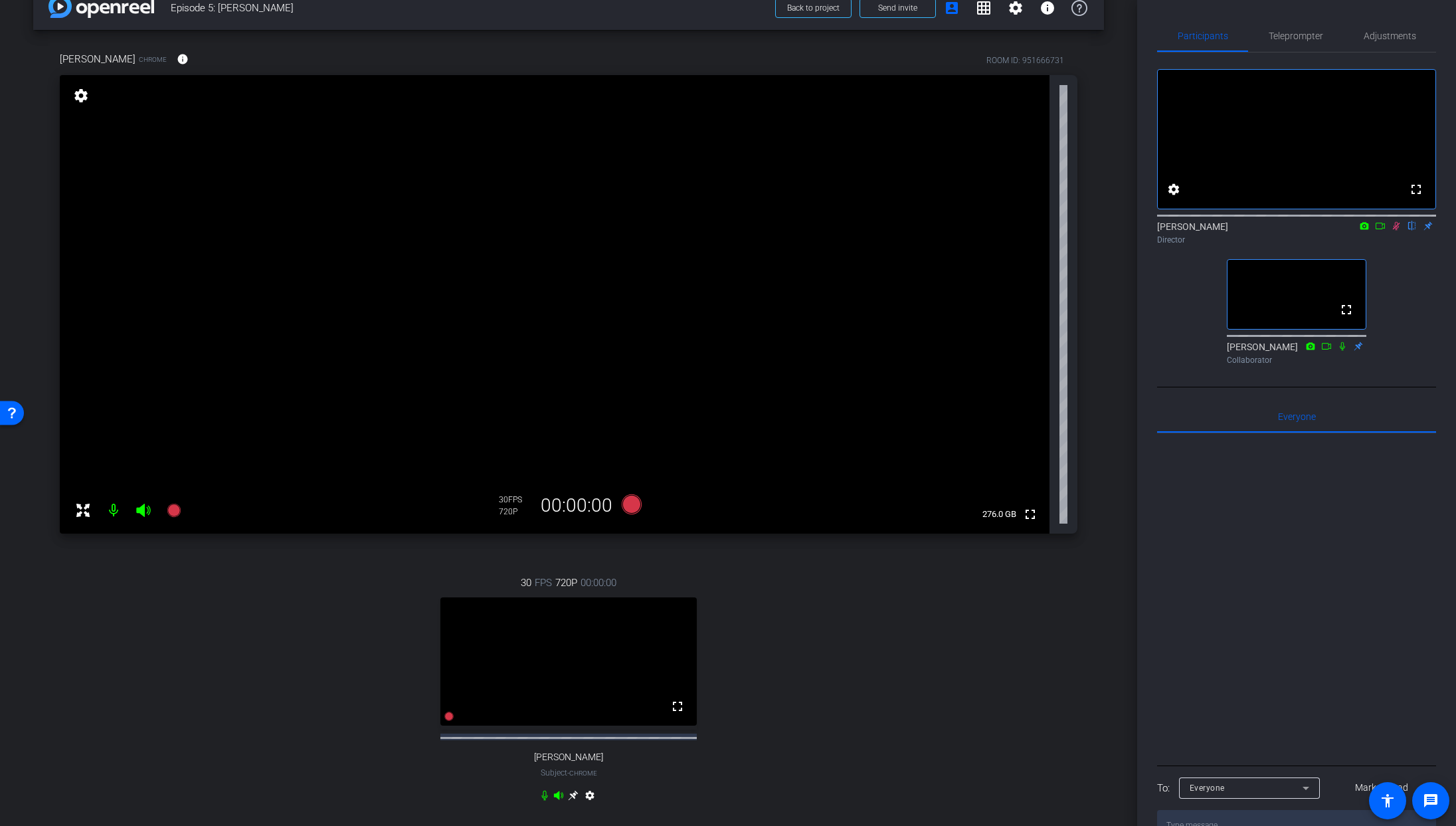
click at [1394, 231] on icon at bounding box center [1397, 226] width 8 height 9
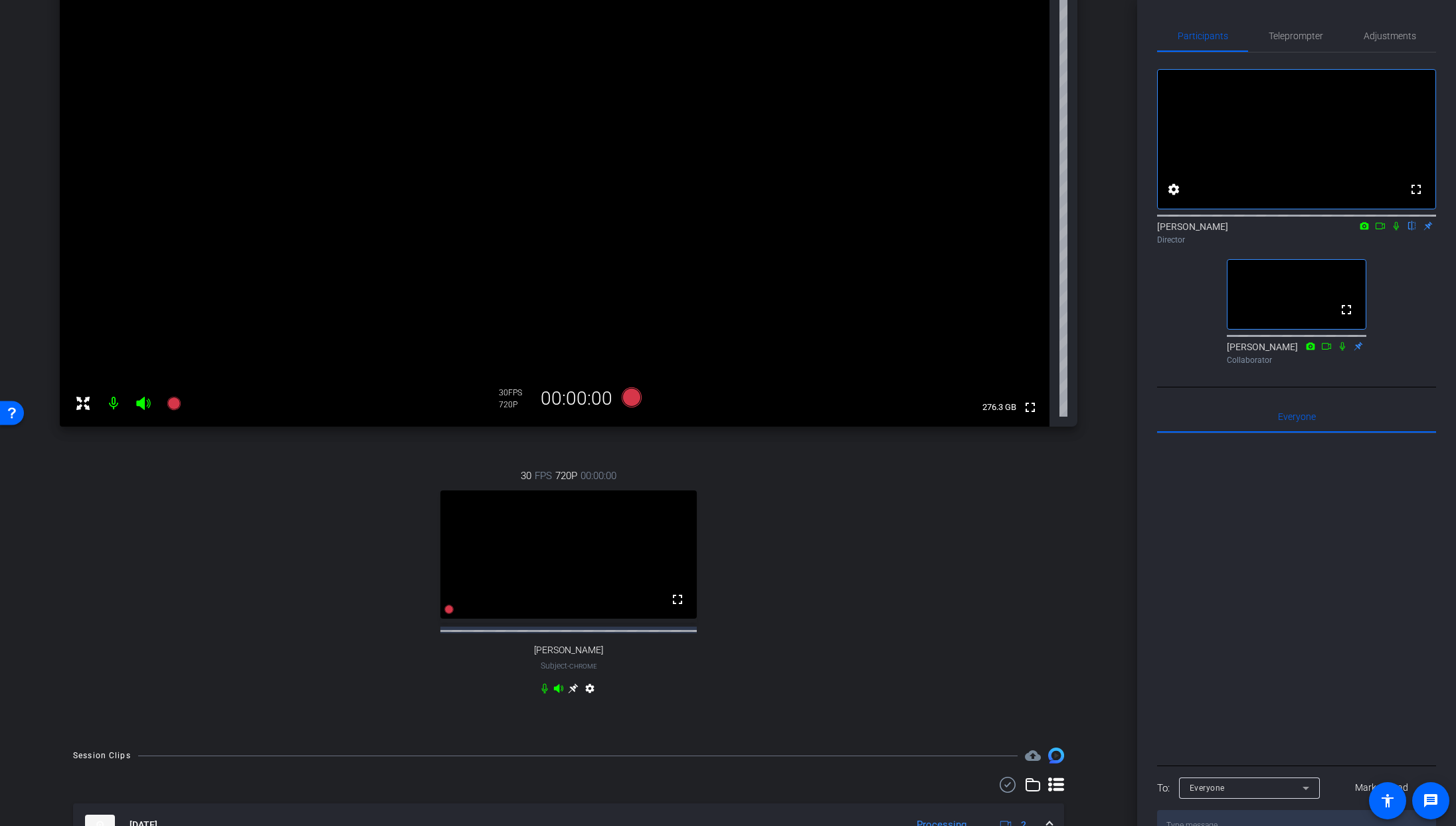
scroll to position [127, 0]
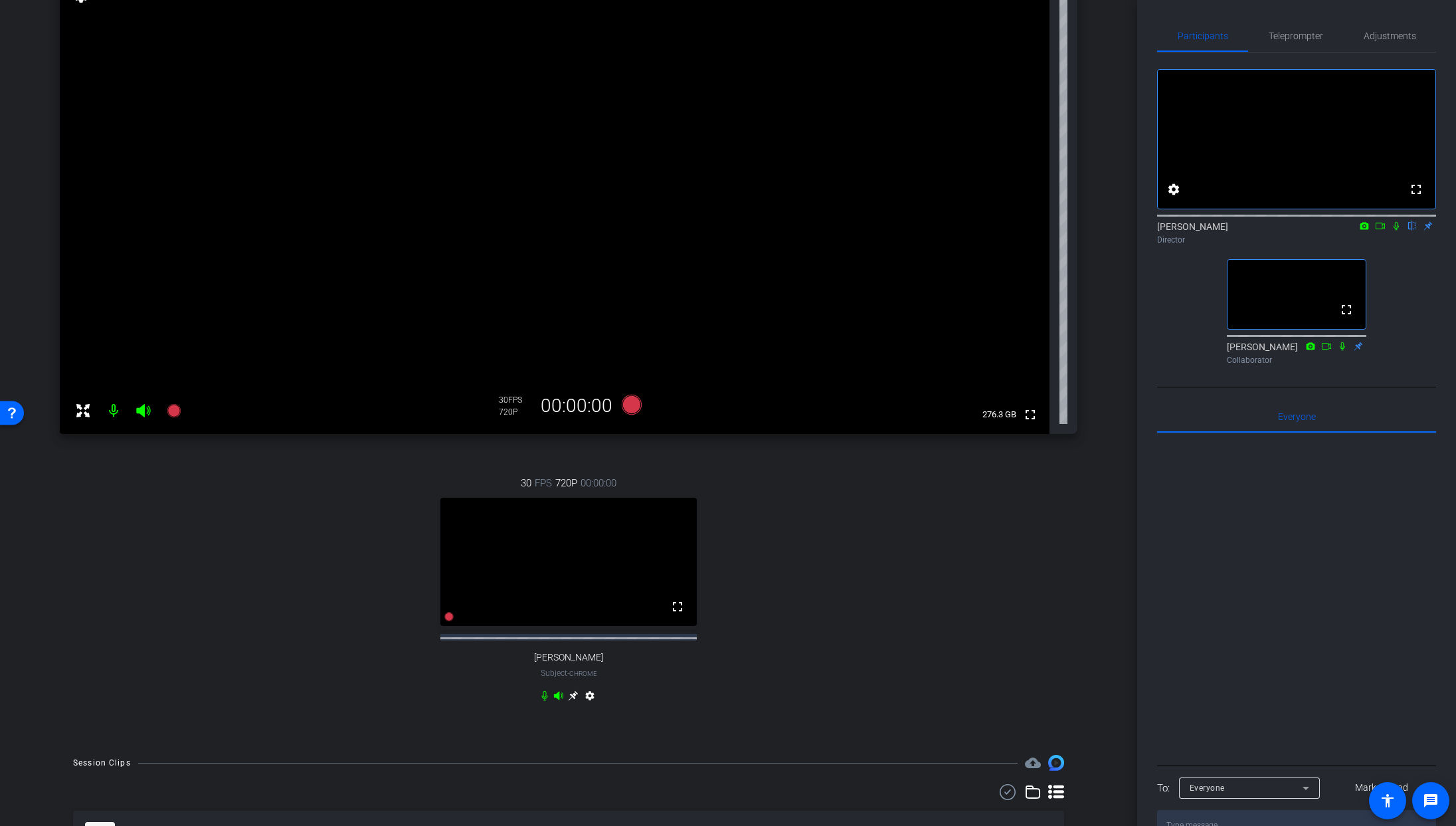
click at [1398, 231] on icon at bounding box center [1396, 226] width 11 height 10
click at [1384, 231] on icon at bounding box center [1380, 226] width 11 height 10
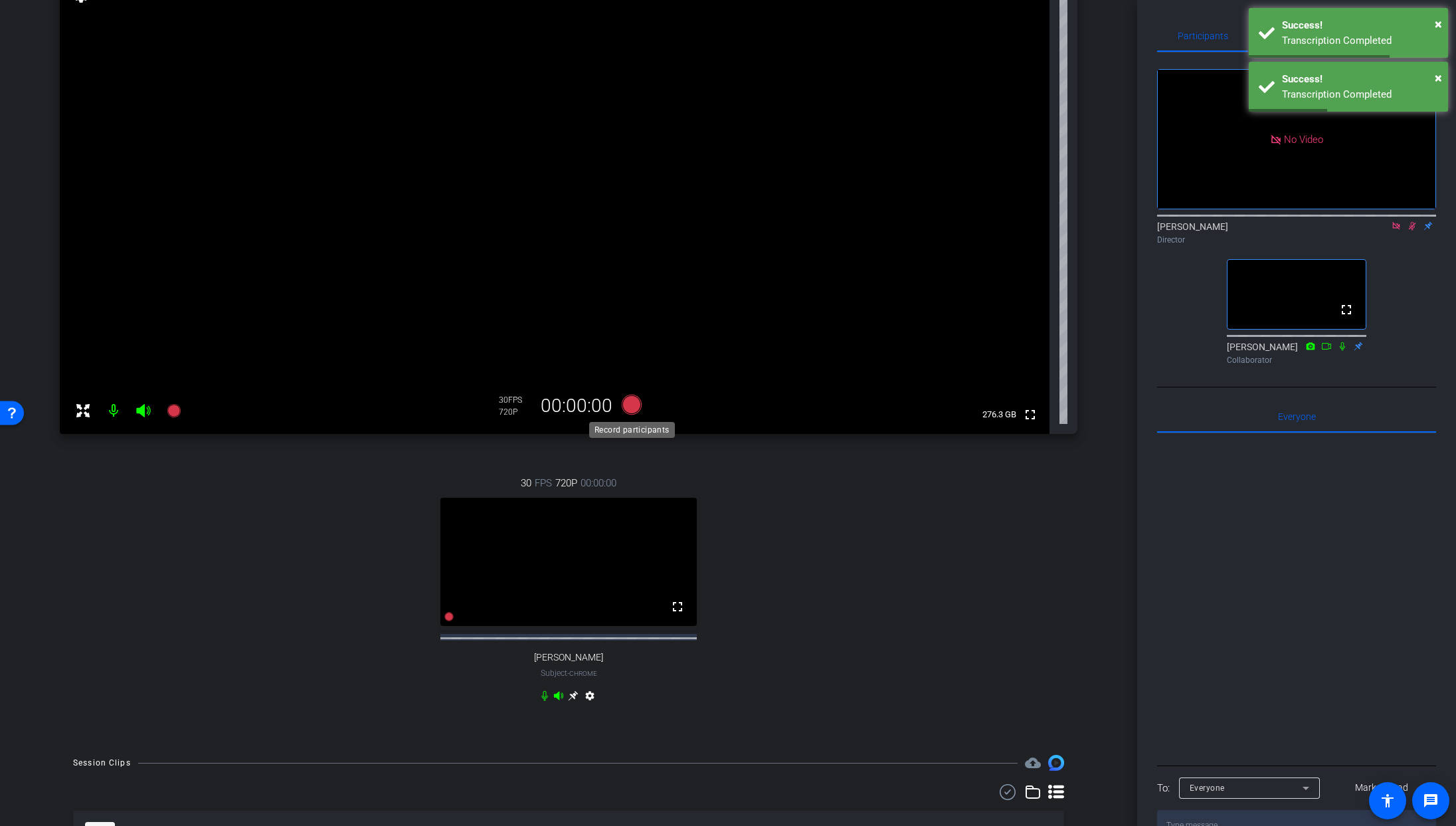
click at [629, 410] on icon at bounding box center [631, 404] width 19 height 19
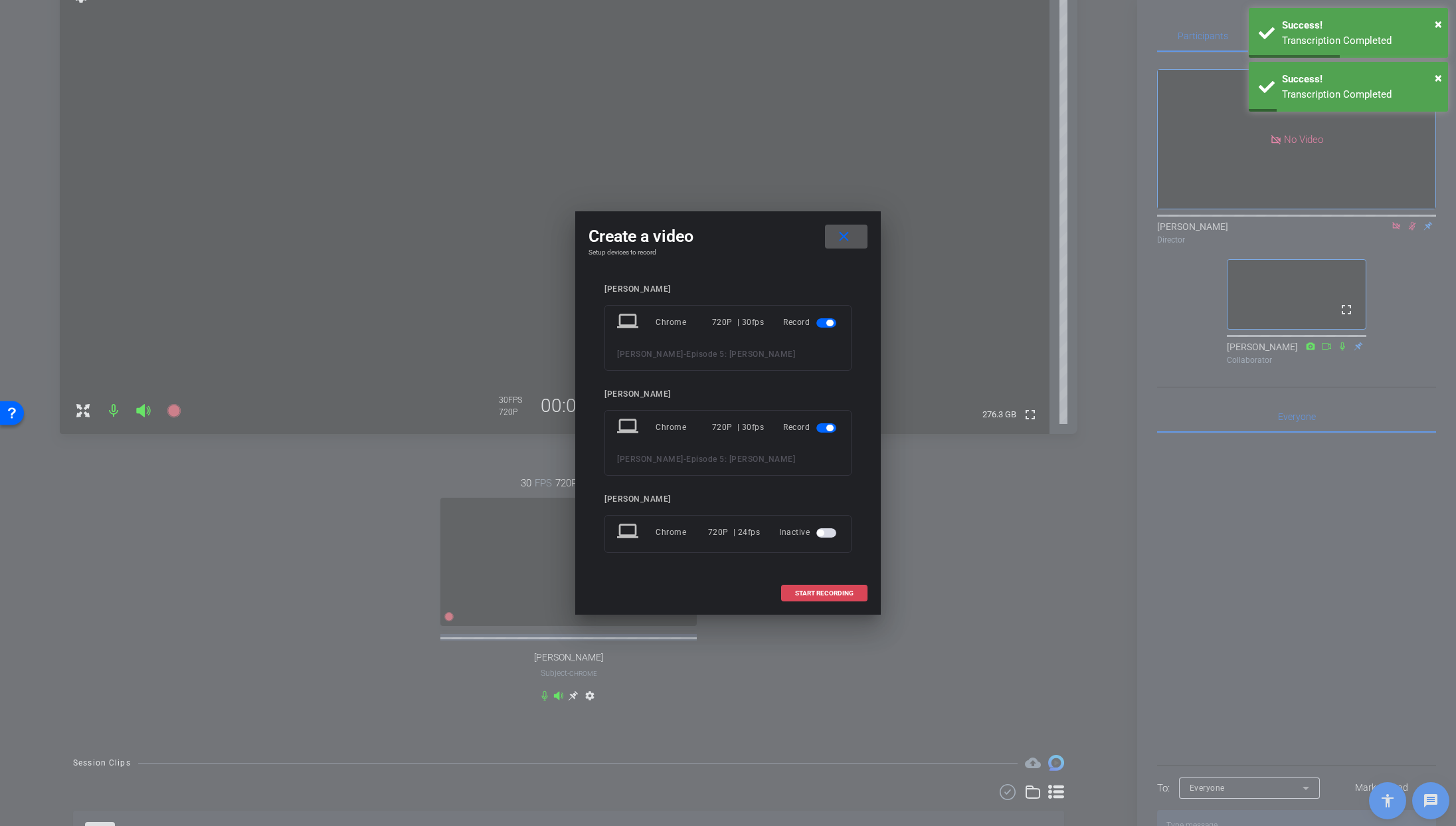
click at [828, 591] on span "START RECORDING" at bounding box center [824, 593] width 58 height 7
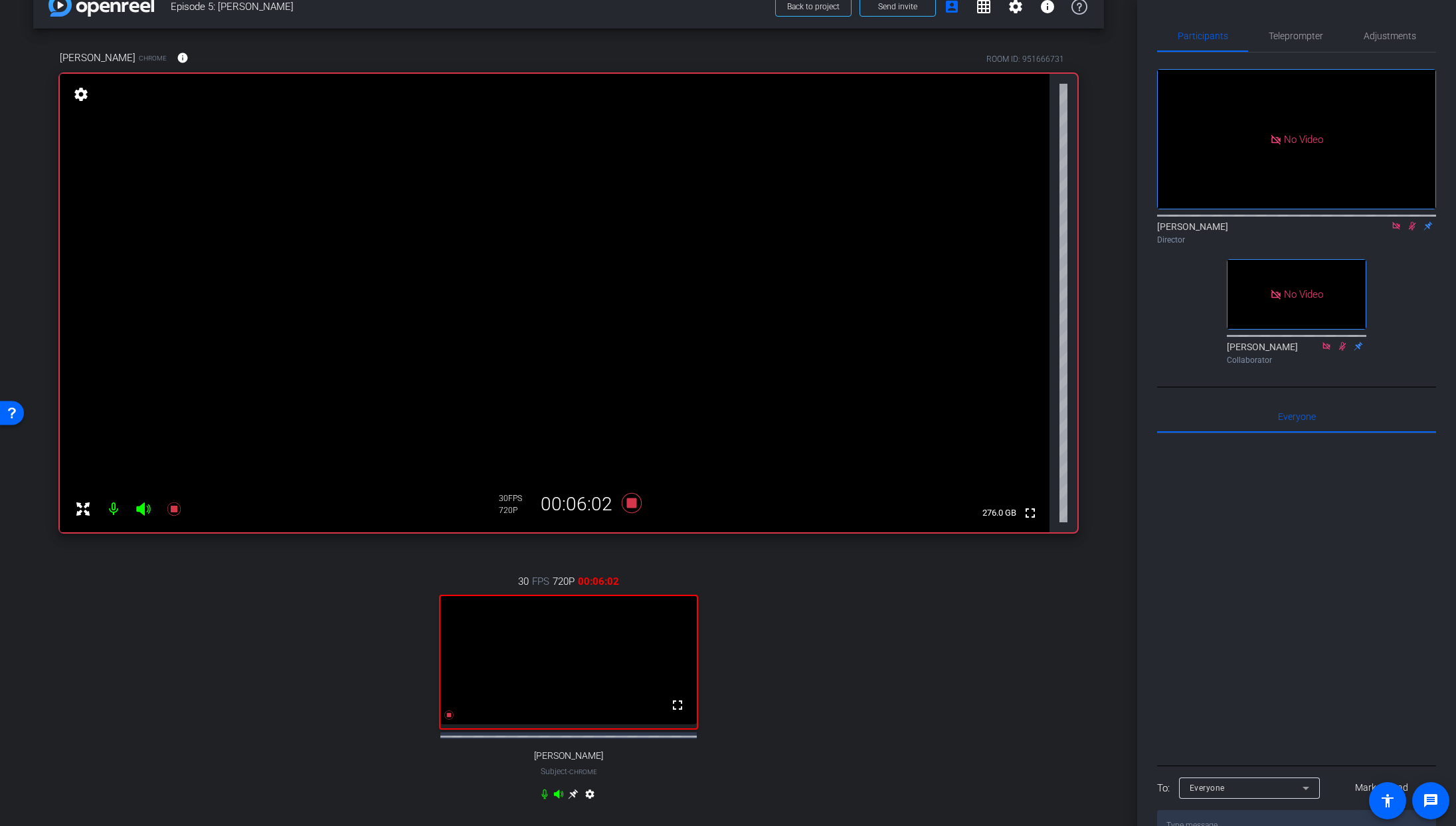
scroll to position [27, 0]
click at [1409, 245] on div "Director" at bounding box center [1296, 240] width 279 height 12
click at [1399, 231] on icon at bounding box center [1396, 226] width 11 height 10
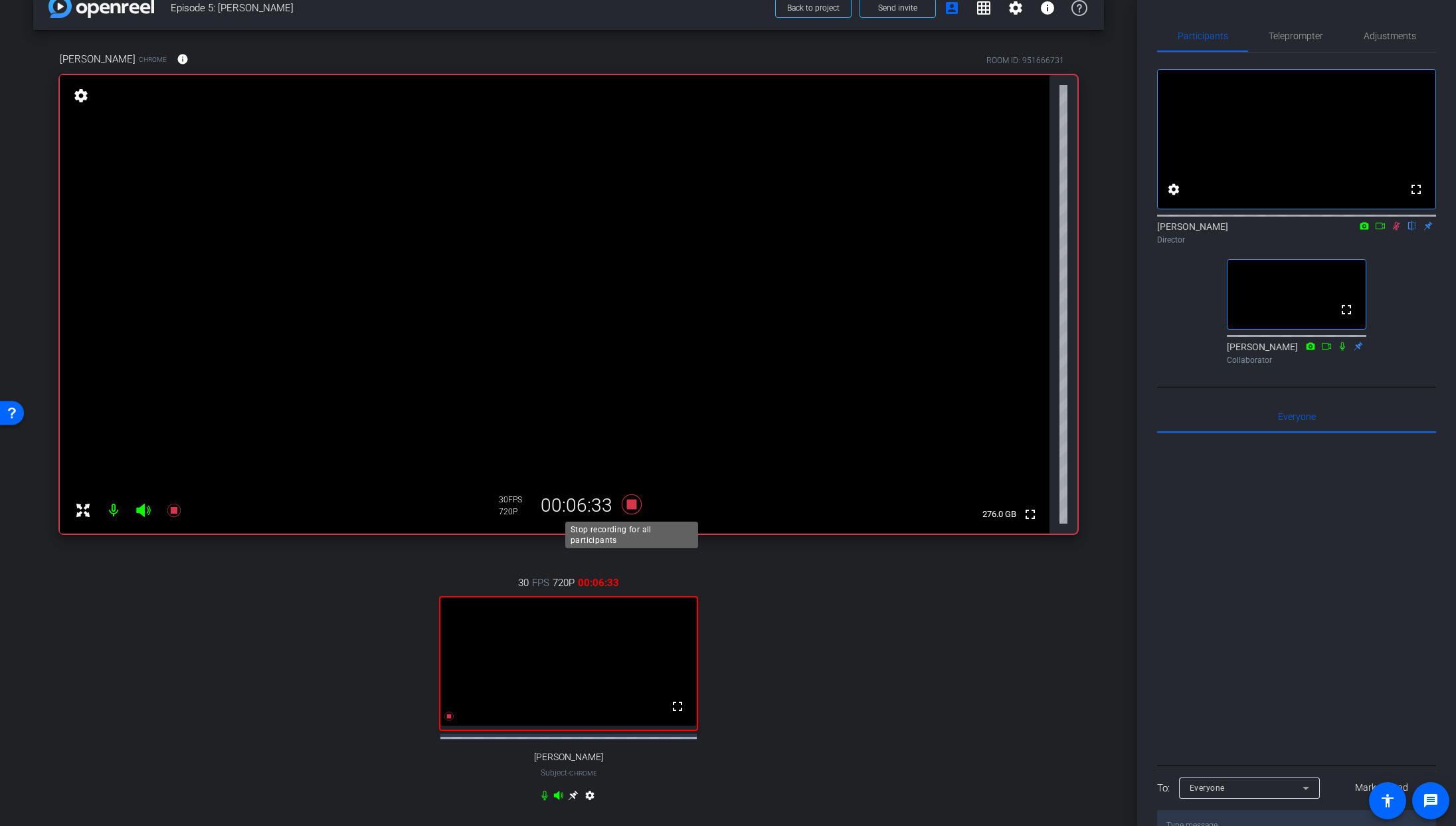
click at [633, 503] on icon at bounding box center [631, 504] width 19 height 19
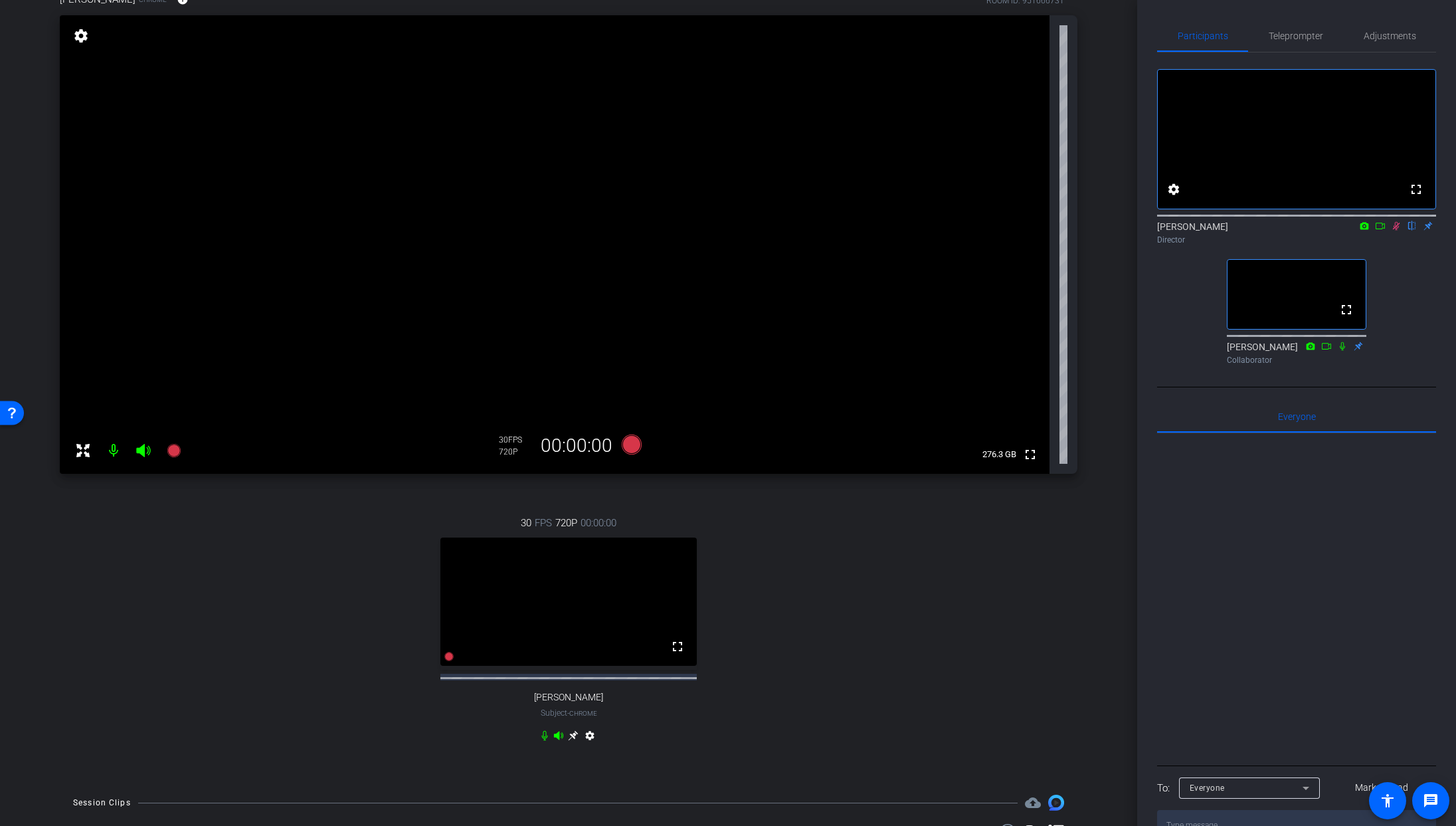
scroll to position [92, 0]
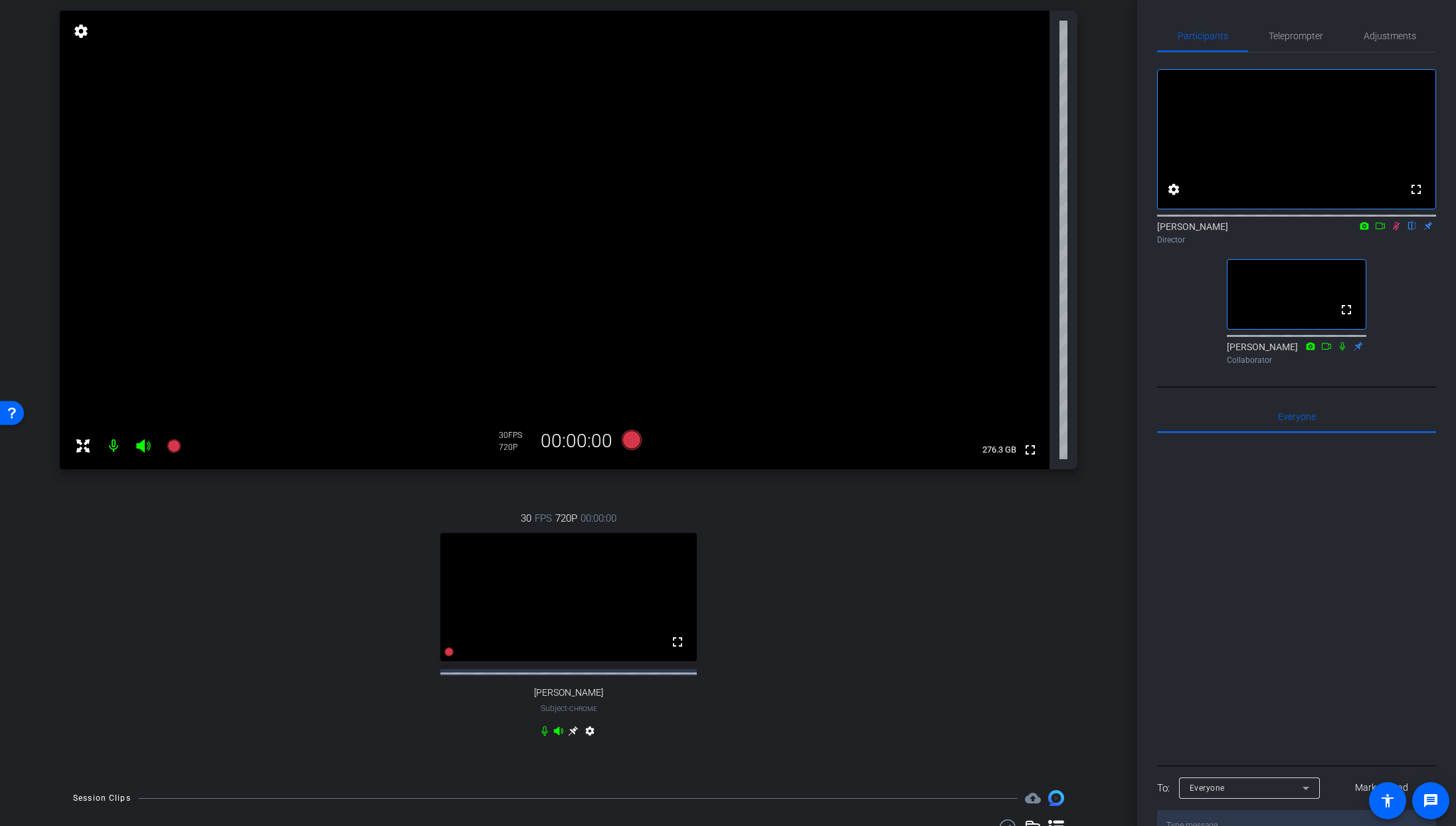
click at [1399, 249] on div "Erin Higgins flip Director" at bounding box center [1296, 230] width 279 height 41
click at [1397, 231] on icon at bounding box center [1396, 226] width 11 height 10
click at [1396, 231] on icon at bounding box center [1396, 226] width 5 height 9
click at [630, 440] on icon at bounding box center [631, 439] width 19 height 19
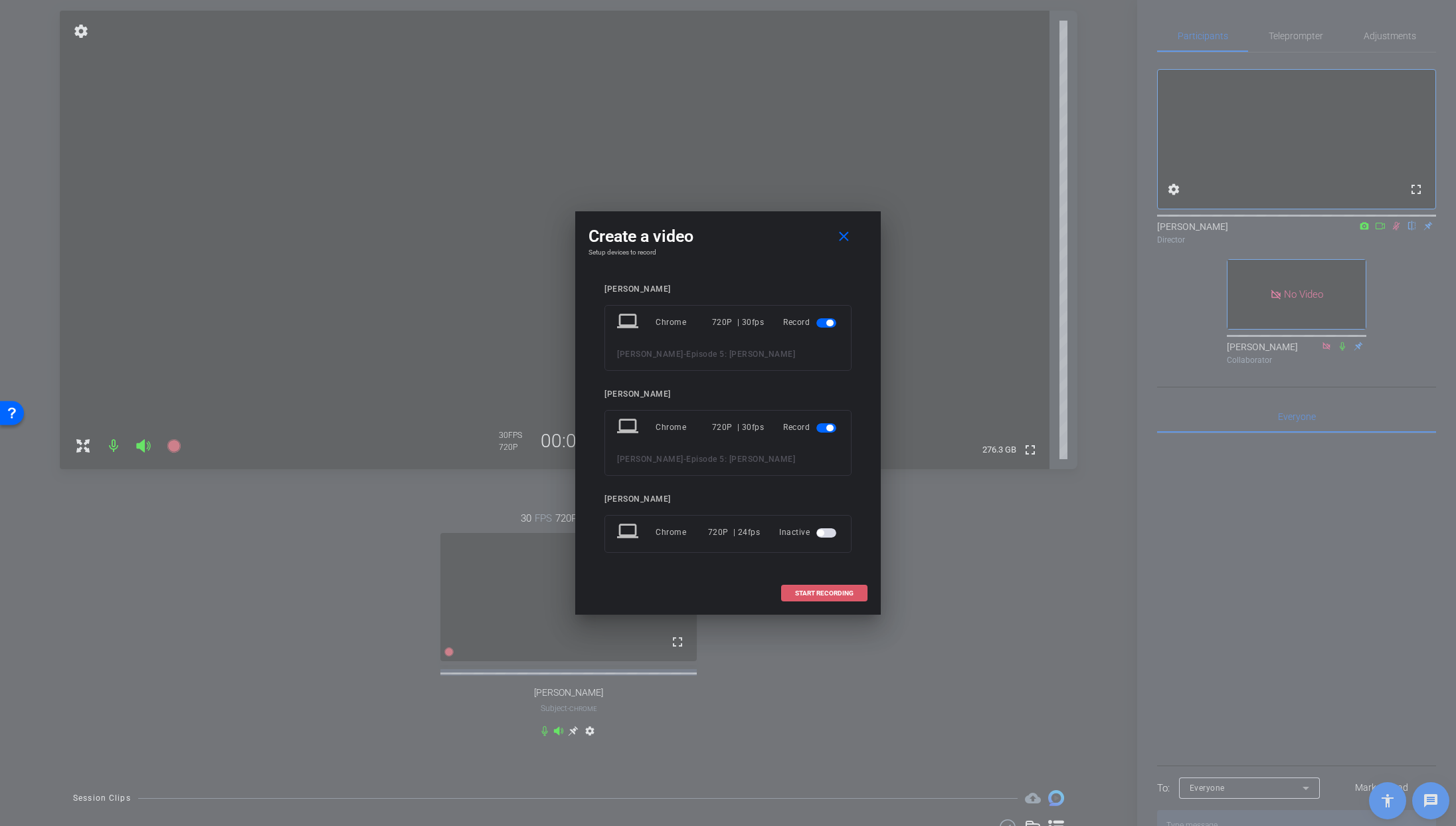
click at [808, 592] on span "START RECORDING" at bounding box center [824, 593] width 58 height 7
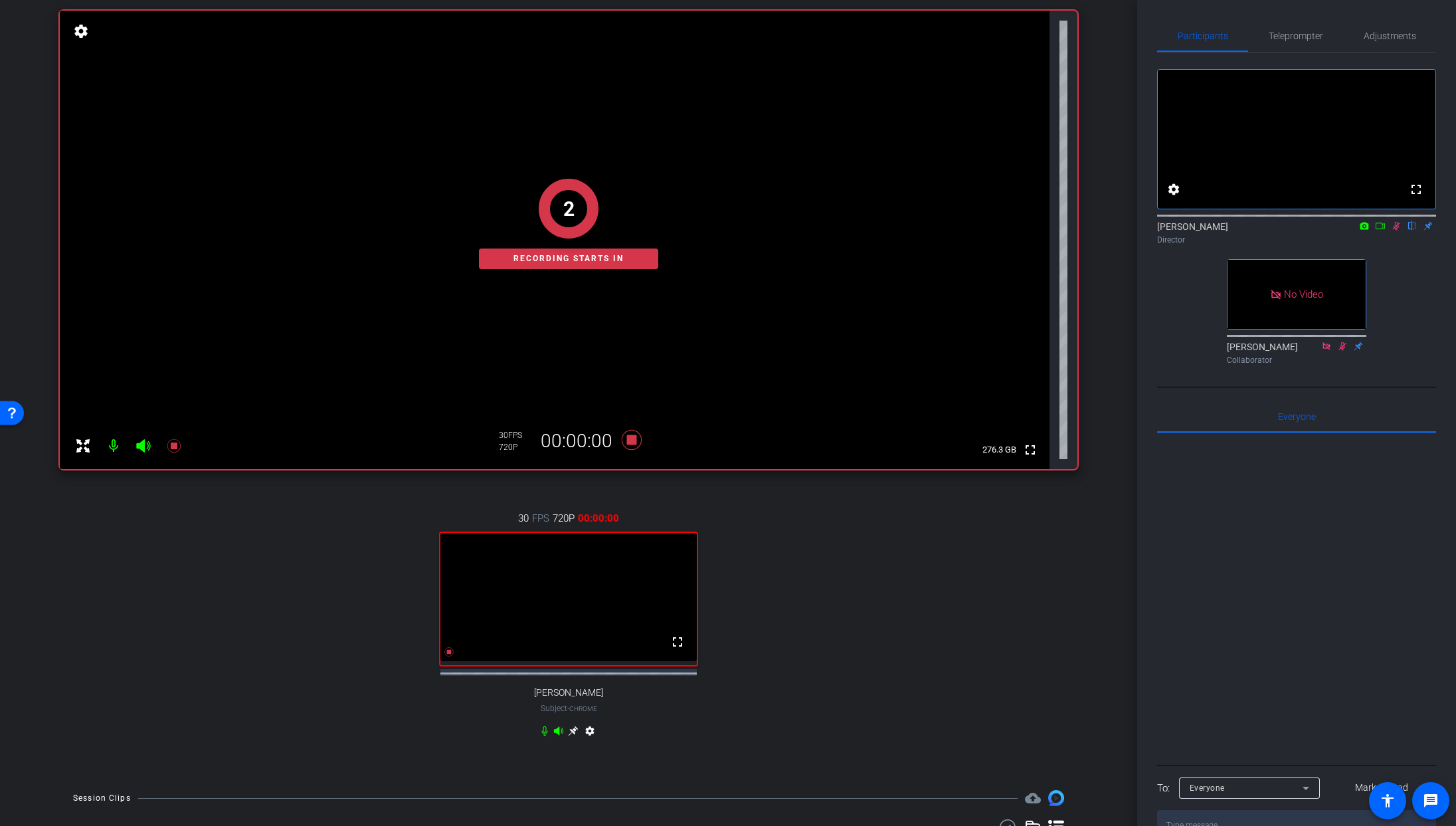
click at [1382, 231] on icon at bounding box center [1380, 226] width 11 height 10
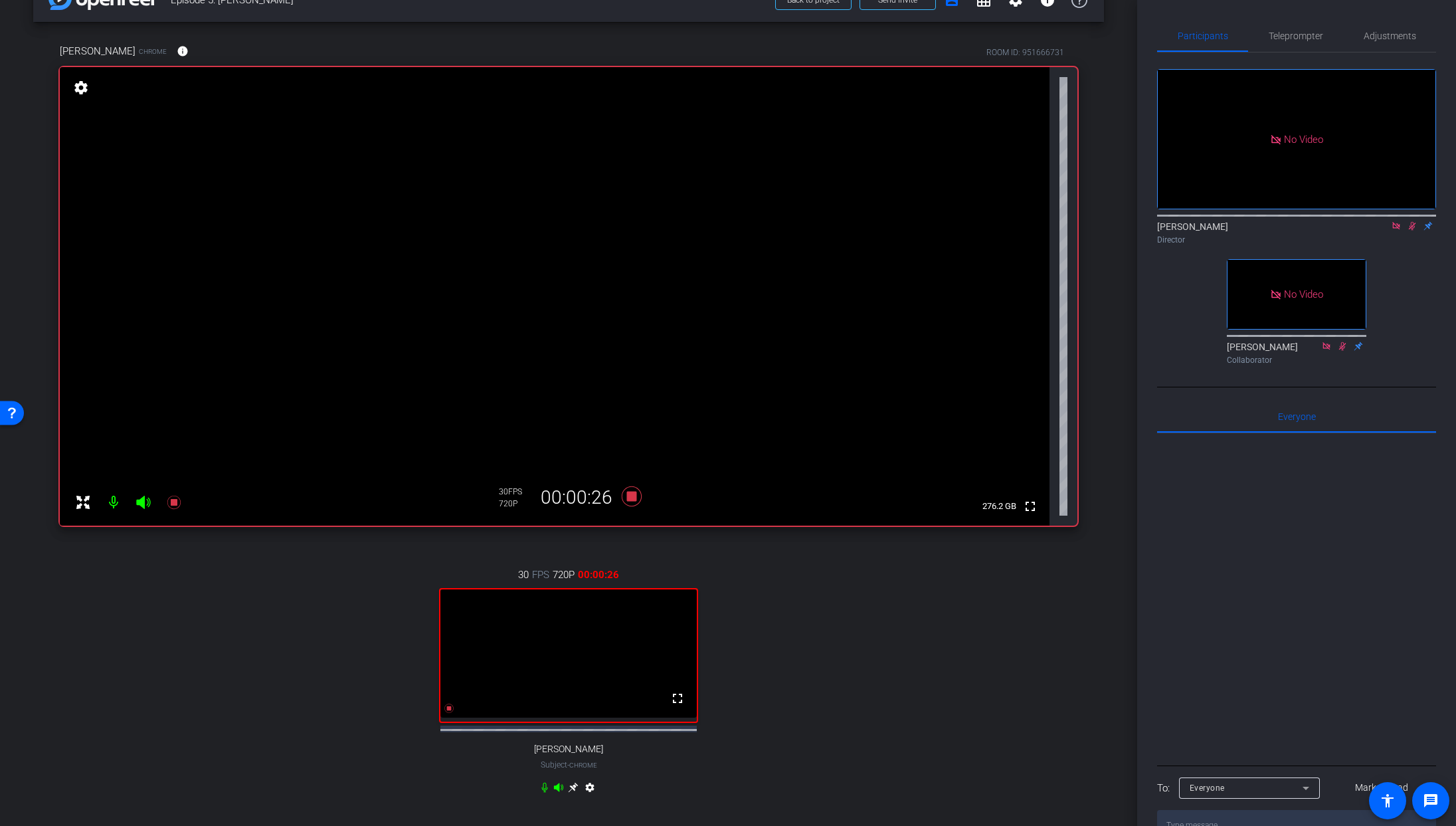
scroll to position [29, 0]
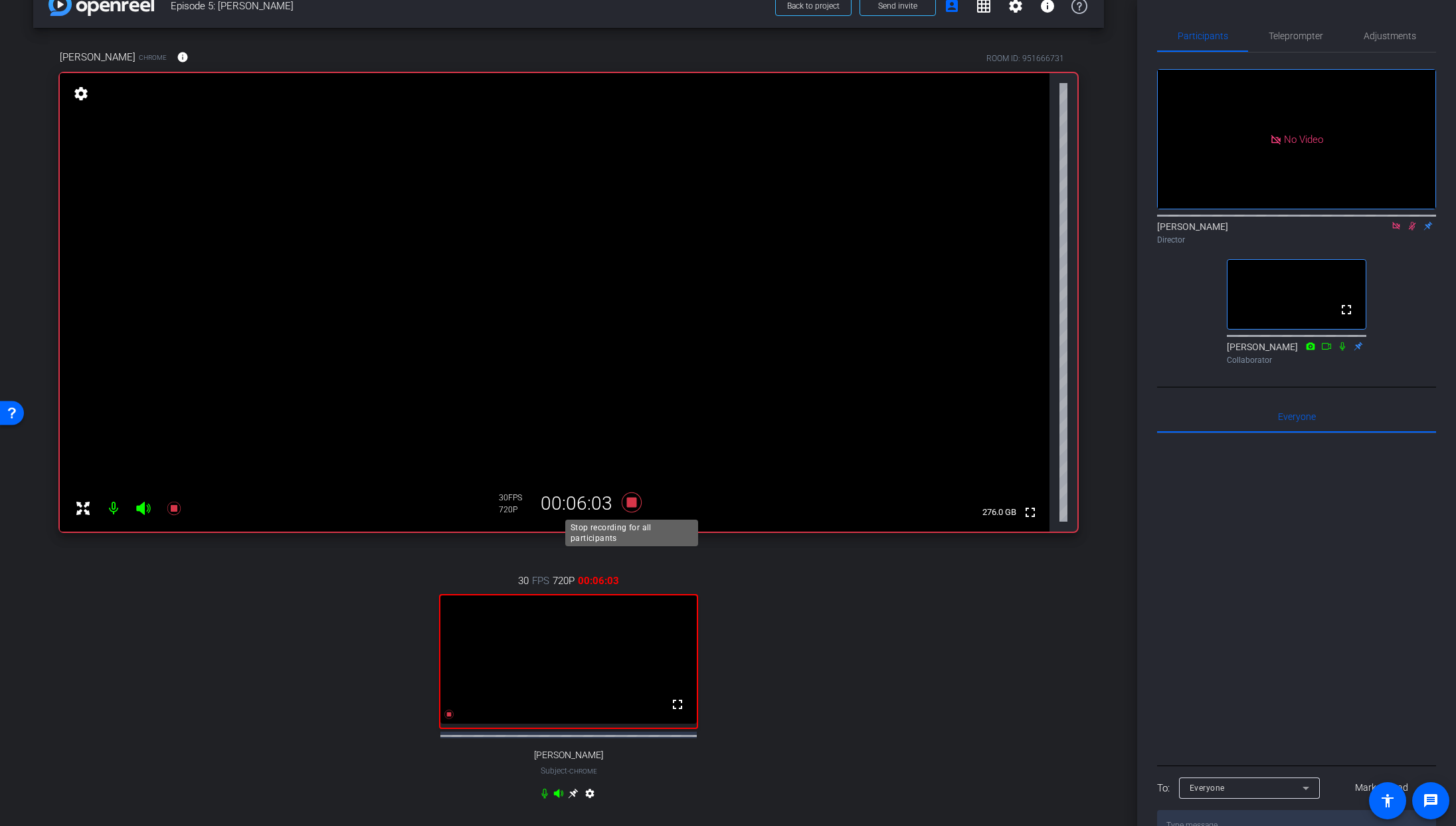
click at [636, 502] on icon at bounding box center [631, 502] width 19 height 19
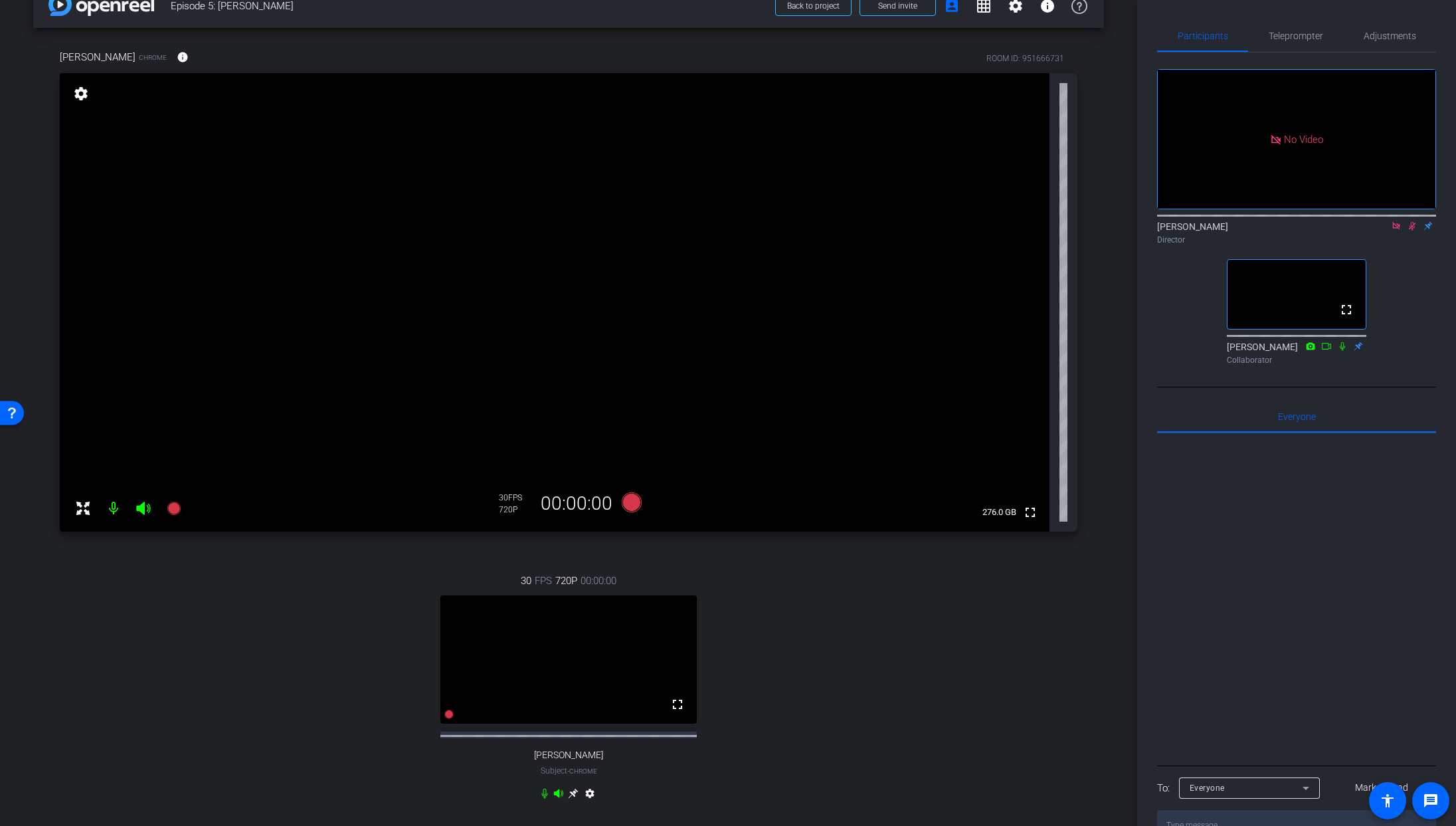
click at [1412, 231] on icon at bounding box center [1411, 226] width 11 height 10
click at [1397, 229] on icon at bounding box center [1396, 226] width 8 height 8
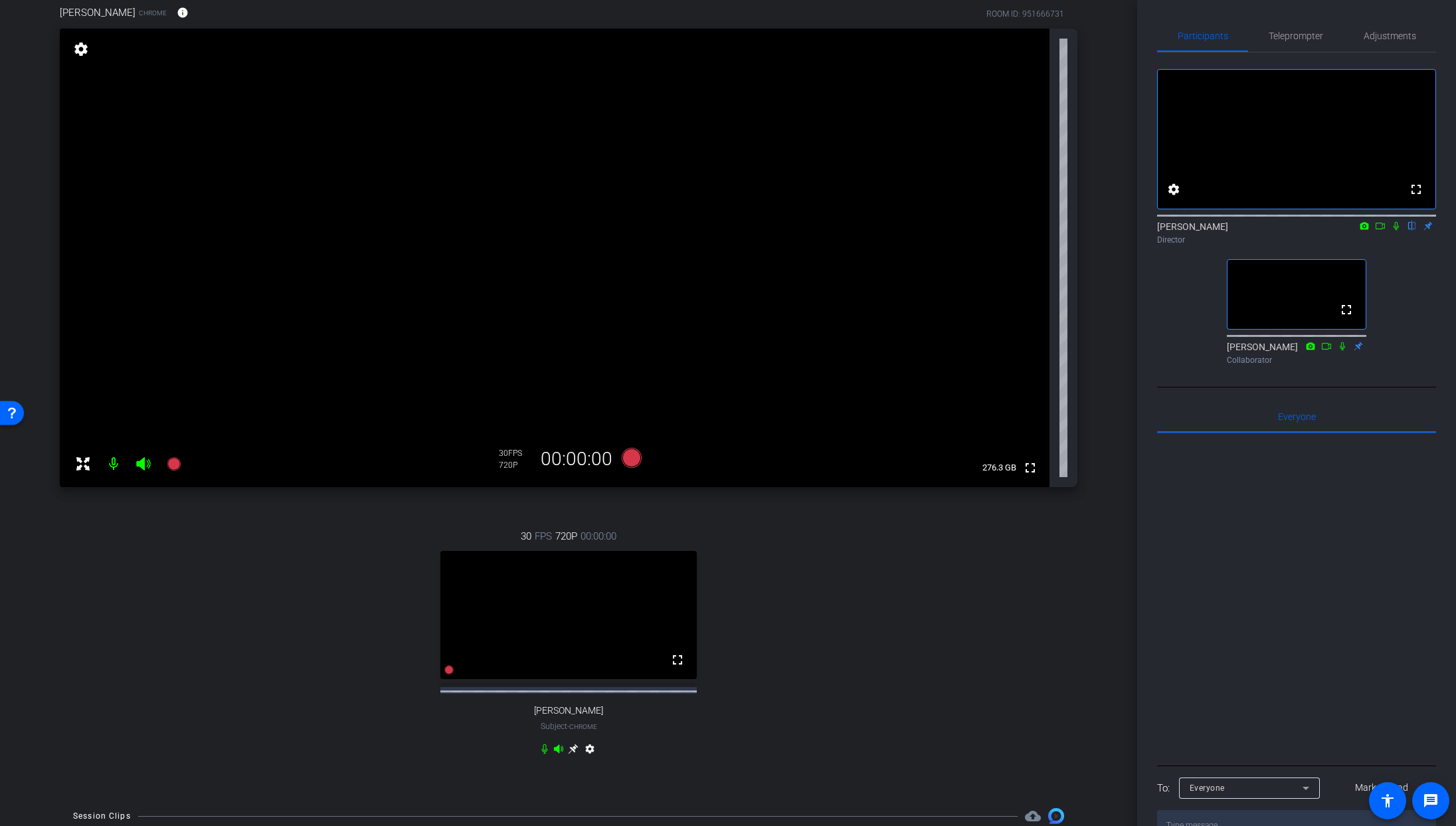
scroll to position [0, 0]
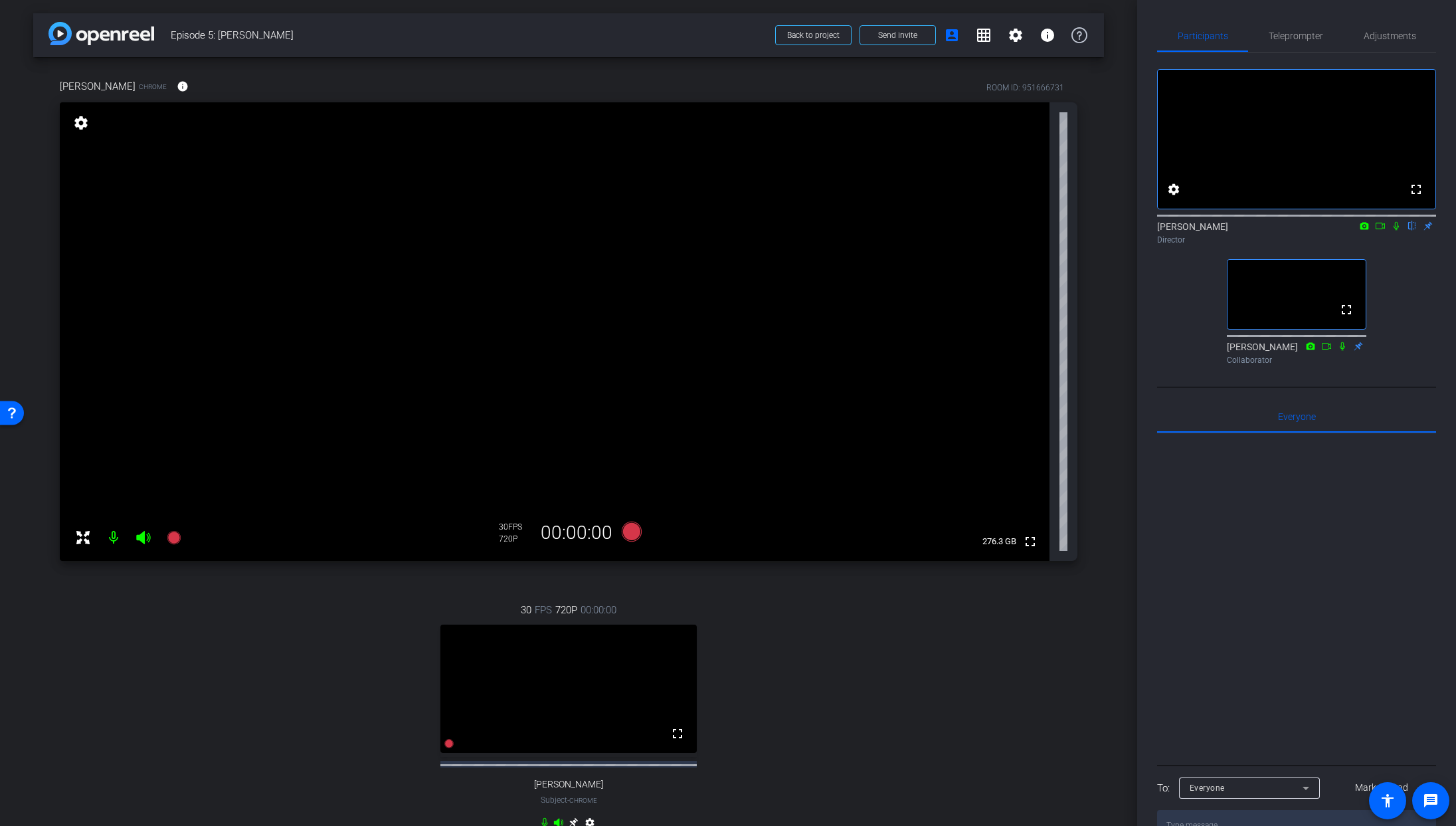
click at [1395, 231] on icon at bounding box center [1396, 226] width 5 height 9
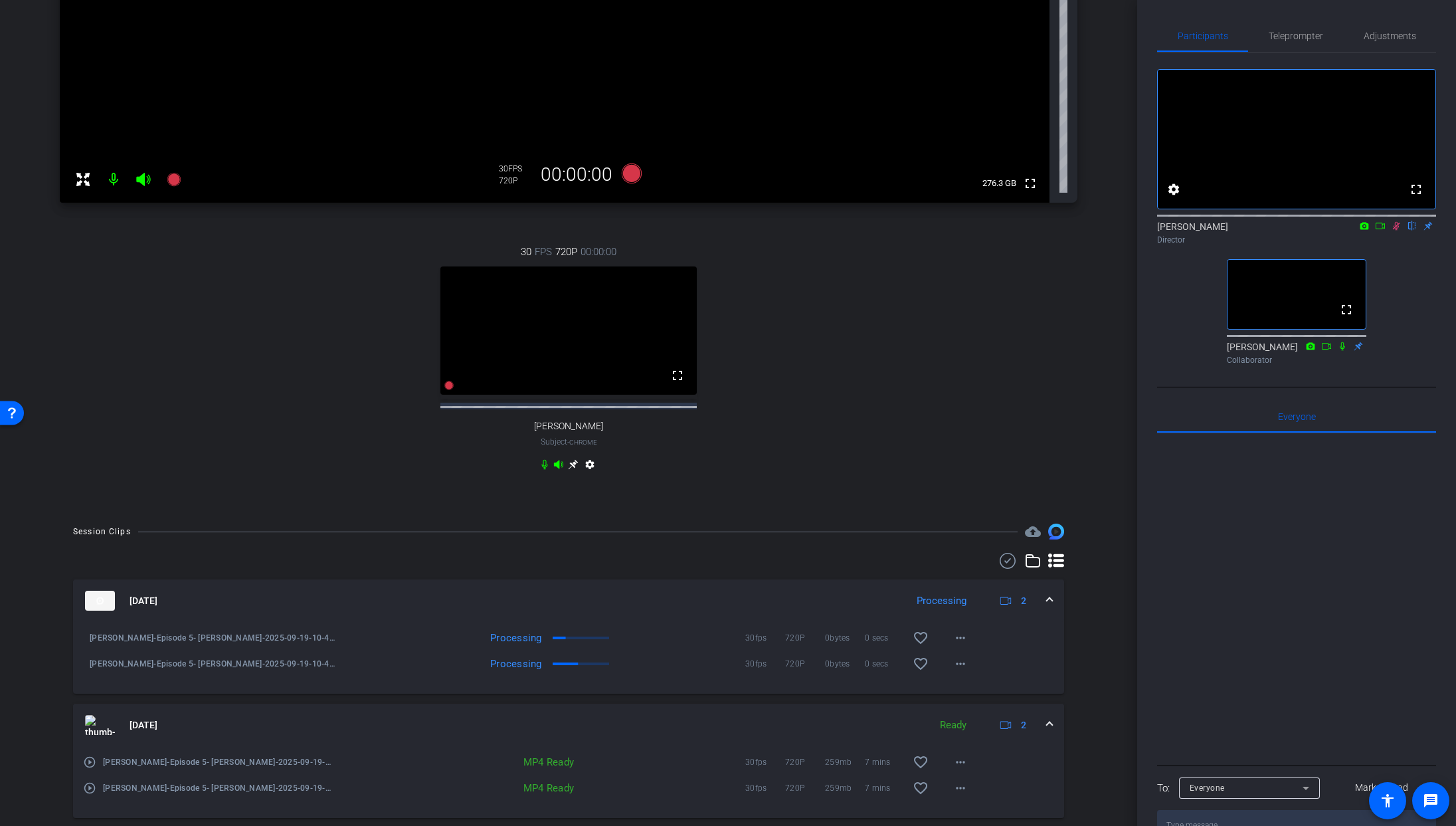
scroll to position [529, 0]
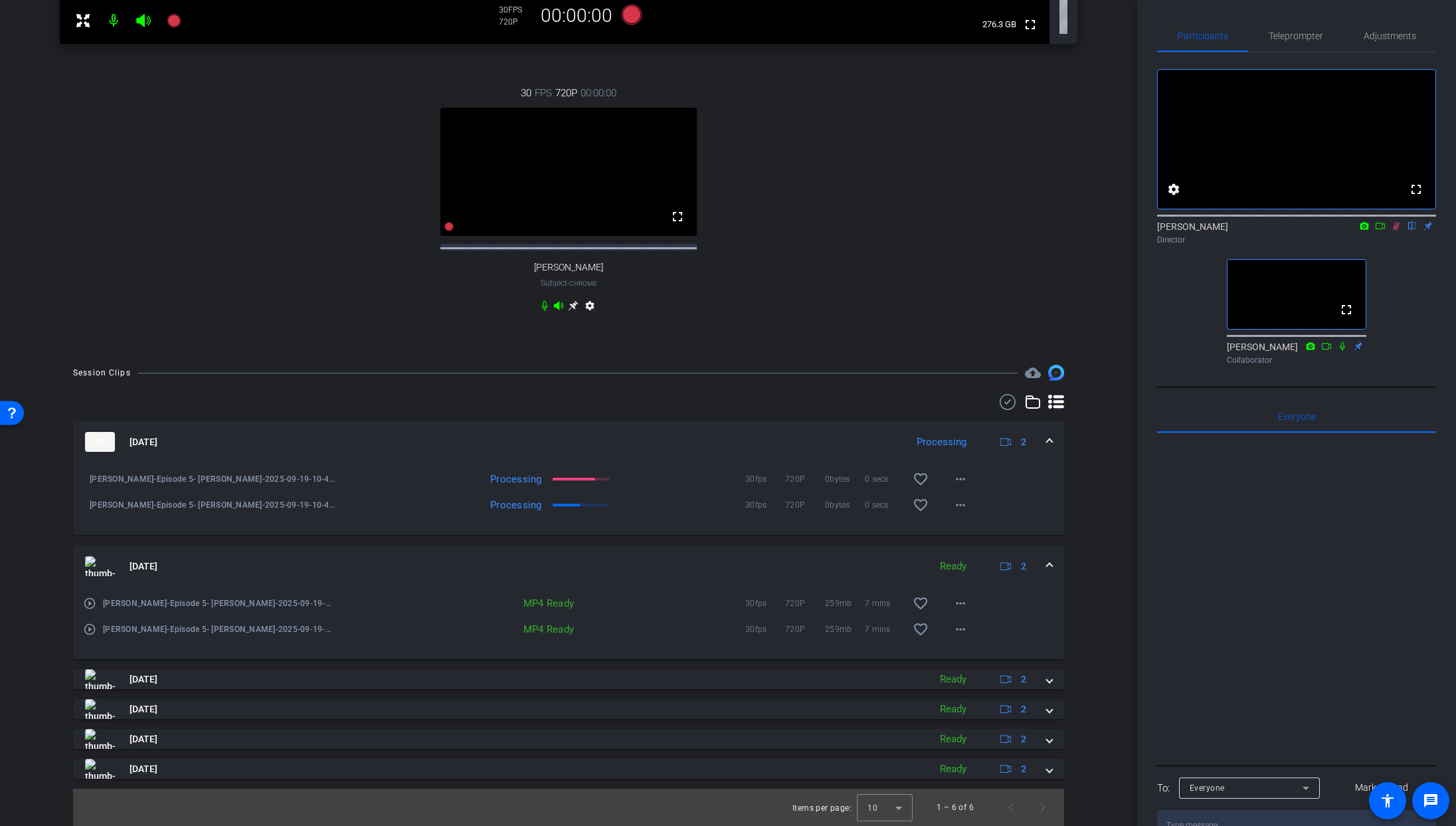
click at [1395, 231] on icon at bounding box center [1396, 226] width 11 height 10
click at [1397, 231] on icon at bounding box center [1396, 226] width 11 height 10
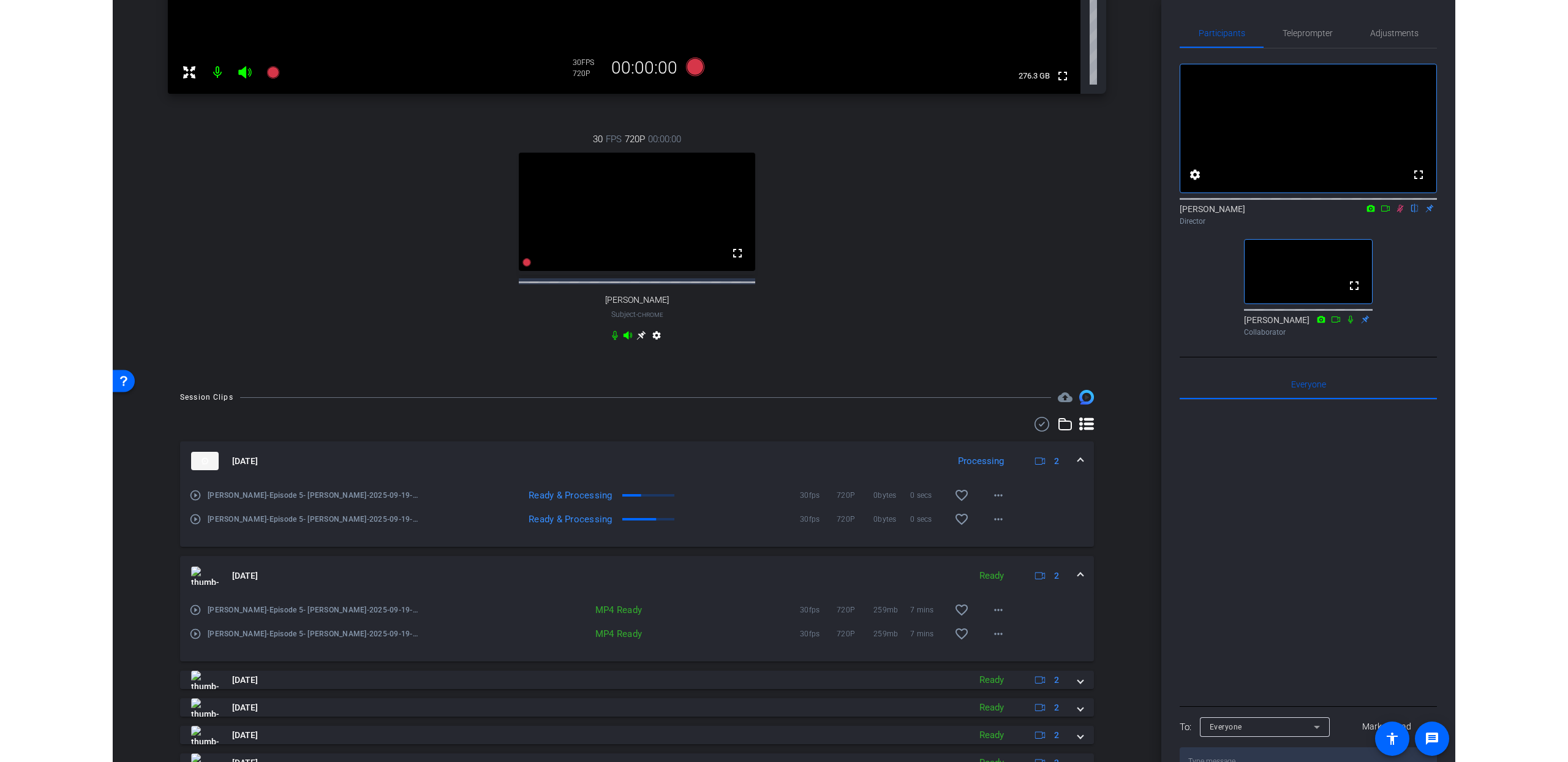
scroll to position [423, 0]
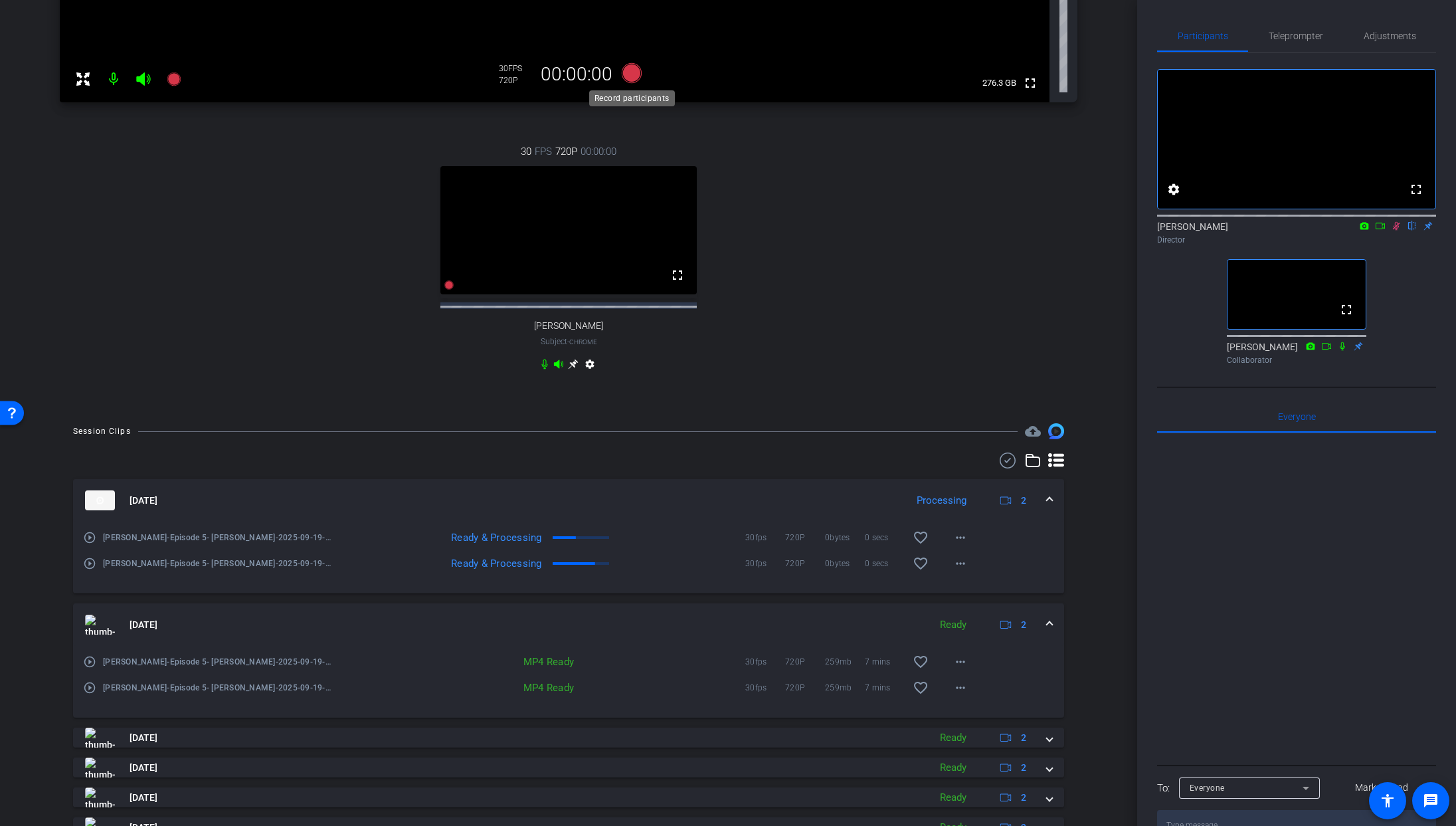
click at [638, 70] on icon at bounding box center [631, 73] width 19 height 19
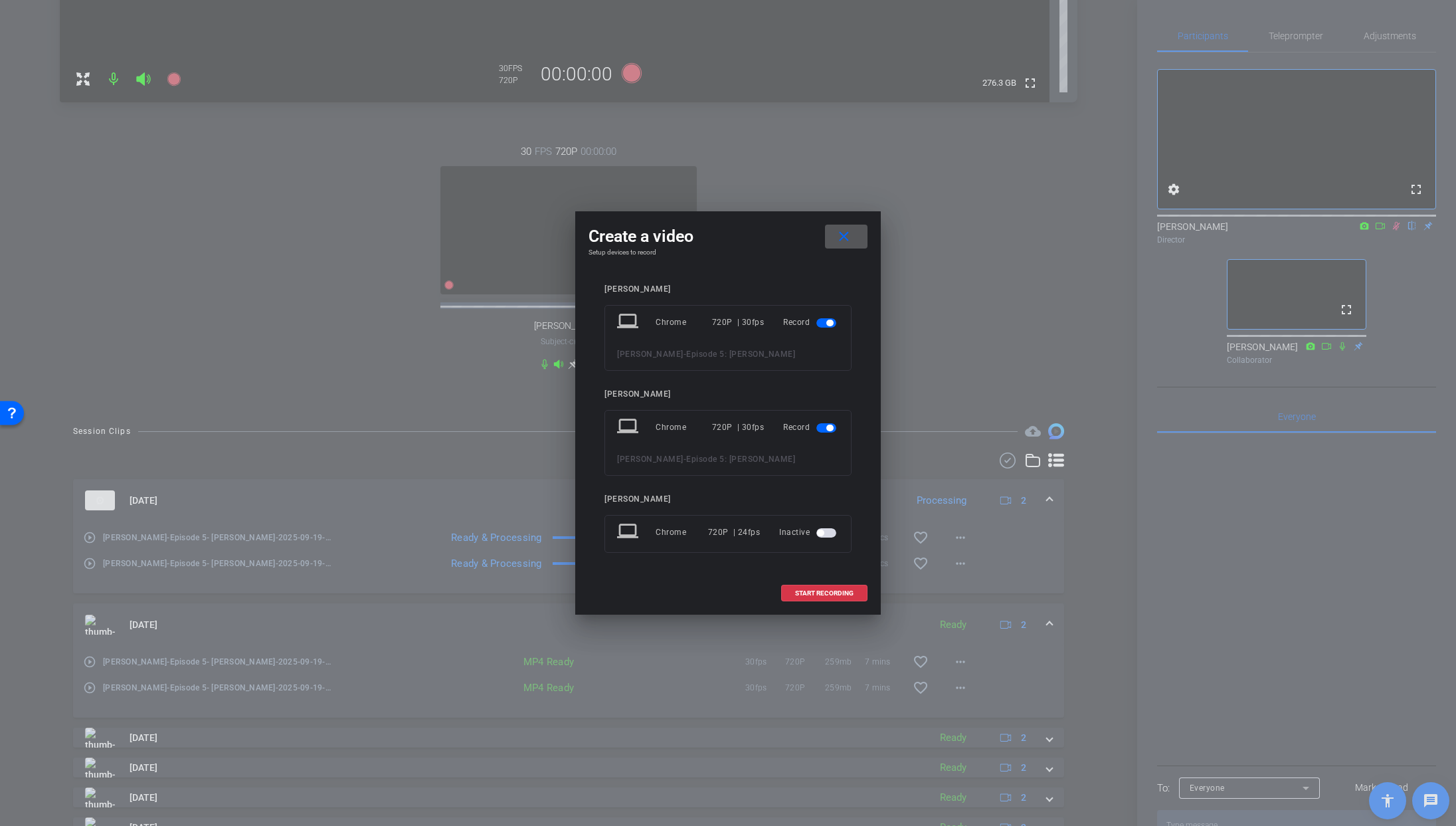
click at [857, 239] on span at bounding box center [846, 236] width 43 height 32
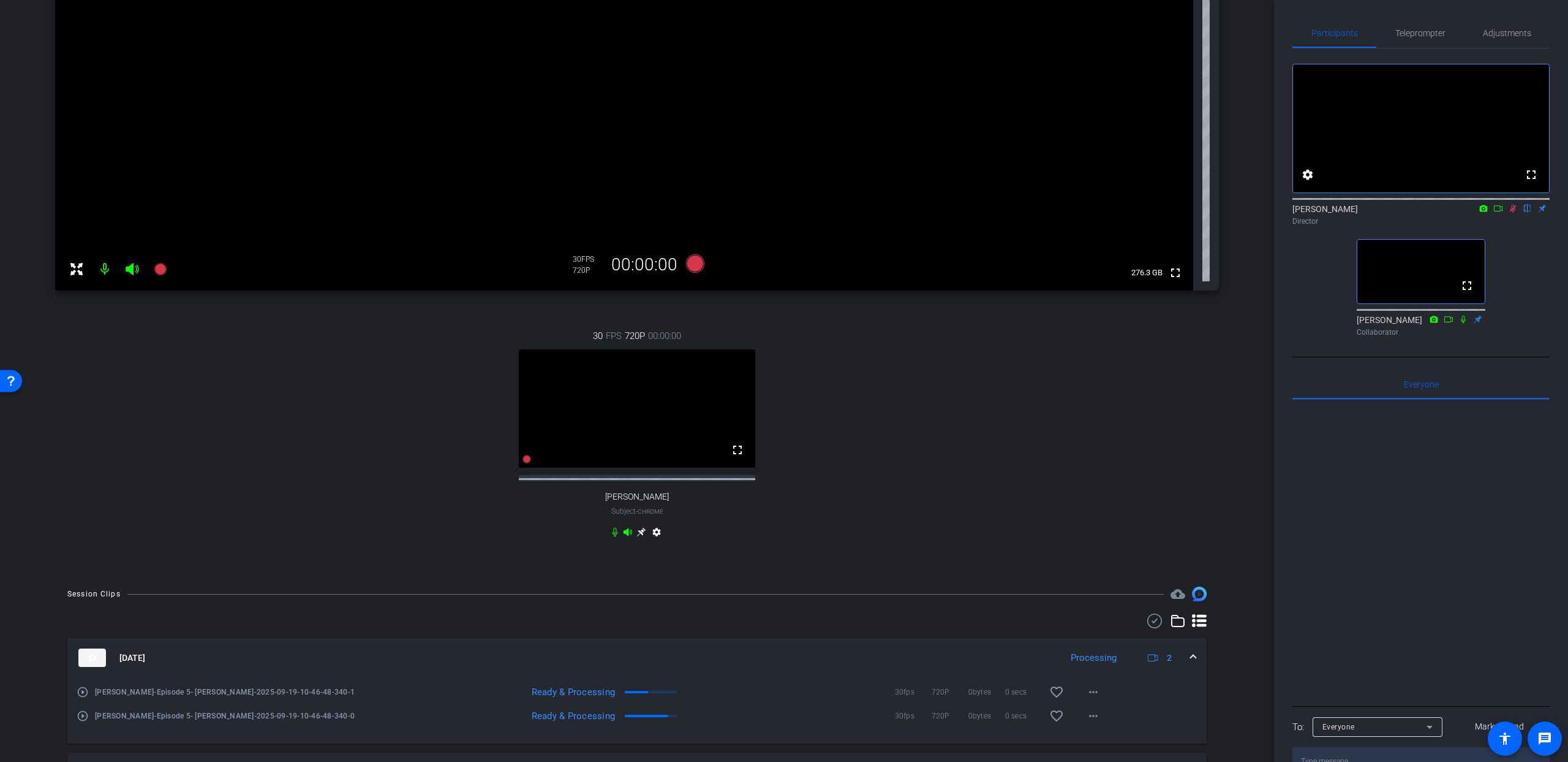
scroll to position [162, 0]
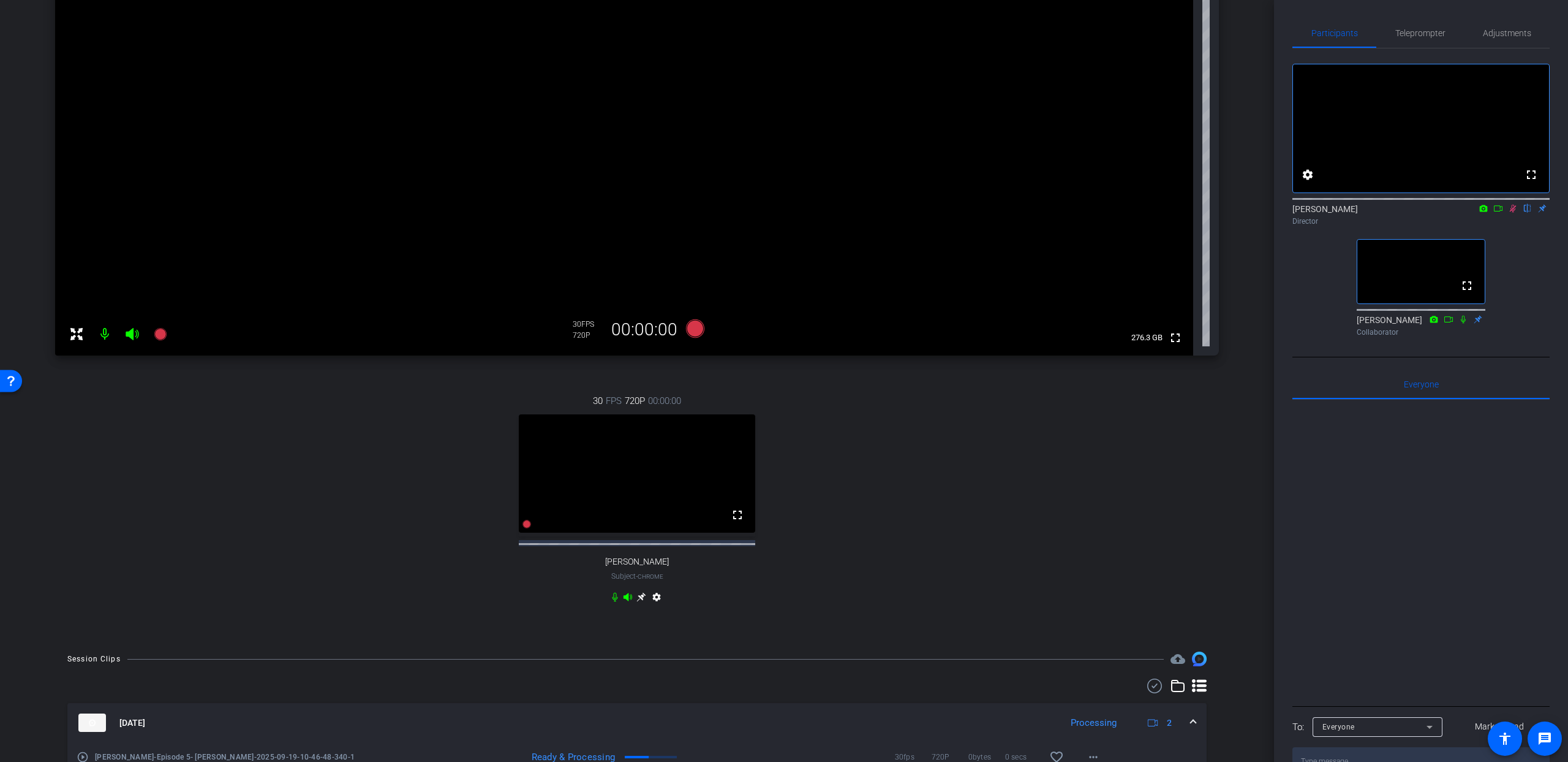
click at [1465, 213] on icon at bounding box center [1512, 208] width 10 height 9
click at [1465, 213] on icon at bounding box center [1512, 208] width 4 height 8
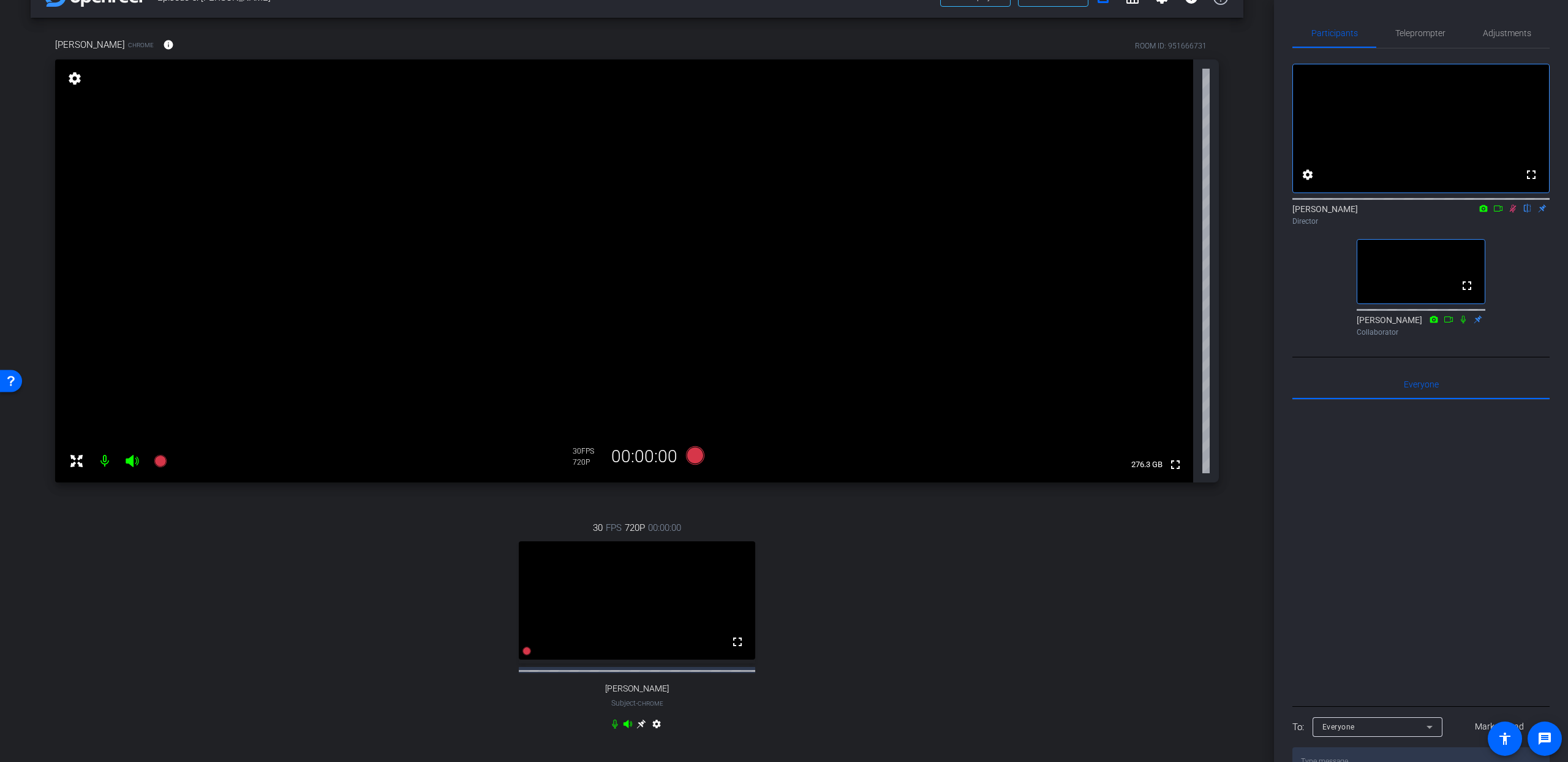
scroll to position [31, 0]
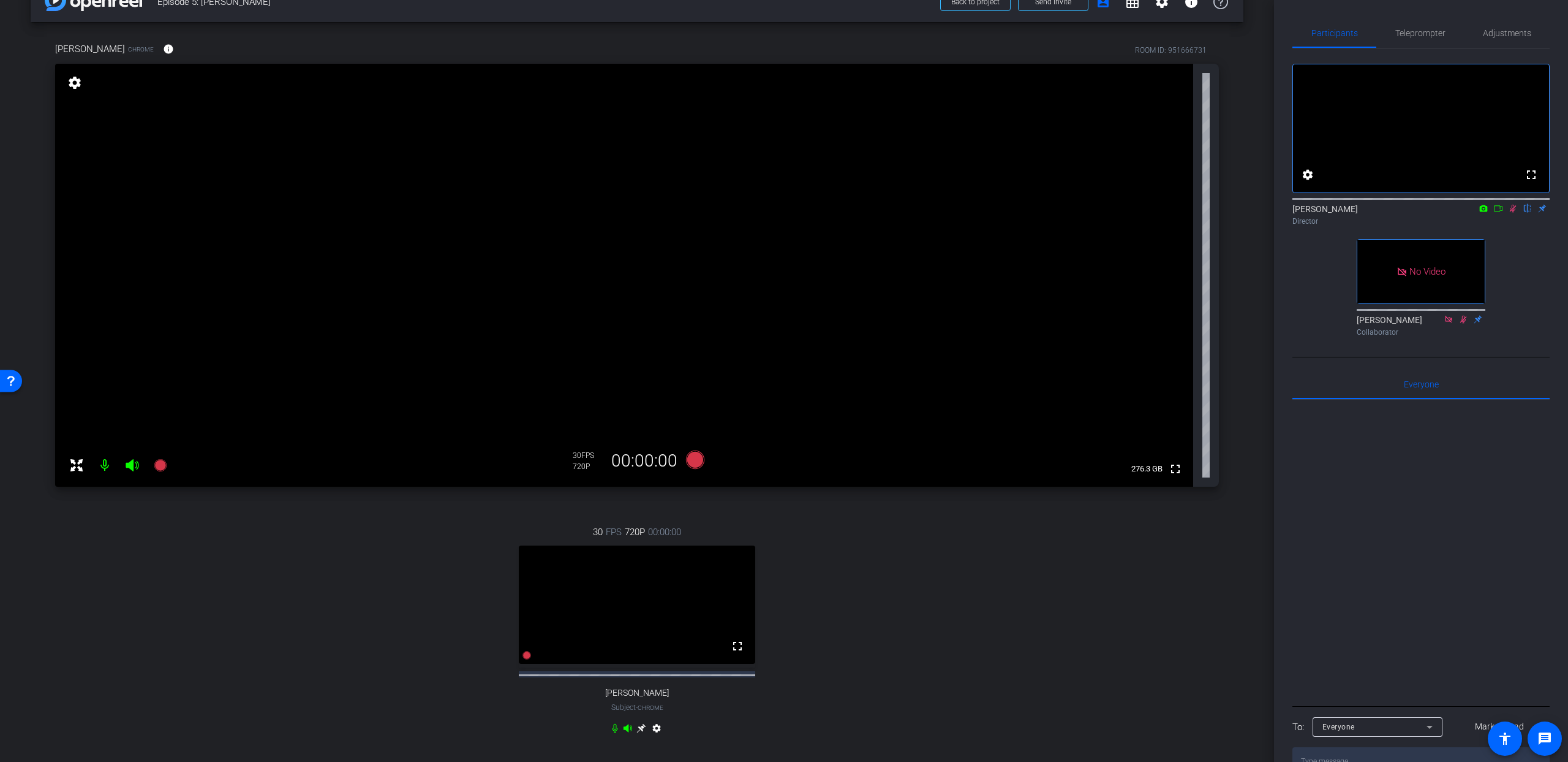
click at [1465, 213] on icon at bounding box center [1498, 208] width 10 height 9
click at [698, 460] on icon at bounding box center [695, 459] width 18 height 18
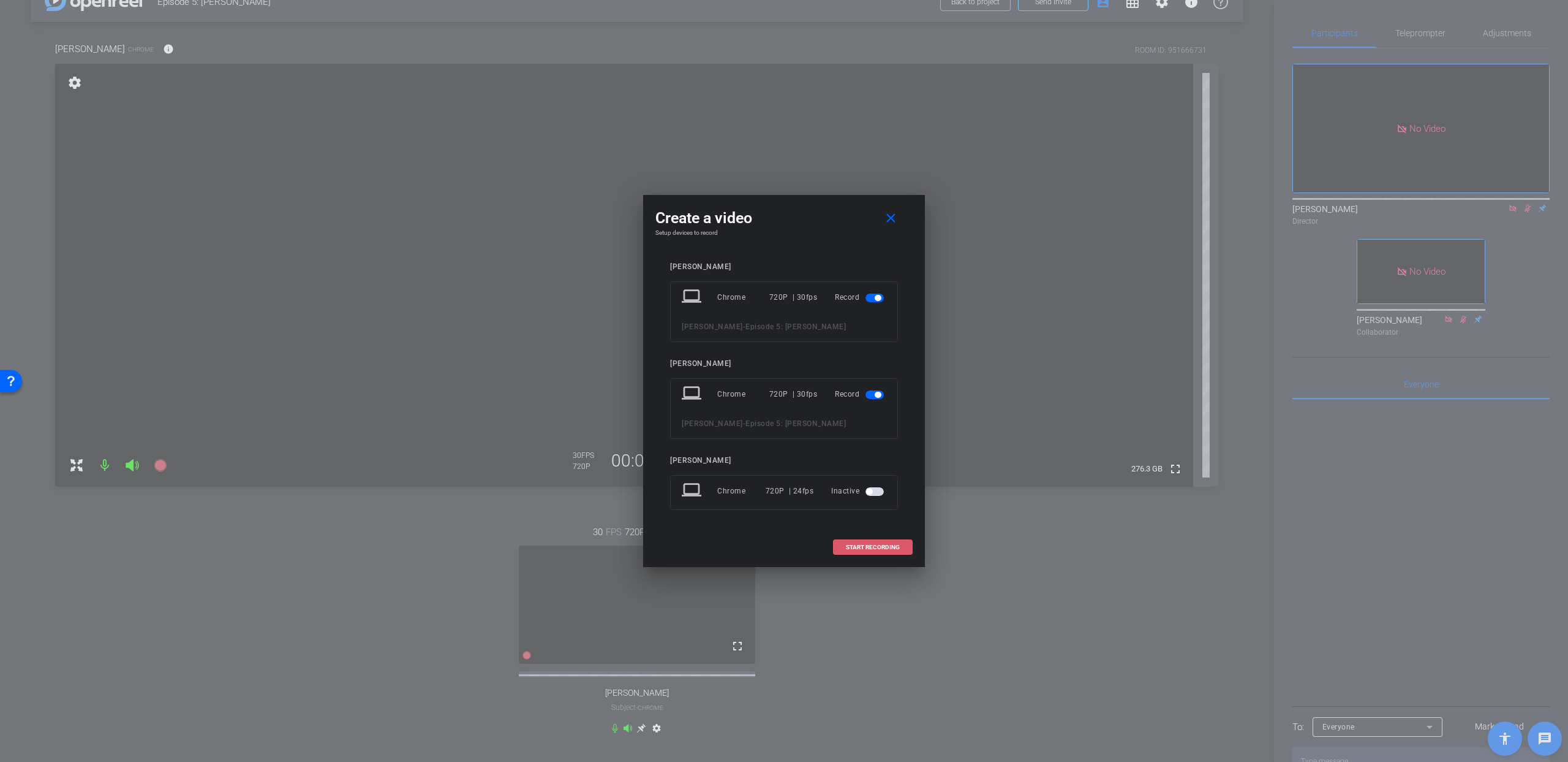
click at [892, 554] on span at bounding box center [872, 547] width 78 height 30
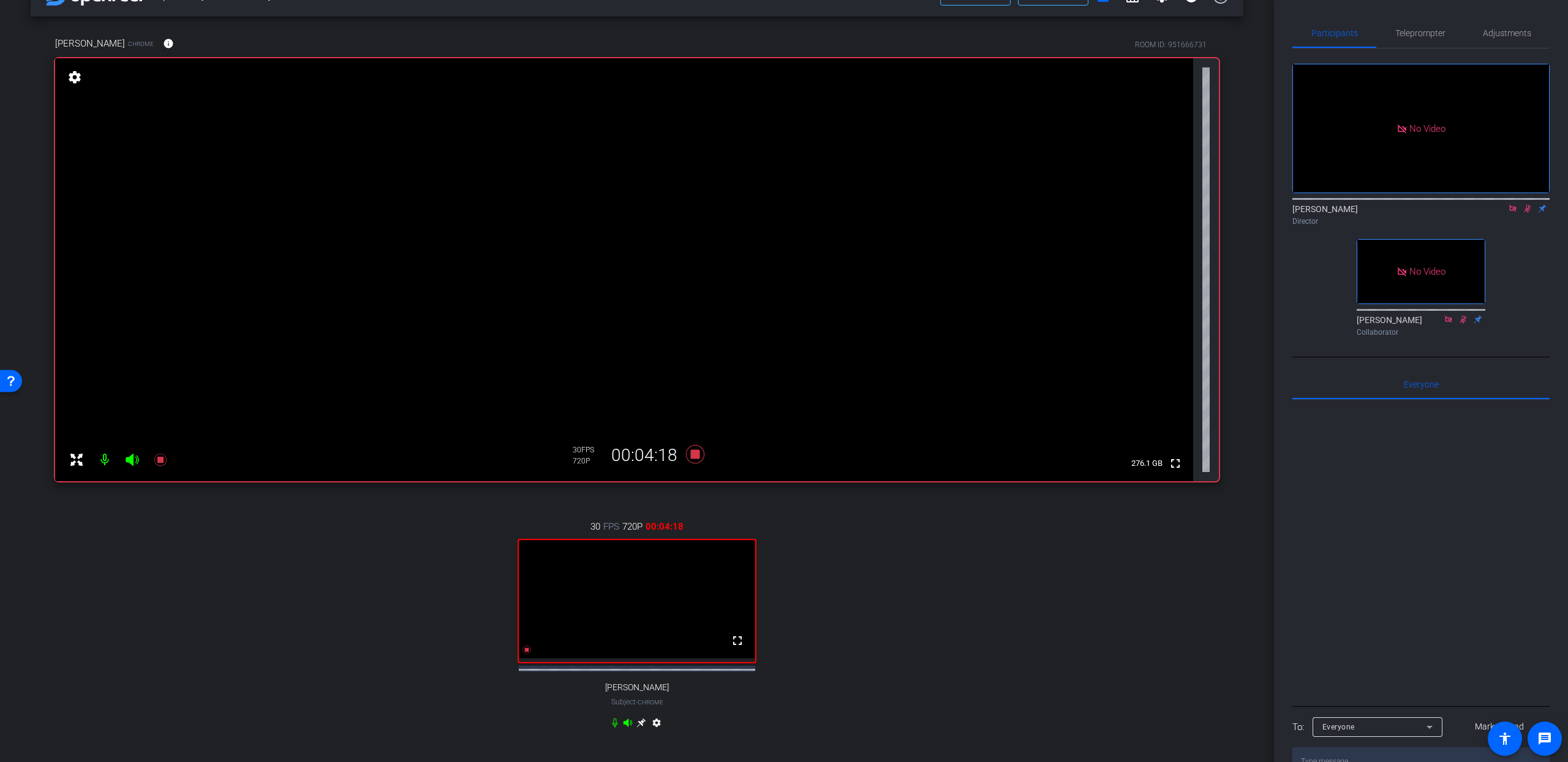
scroll to position [33, 0]
click at [695, 457] on icon at bounding box center [695, 457] width 18 height 18
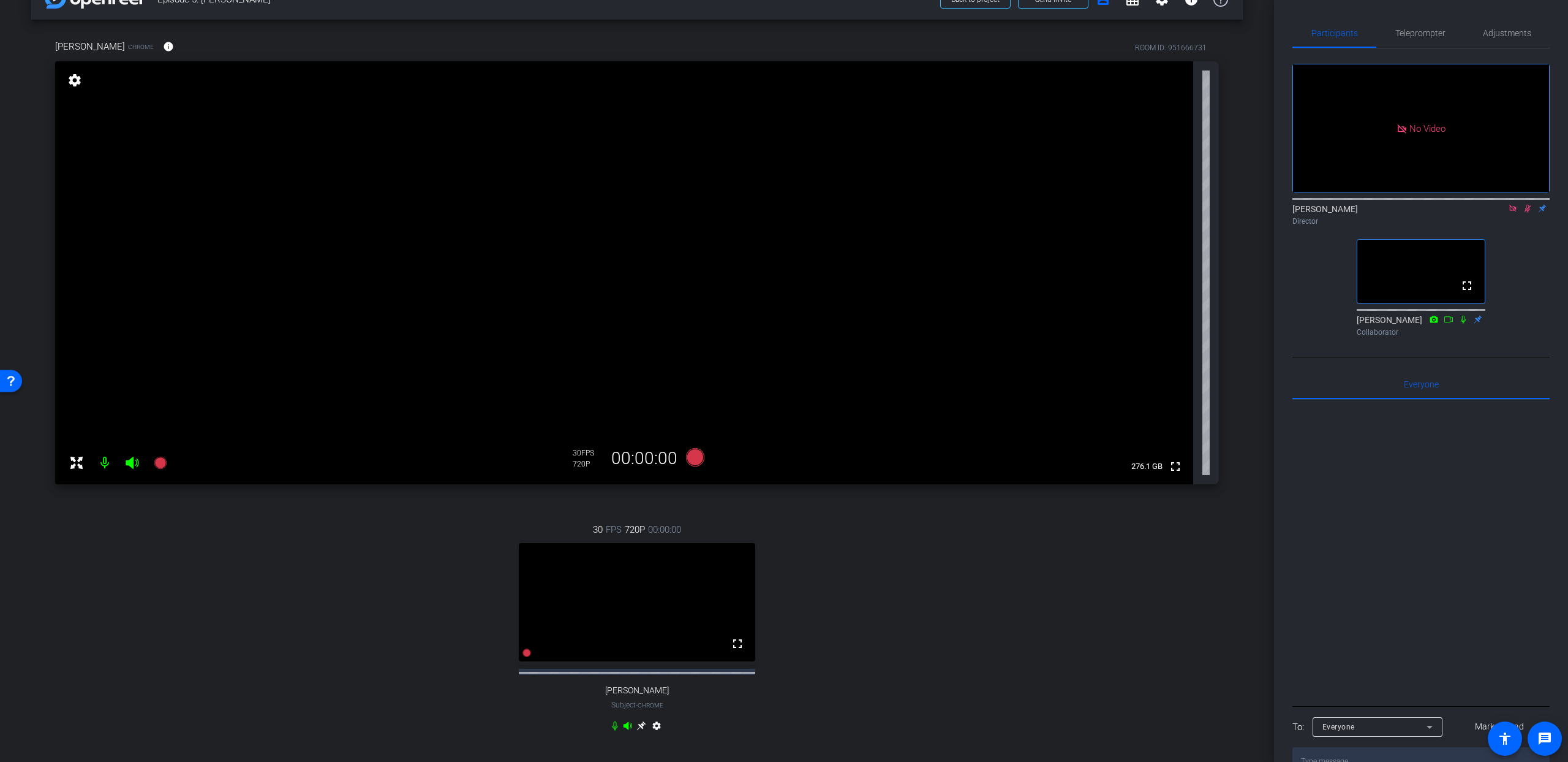
click at [1465, 213] on icon at bounding box center [1512, 208] width 10 height 9
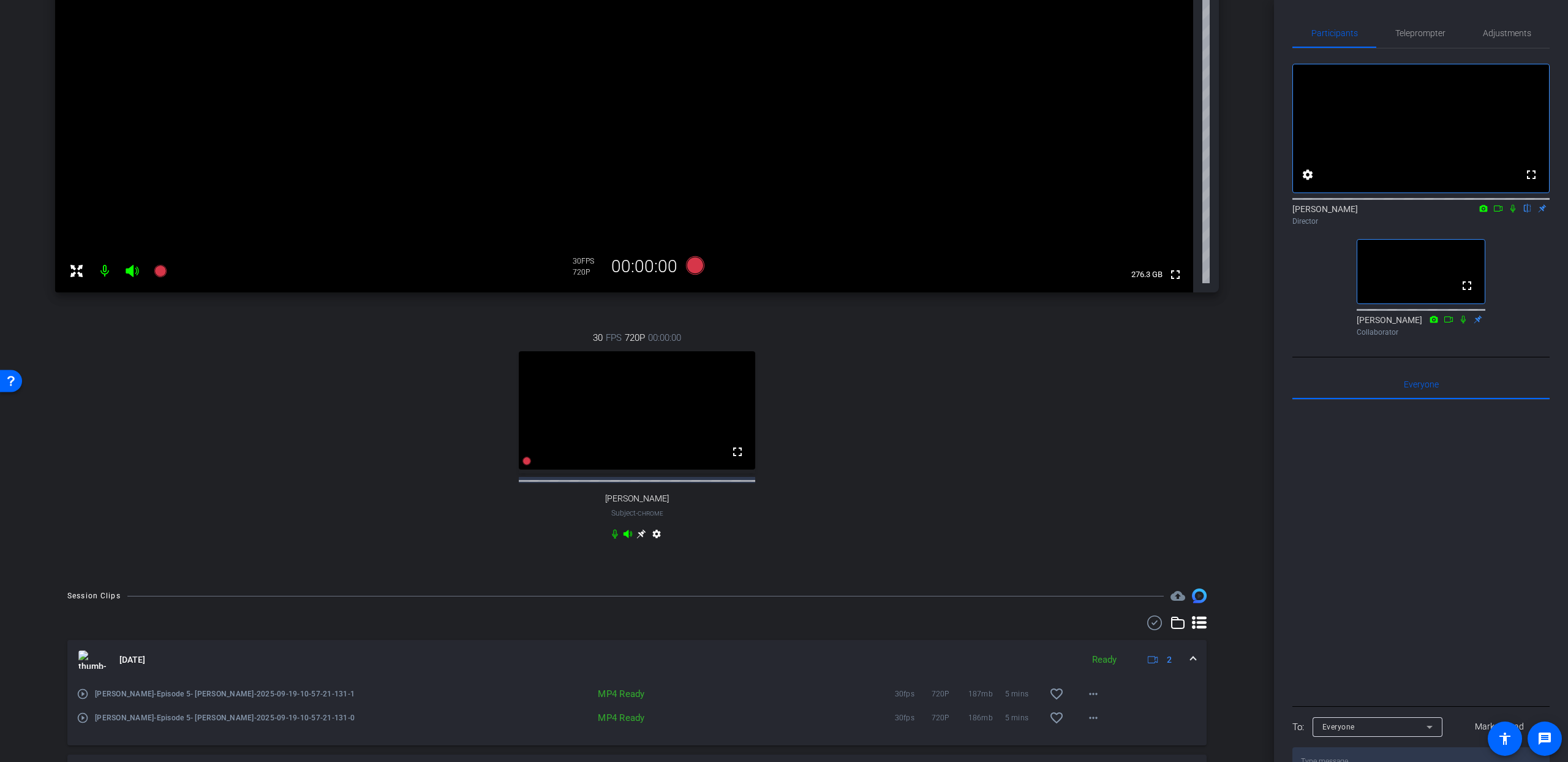
scroll to position [228, 0]
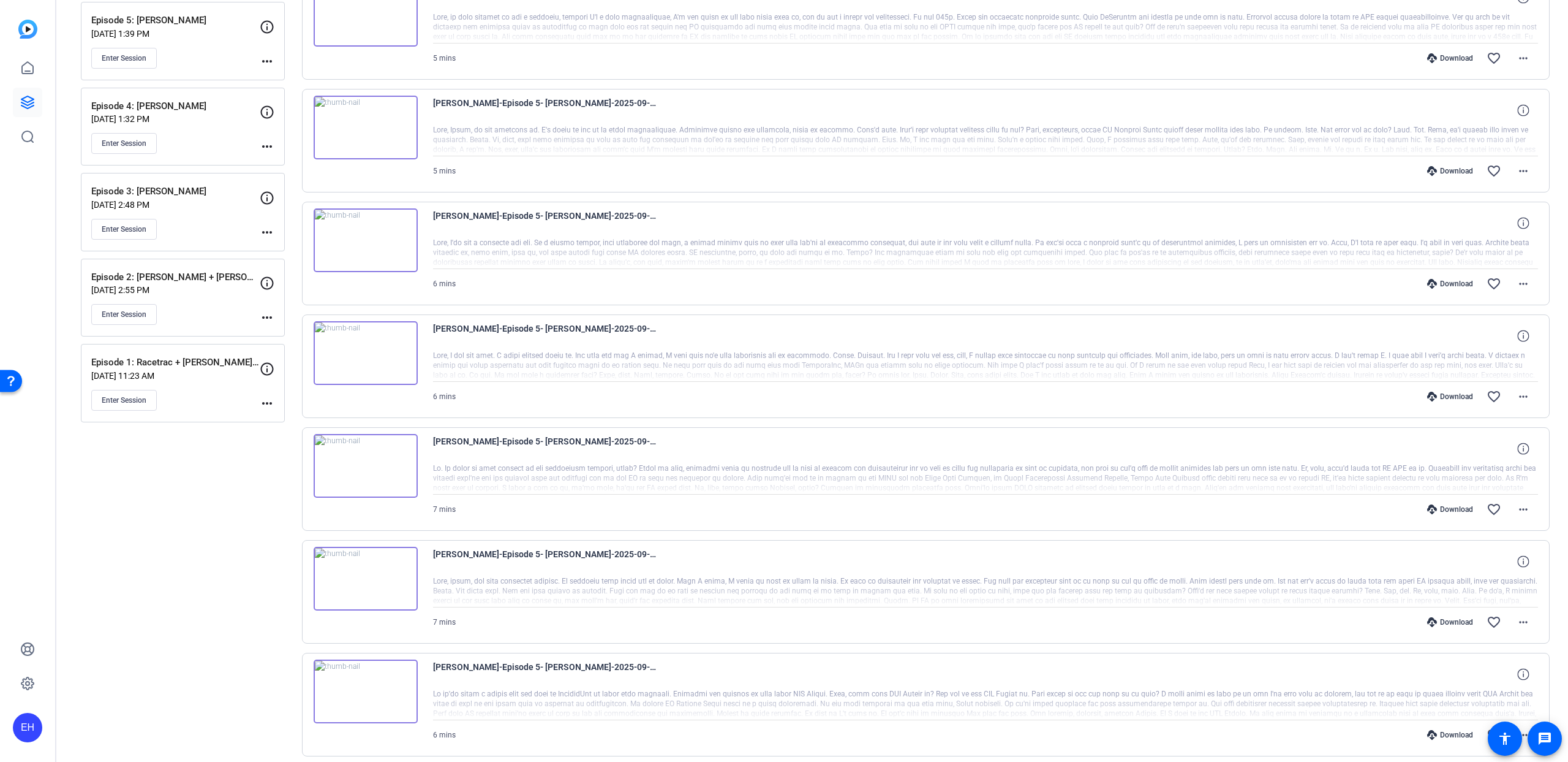
scroll to position [183, 0]
